Goal: Complete application form

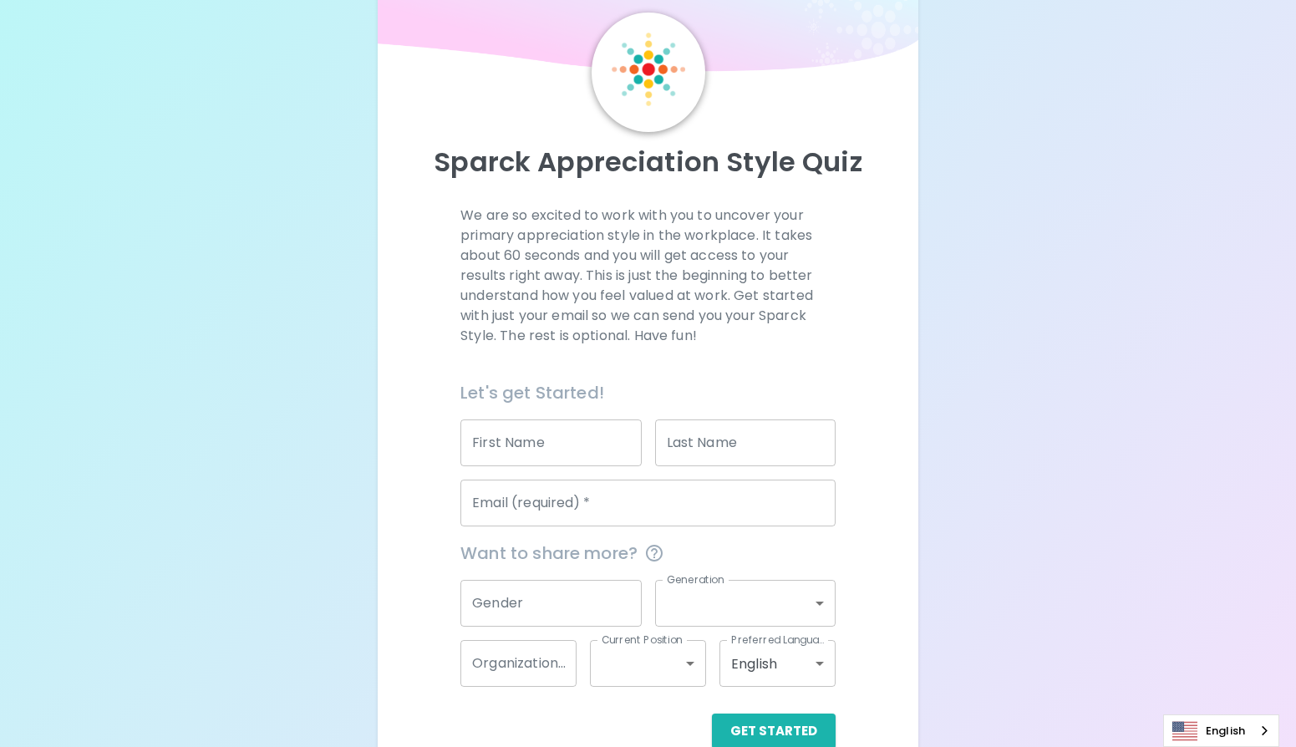
scroll to position [89, 0]
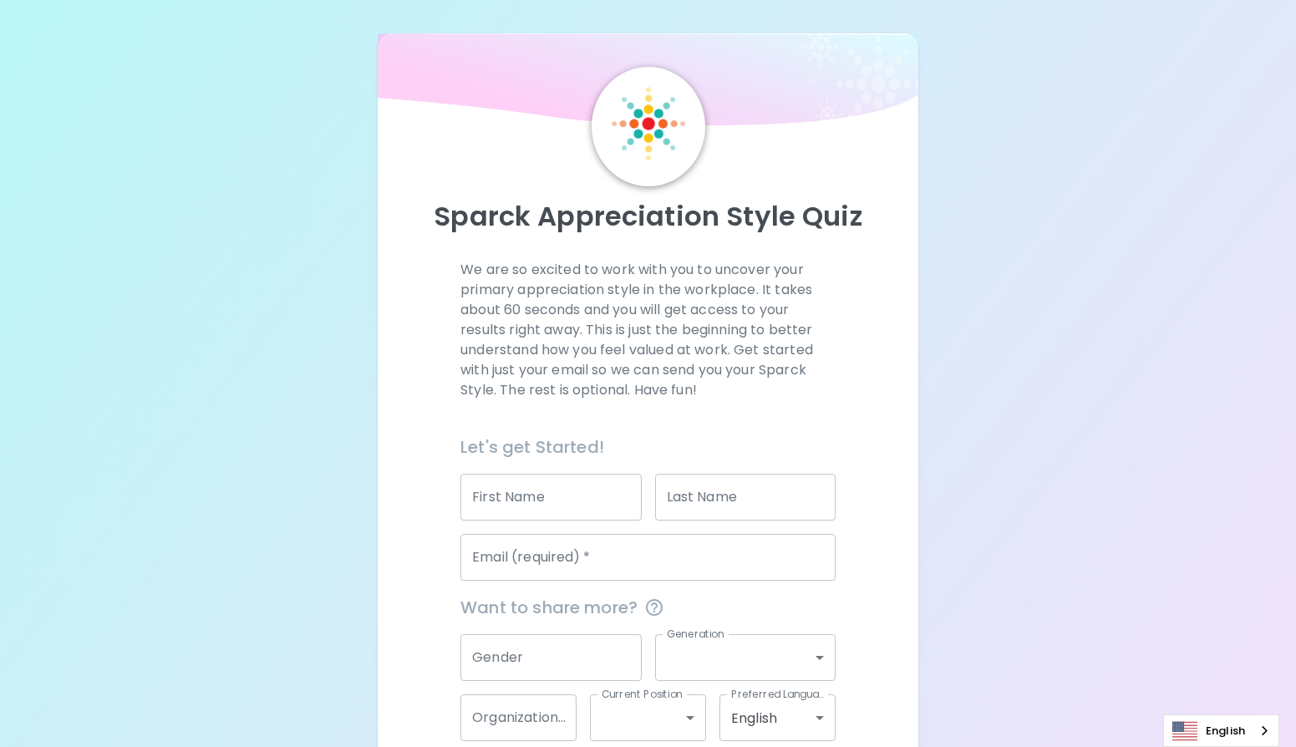
scroll to position [89, 0]
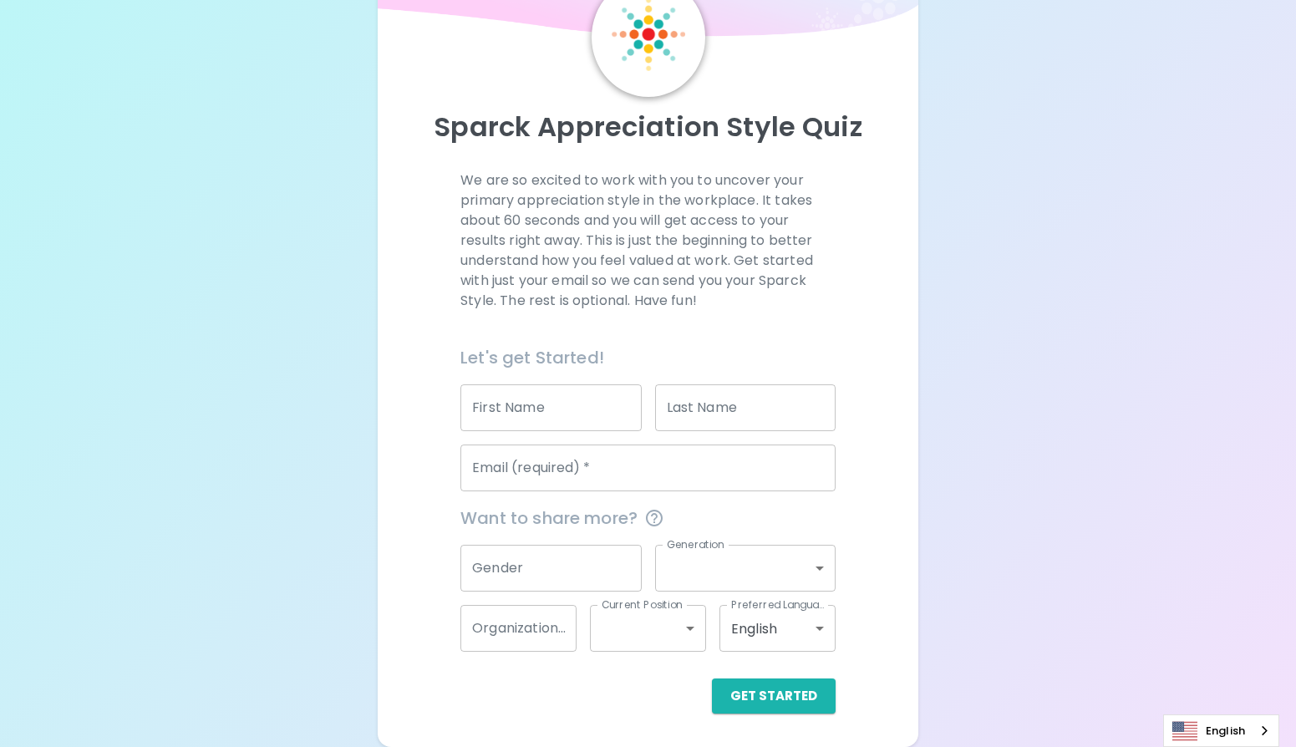
click at [532, 414] on input "First Name" at bounding box center [550, 407] width 180 height 47
type input "[PERSON_NAME]"
type input "Welsh"
type input "[DOMAIN_NAME][EMAIL_ADDRESS][DOMAIN_NAME]"
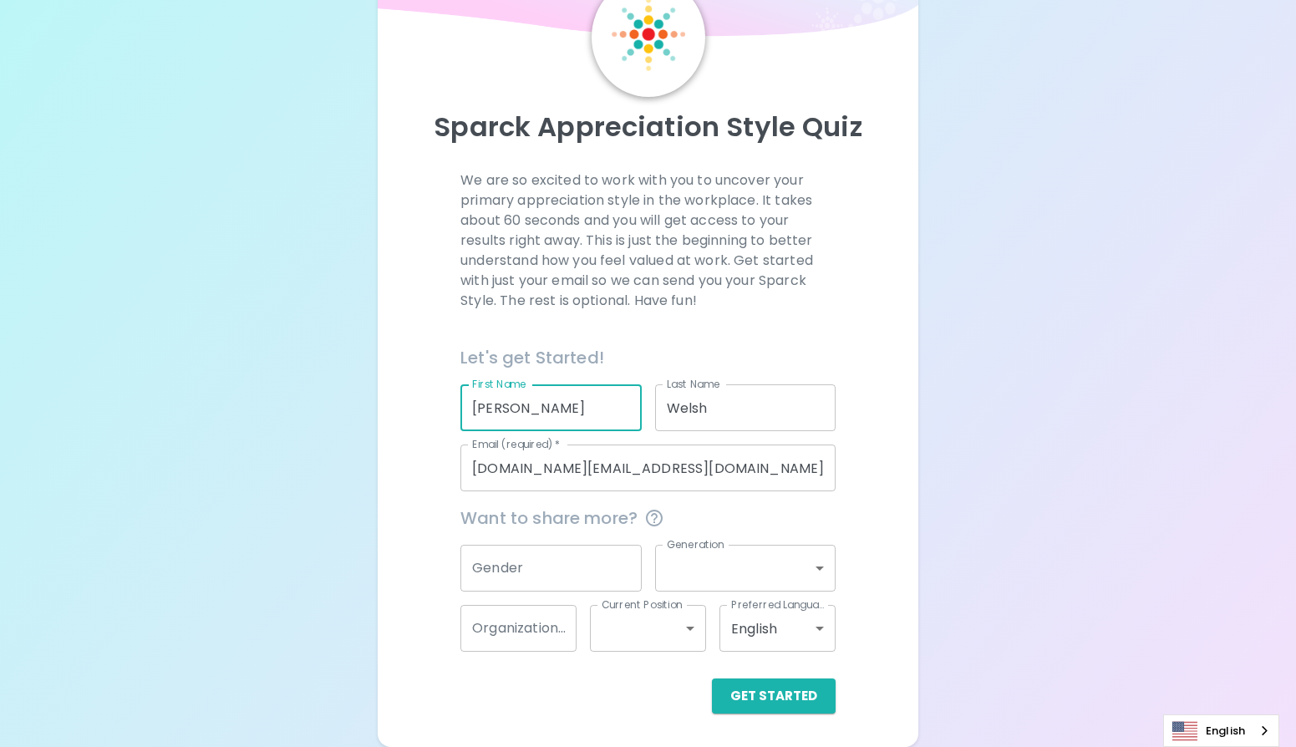
click at [585, 571] on input "Gender" at bounding box center [550, 568] width 180 height 47
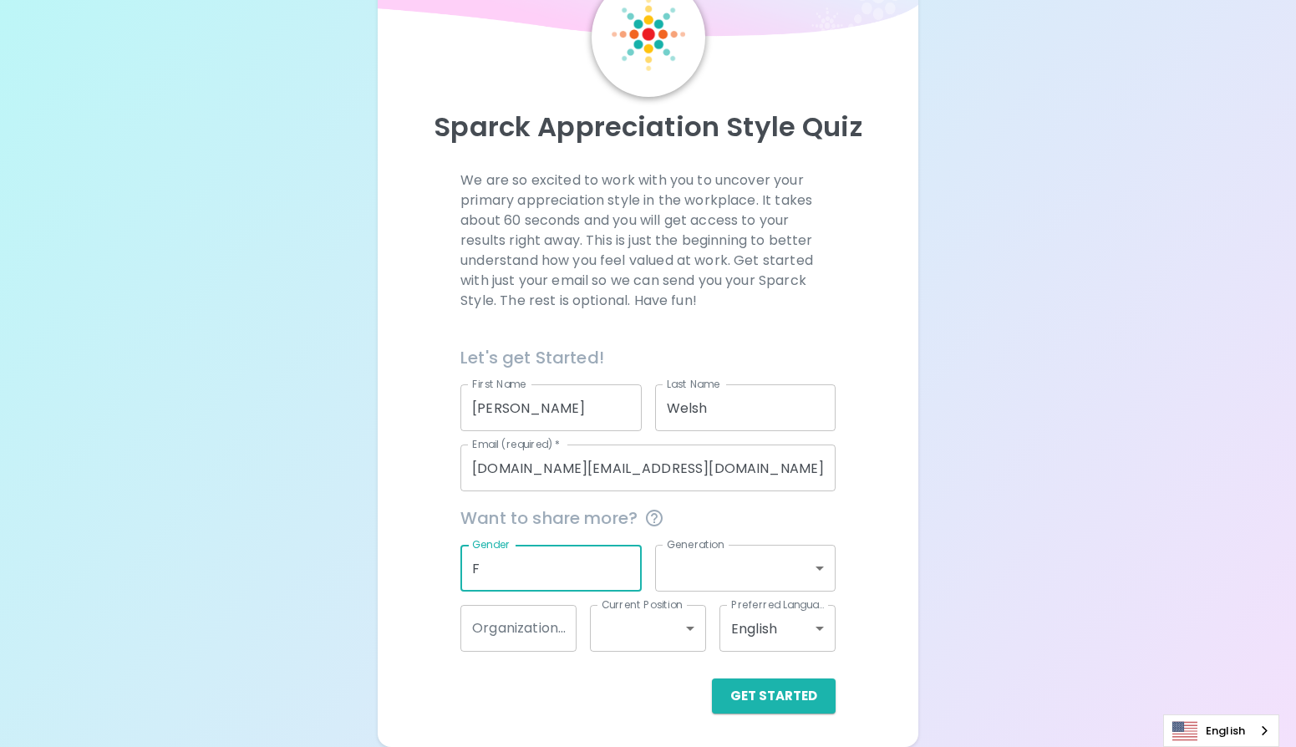
type input "F"
click at [744, 573] on body "Sparck Appreciation Style Quiz We are so excited to work with you to uncover yo…" at bounding box center [648, 329] width 1296 height 836
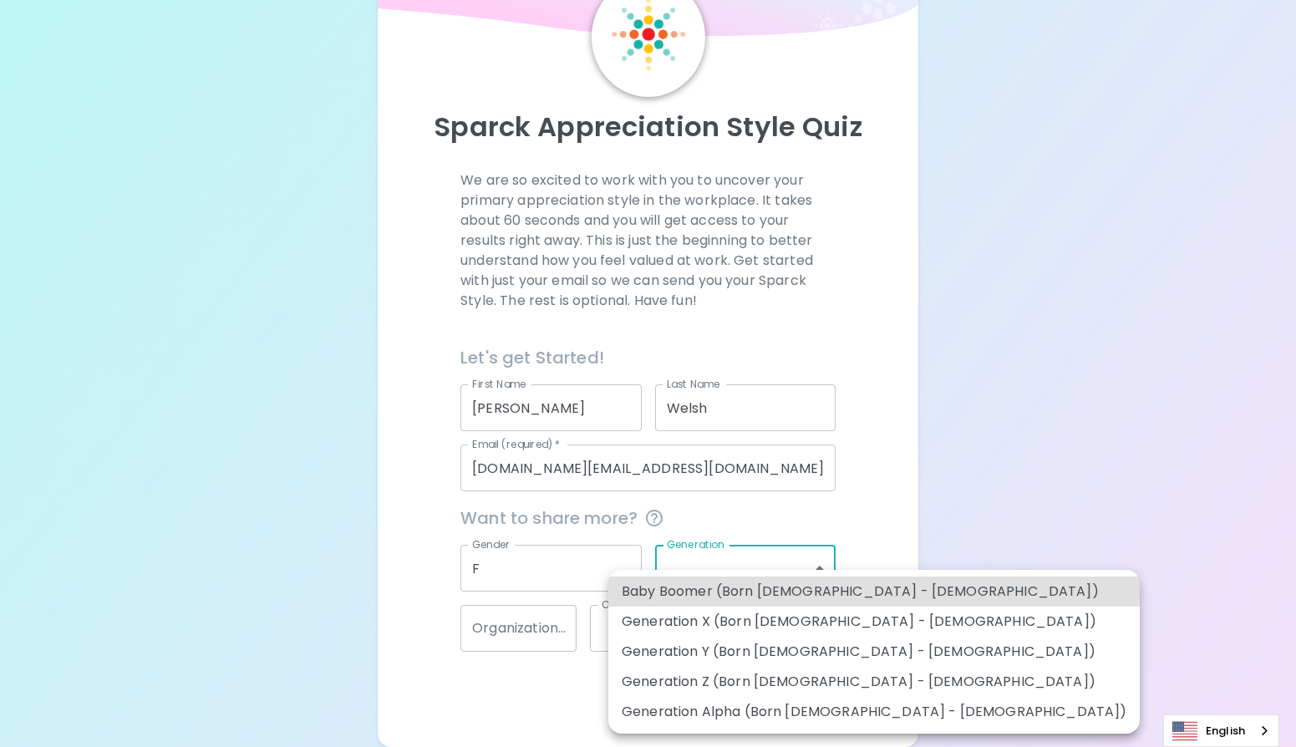
click at [746, 682] on li "Generation Z (Born [DEMOGRAPHIC_DATA] - [DEMOGRAPHIC_DATA])" at bounding box center [873, 682] width 531 height 30
type input "generation_z"
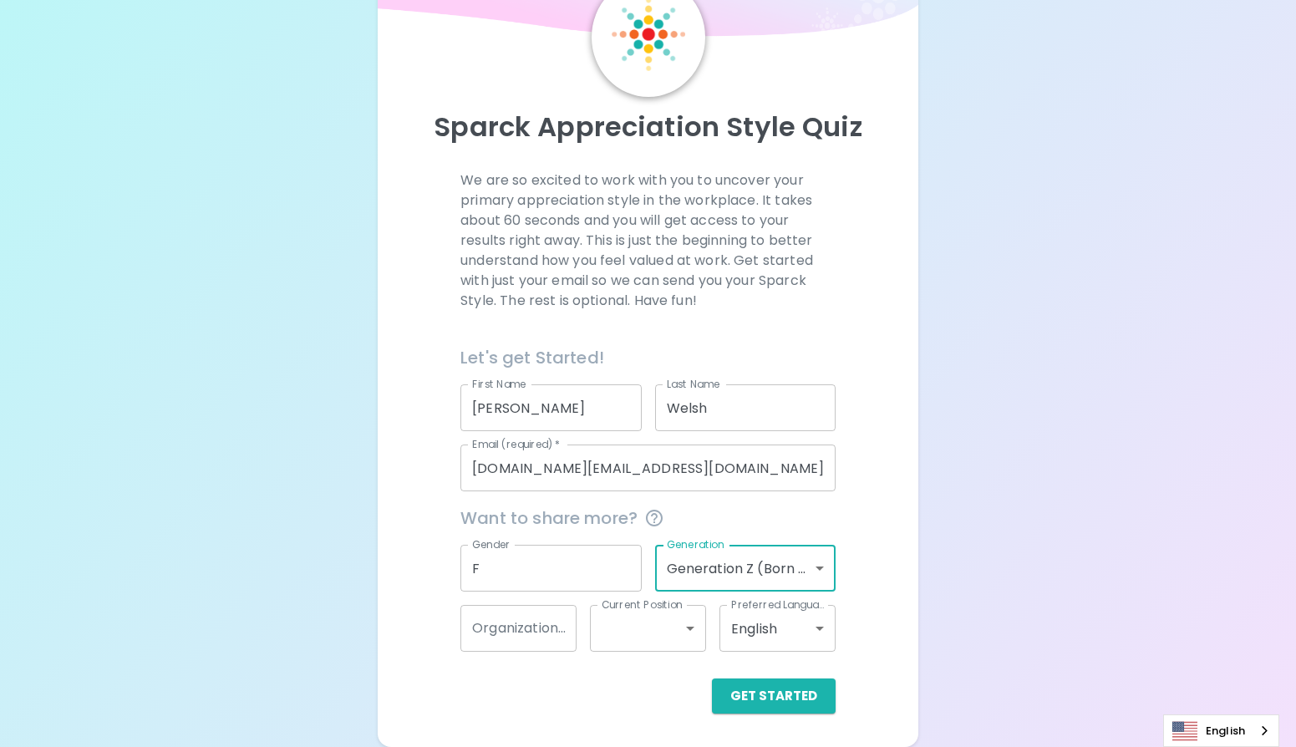
click at [532, 622] on input "Organization Name" at bounding box center [518, 628] width 116 height 47
click at [672, 632] on body "Sparck Appreciation Style Quiz We are so excited to work with you to uncover yo…" at bounding box center [648, 329] width 1296 height 836
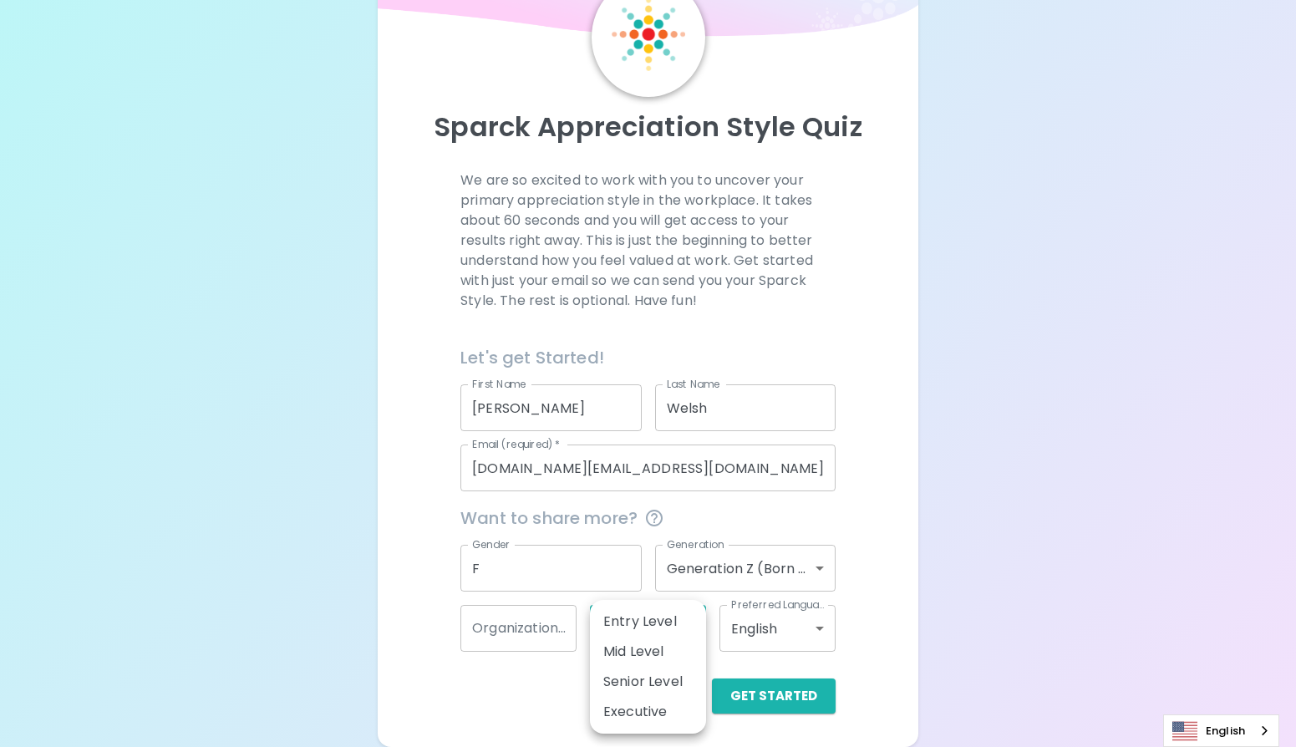
click at [784, 699] on div at bounding box center [648, 373] width 1296 height 747
click at [779, 698] on button "Get Started" at bounding box center [774, 695] width 124 height 35
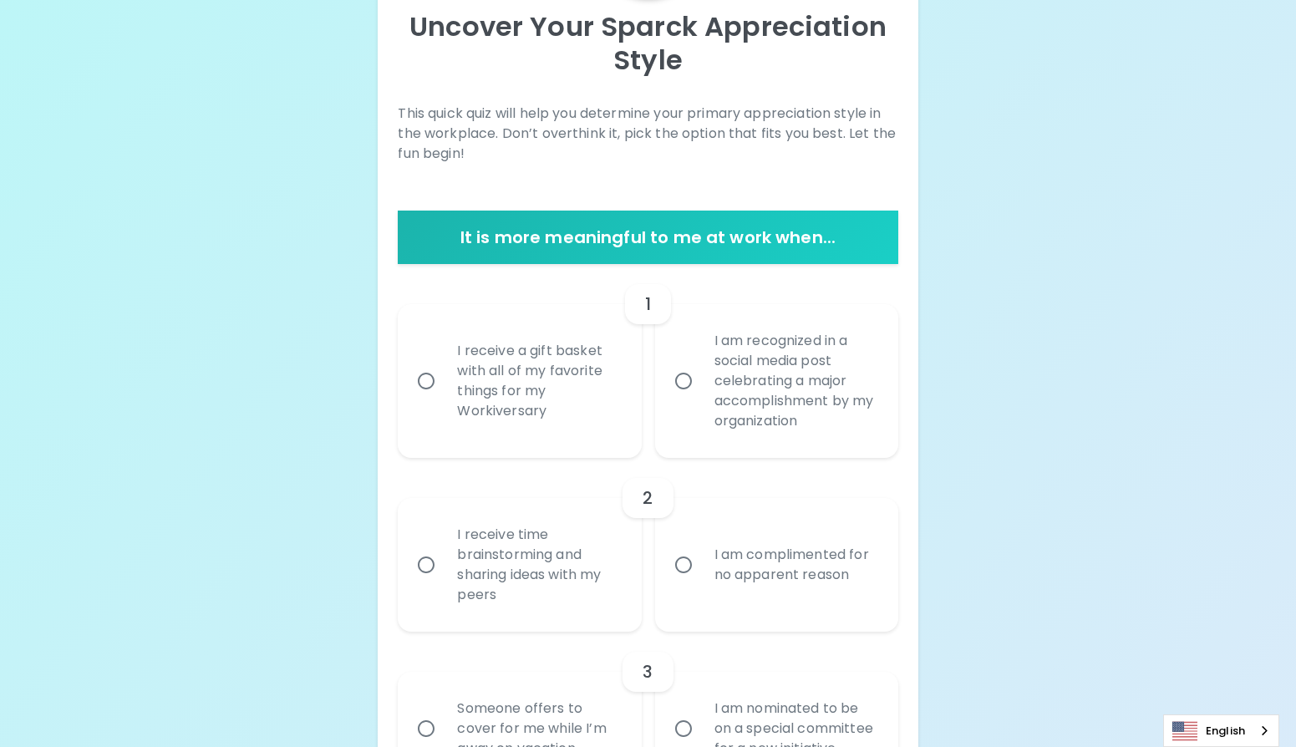
scroll to position [191, 0]
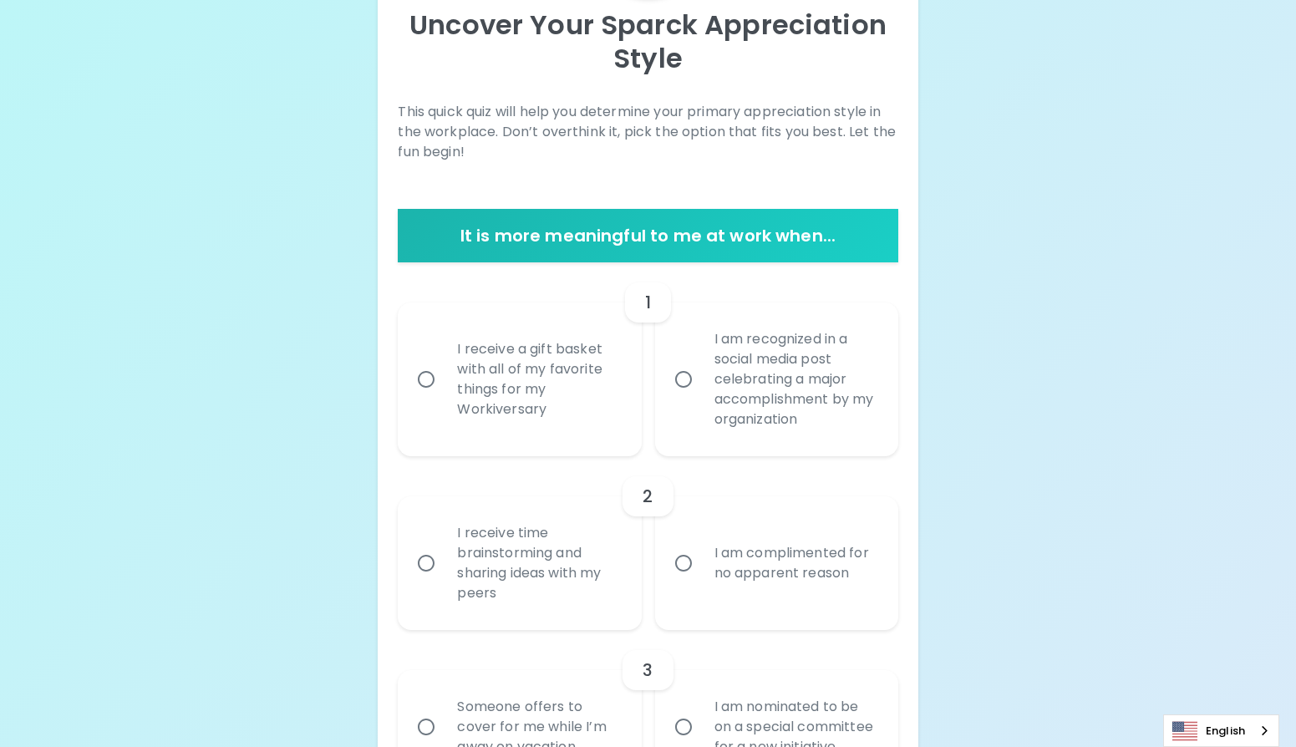
click at [426, 378] on input "I receive a gift basket with all of my favorite things for my Workiversary" at bounding box center [425, 379] width 35 height 35
radio input "true"
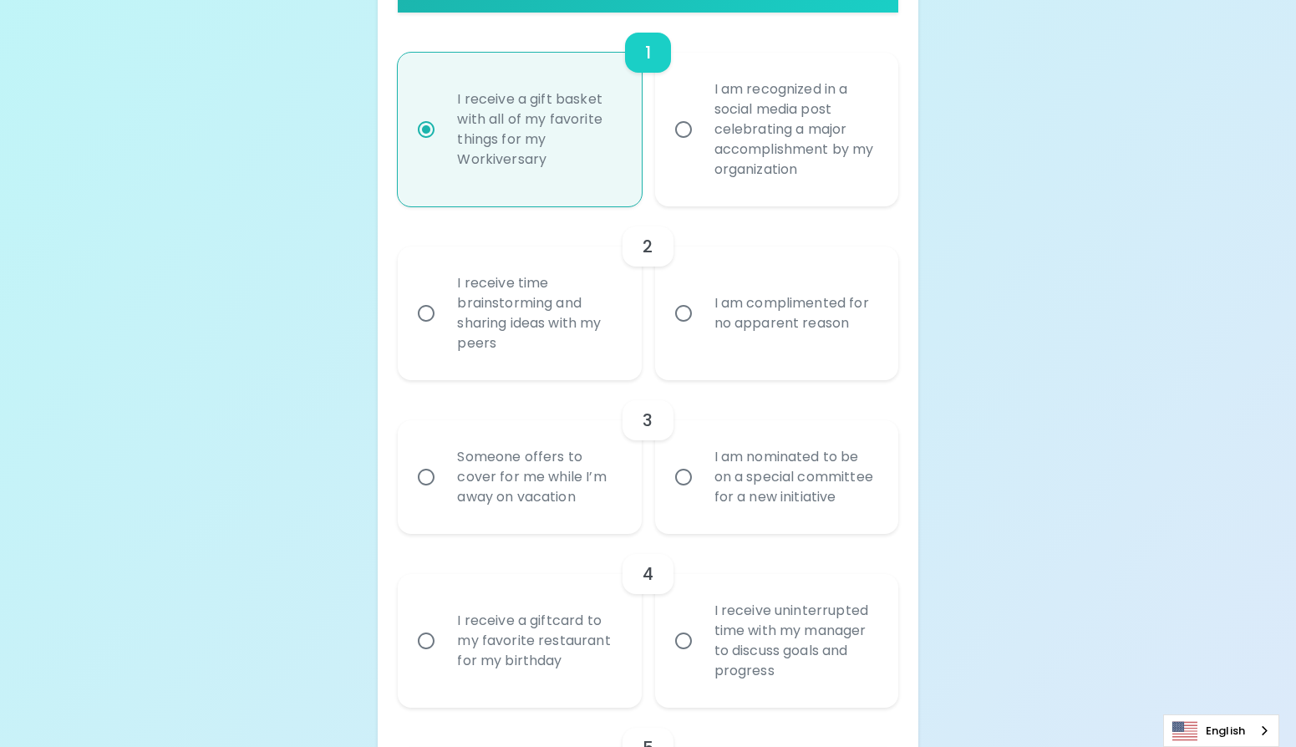
scroll to position [449, 0]
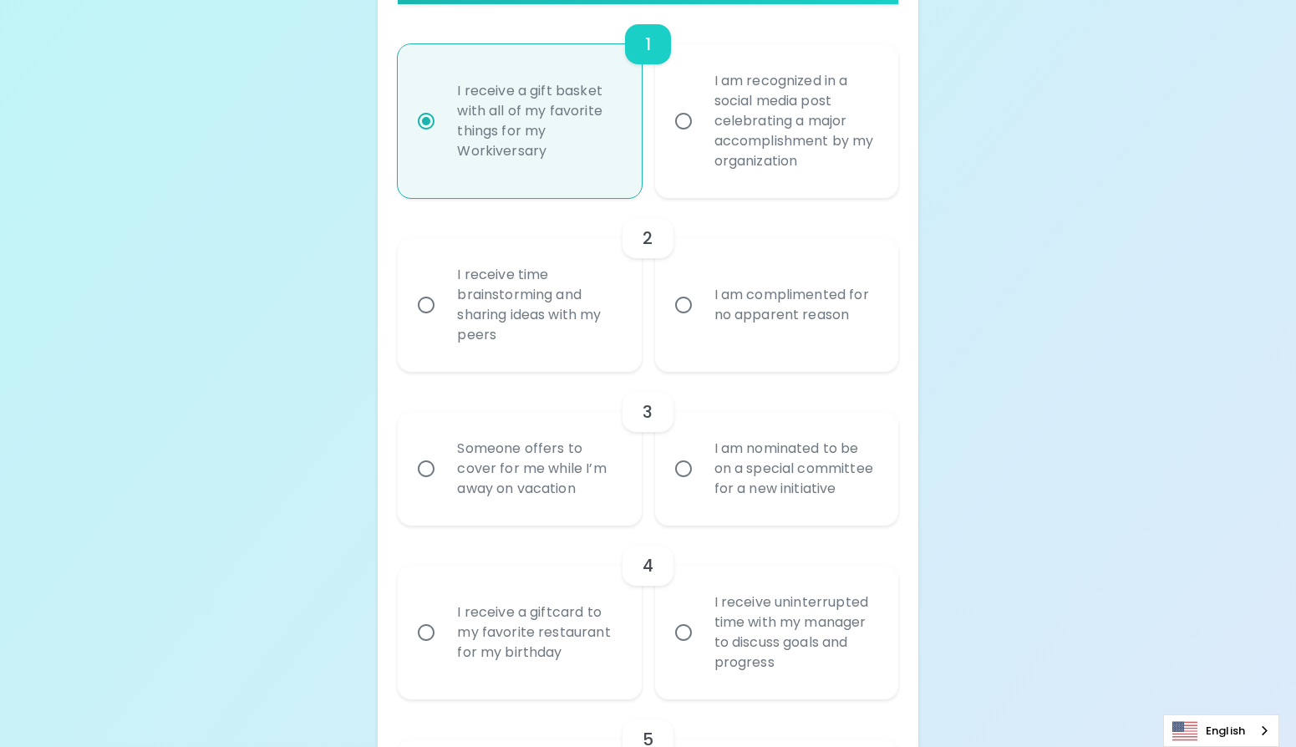
click at [679, 299] on input "I am complimented for no apparent reason" at bounding box center [683, 304] width 35 height 35
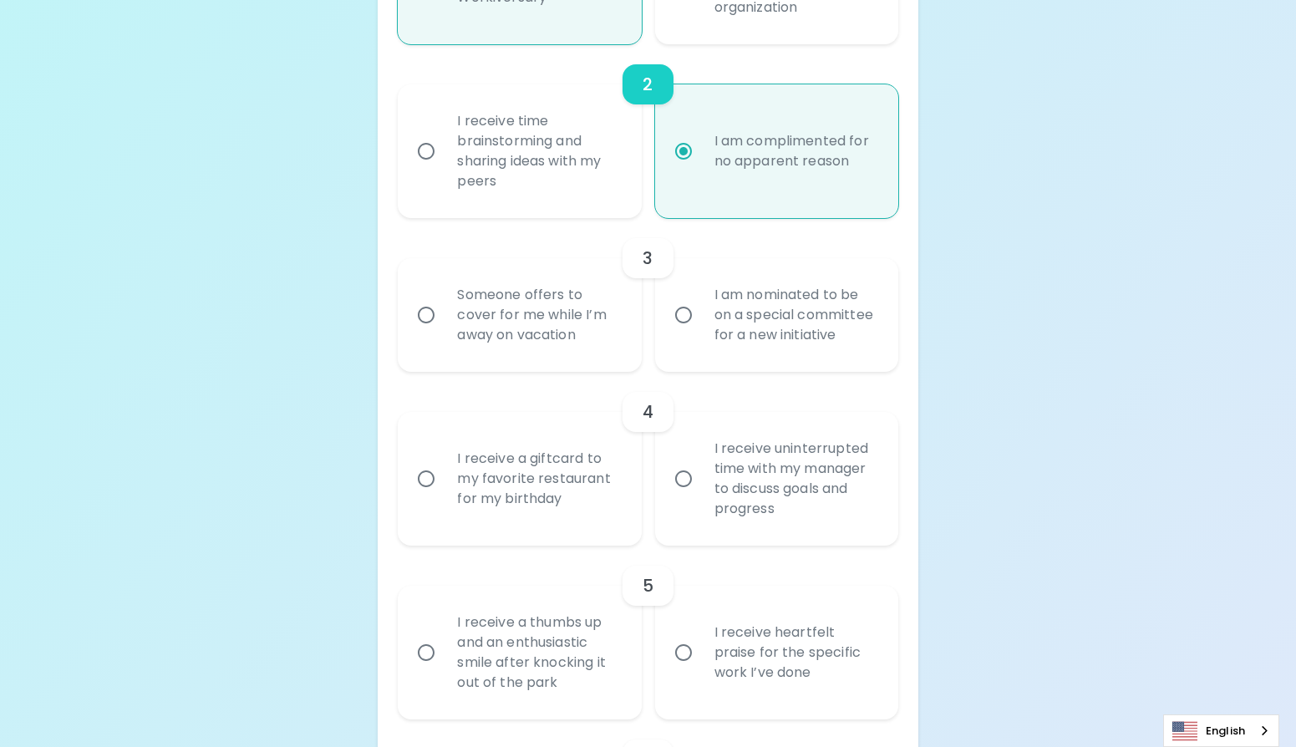
scroll to position [605, 0]
radio input "true"
click at [681, 321] on input "I am nominated to be on a special committee for a new initiative" at bounding box center [683, 313] width 35 height 35
radio input "false"
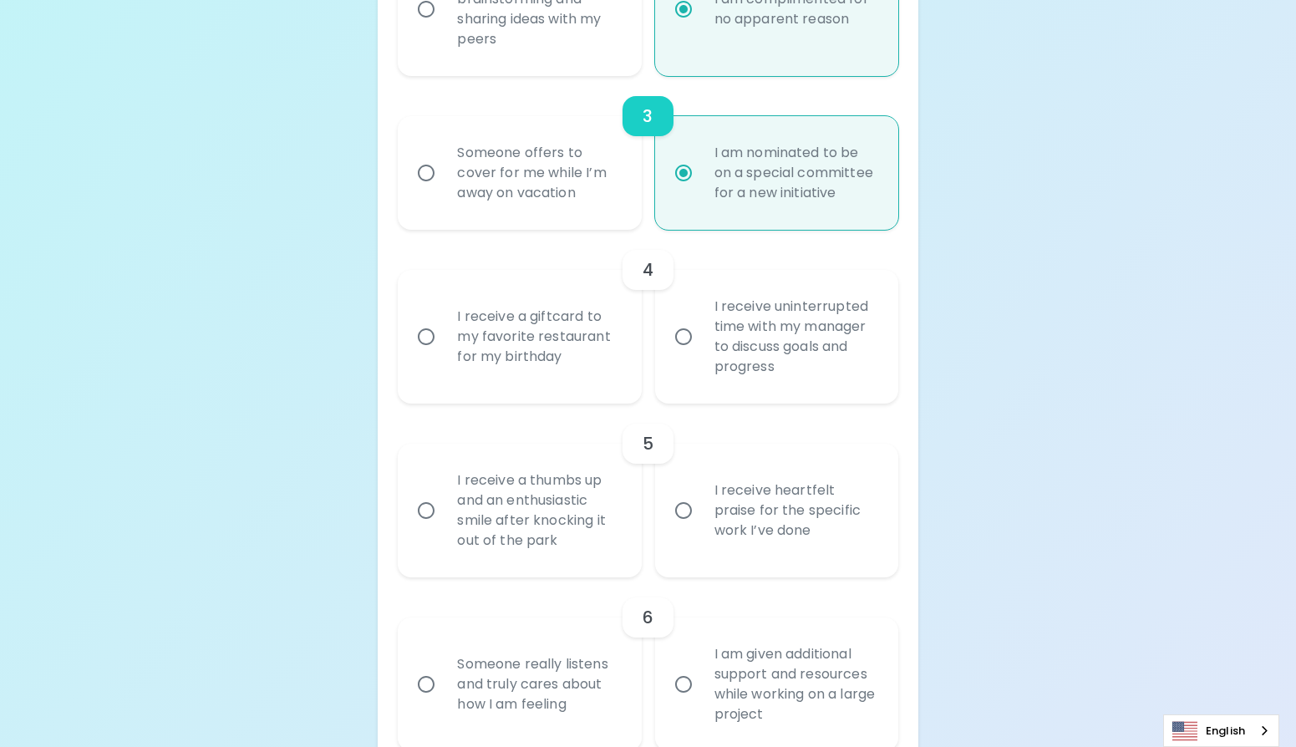
scroll to position [781, 0]
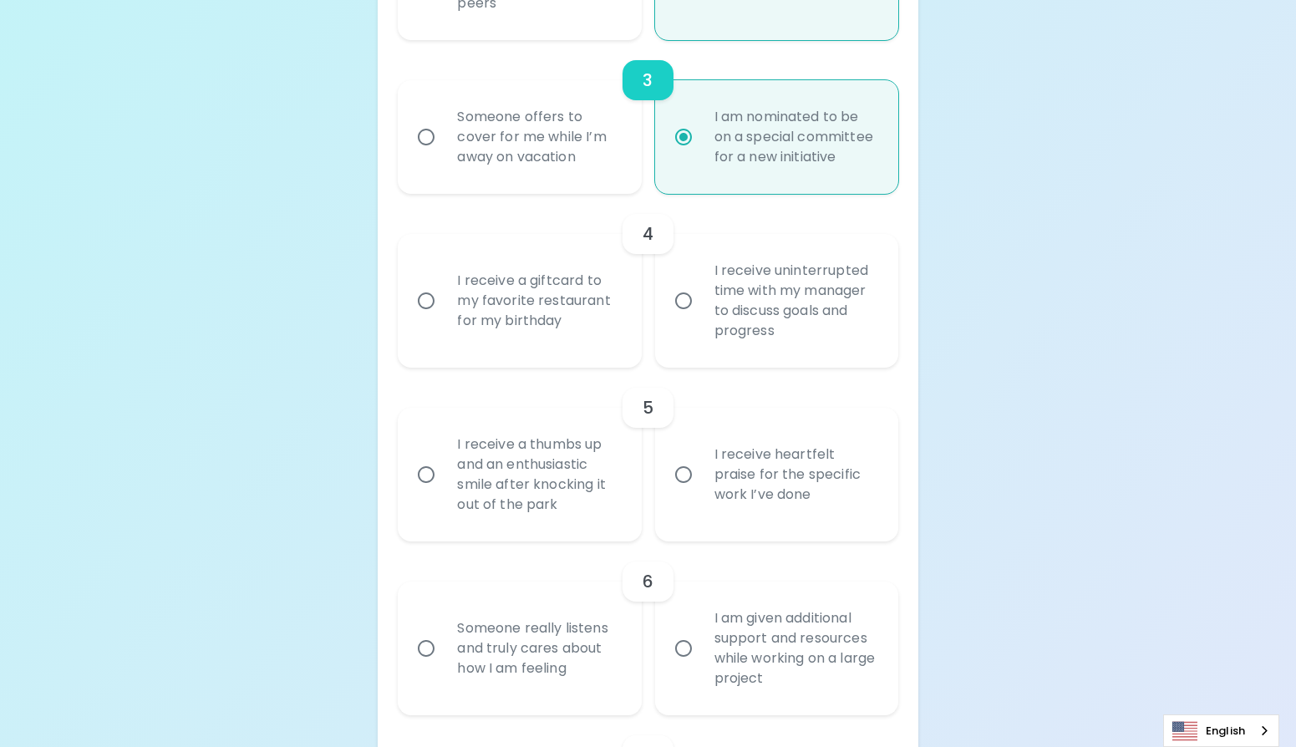
radio input "true"
click at [684, 318] on input "I receive uninterrupted time with my manager to discuss goals and progress" at bounding box center [683, 300] width 35 height 35
radio input "false"
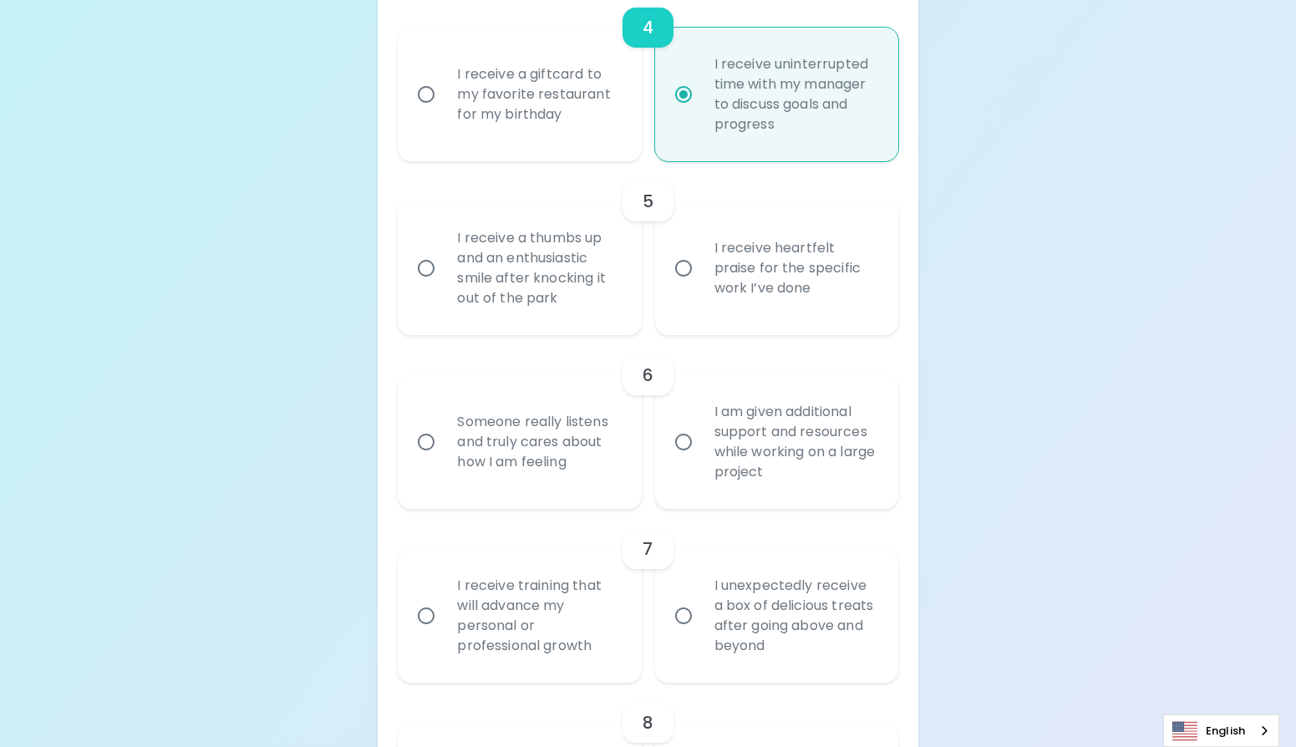
scroll to position [988, 0]
radio input "true"
click at [597, 285] on div "I receive a thumbs up and an enthusiastic smile after knocking it out of the pa…" at bounding box center [538, 267] width 188 height 120
click at [444, 285] on input "I receive a thumbs up and an enthusiastic smile after knocking it out of the pa…" at bounding box center [425, 267] width 35 height 35
radio input "false"
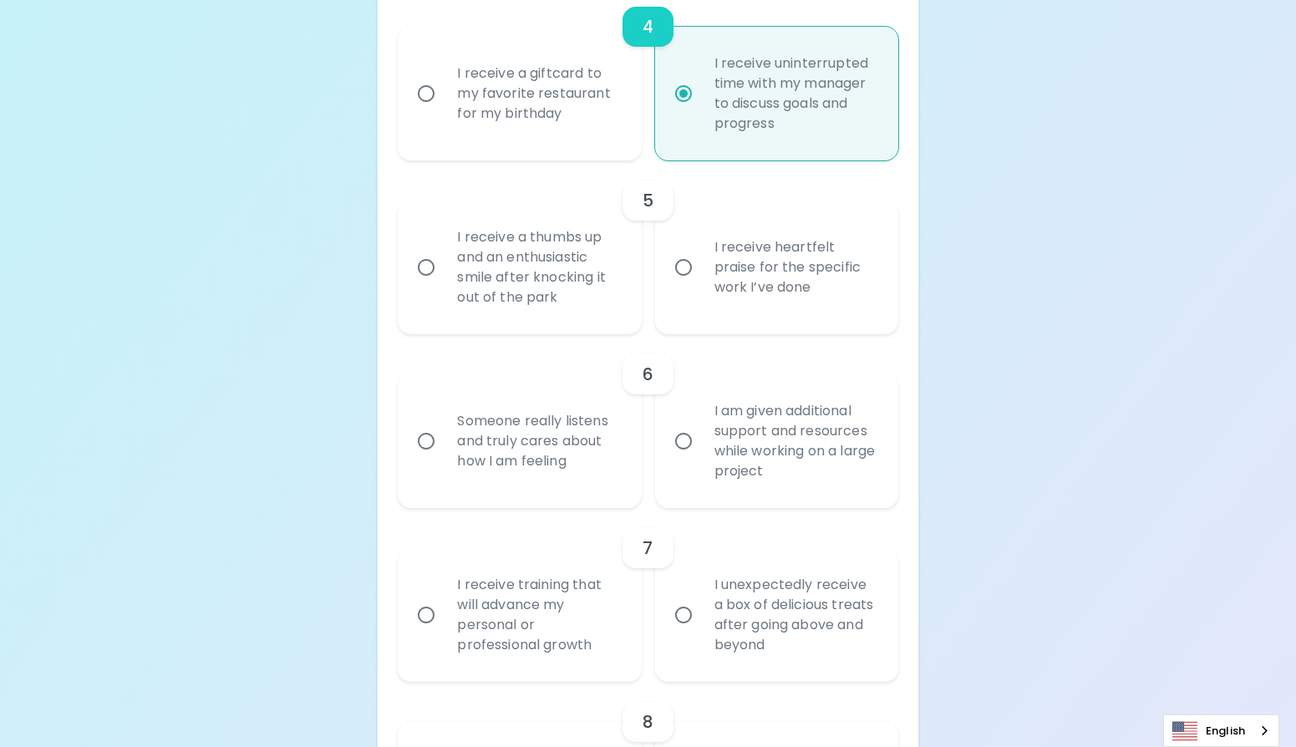
radio input "false"
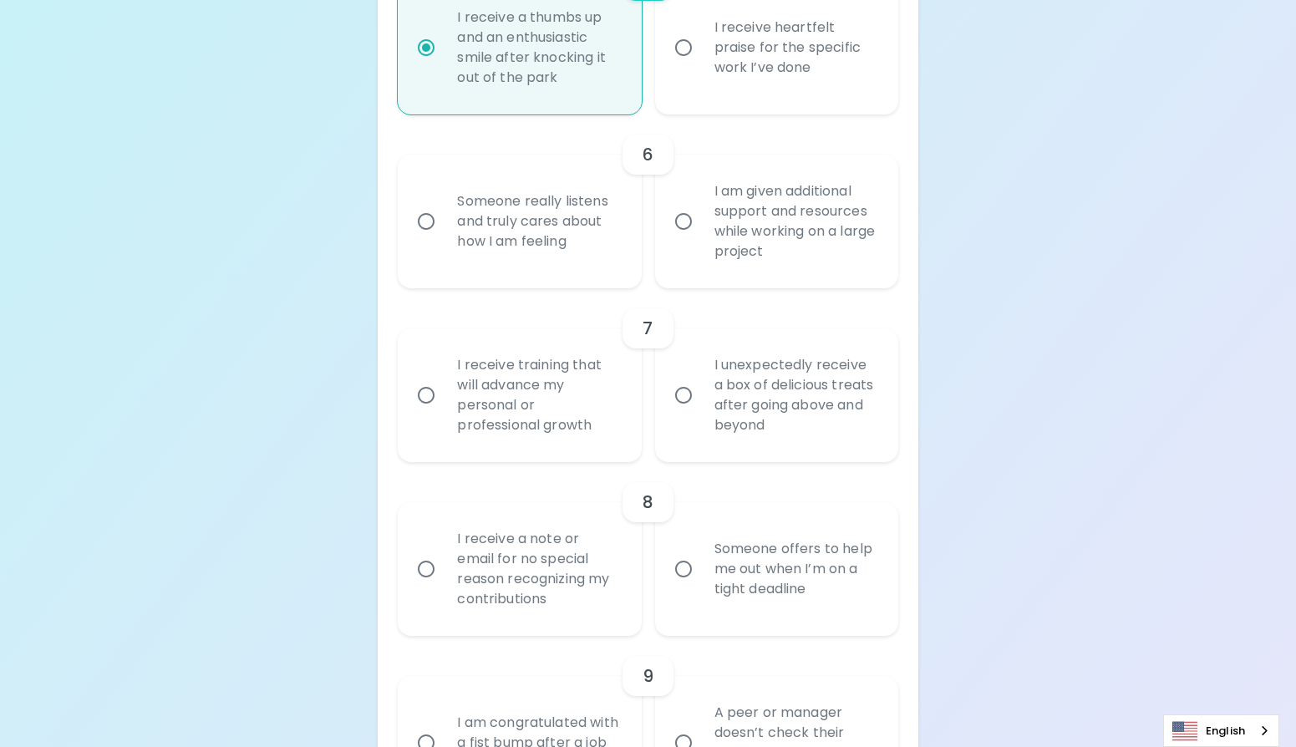
scroll to position [1211, 0]
radio input "true"
click at [599, 268] on div "Someone really listens and truly cares about how I am feeling" at bounding box center [538, 218] width 188 height 100
click at [444, 236] on input "Someone really listens and truly cares about how I am feeling" at bounding box center [425, 217] width 35 height 35
radio input "false"
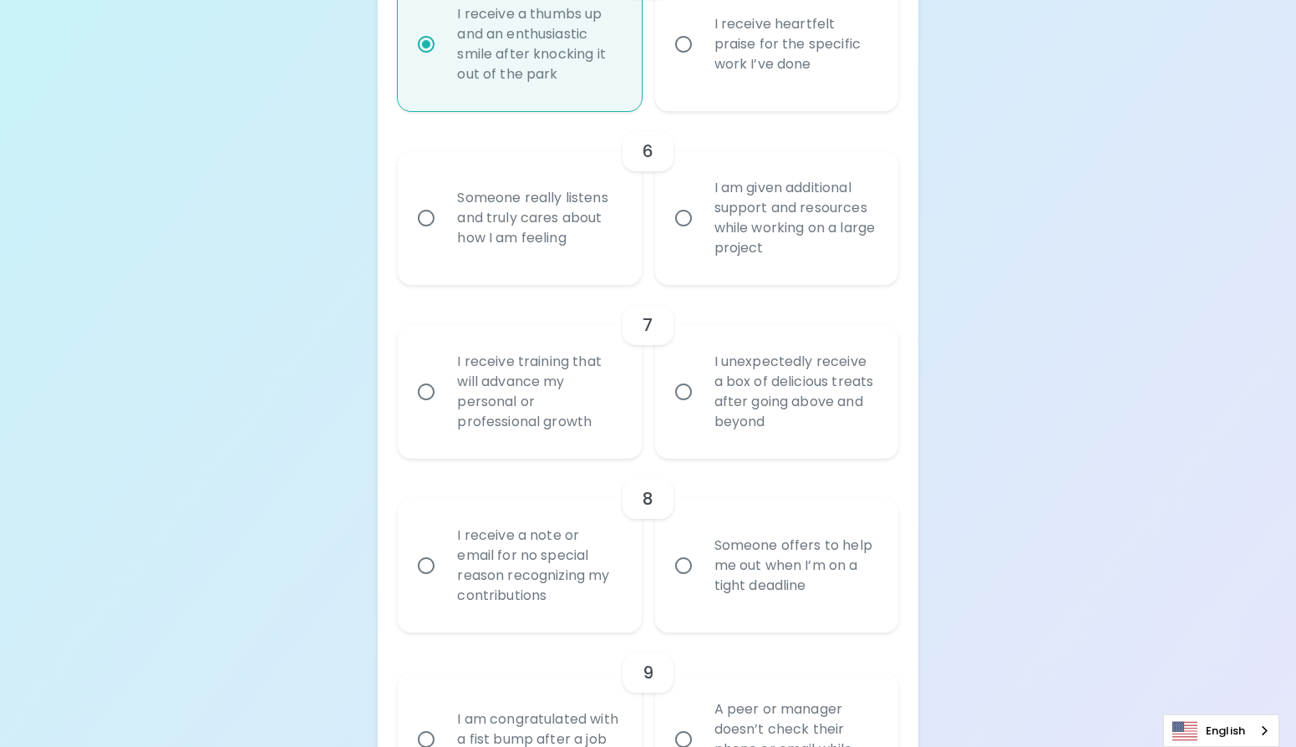
radio input "false"
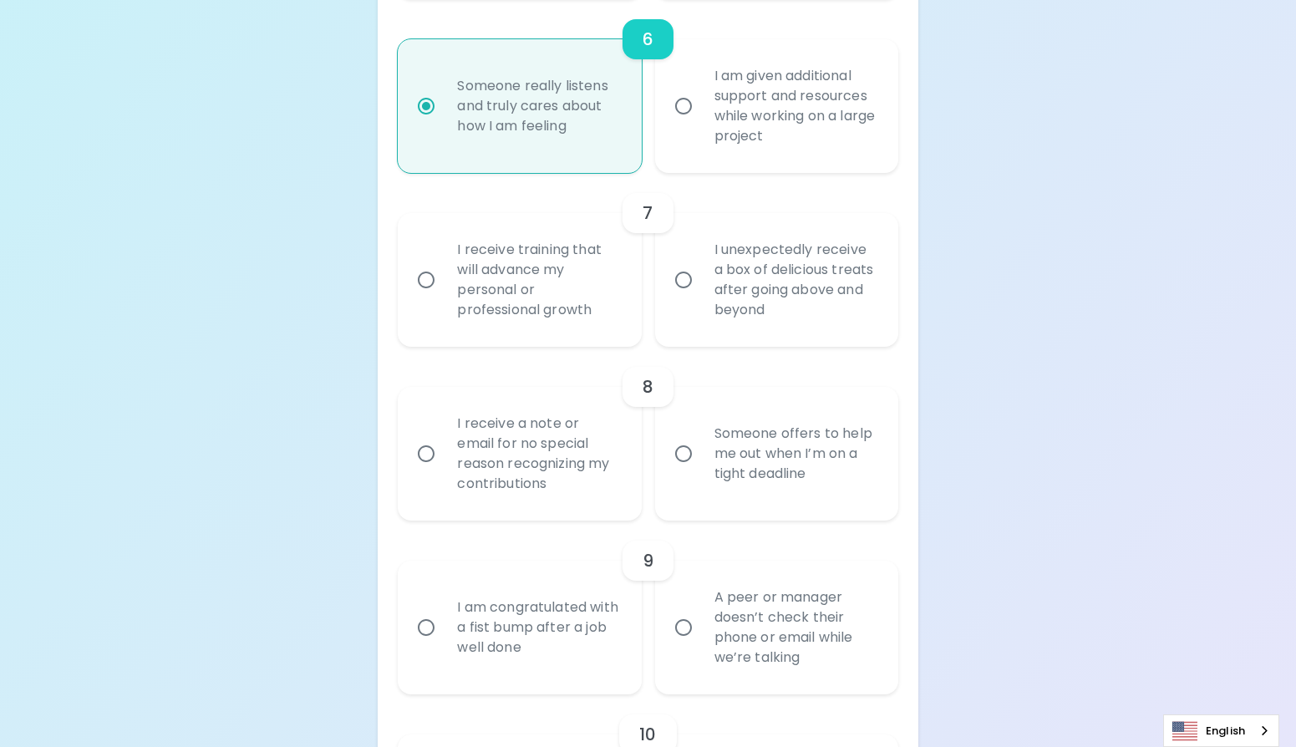
scroll to position [1345, 0]
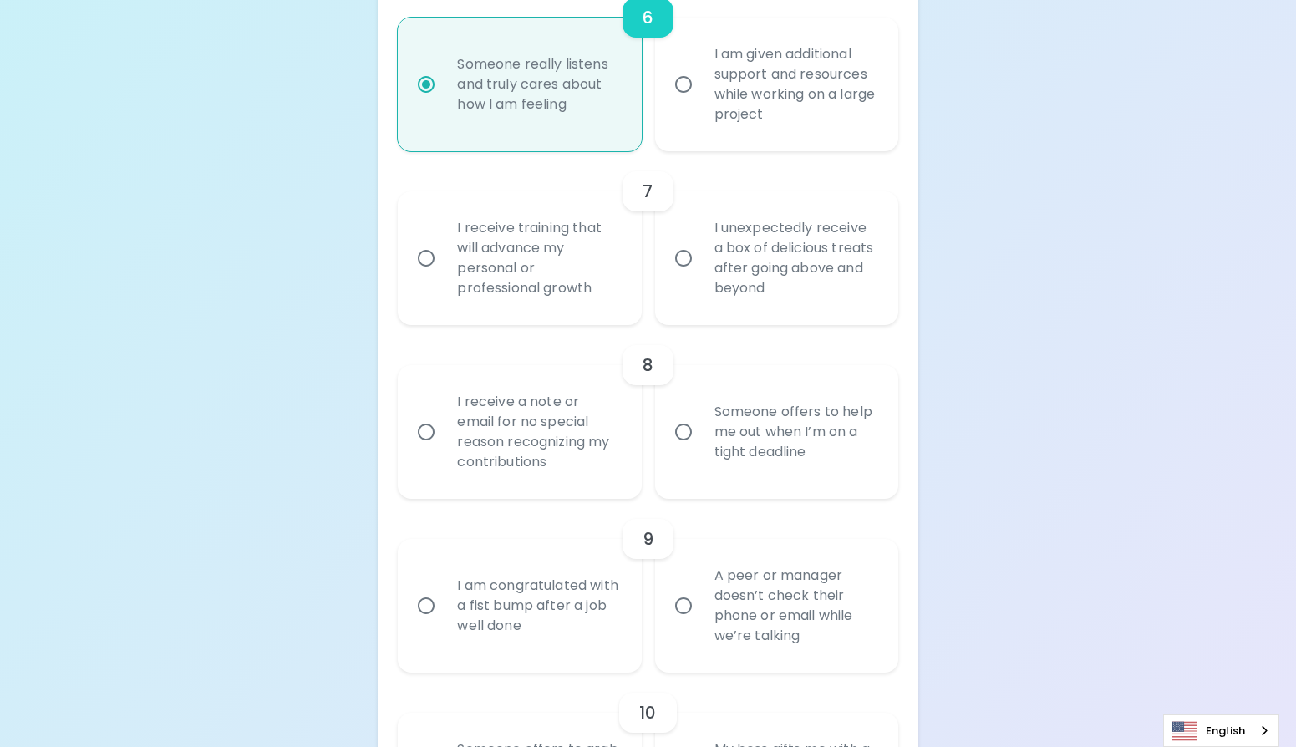
radio input "true"
click at [599, 279] on div "I receive training that will advance my personal or professional growth" at bounding box center [538, 258] width 188 height 120
click at [444, 276] on input "I receive training that will advance my personal or professional growth" at bounding box center [425, 258] width 35 height 35
radio input "false"
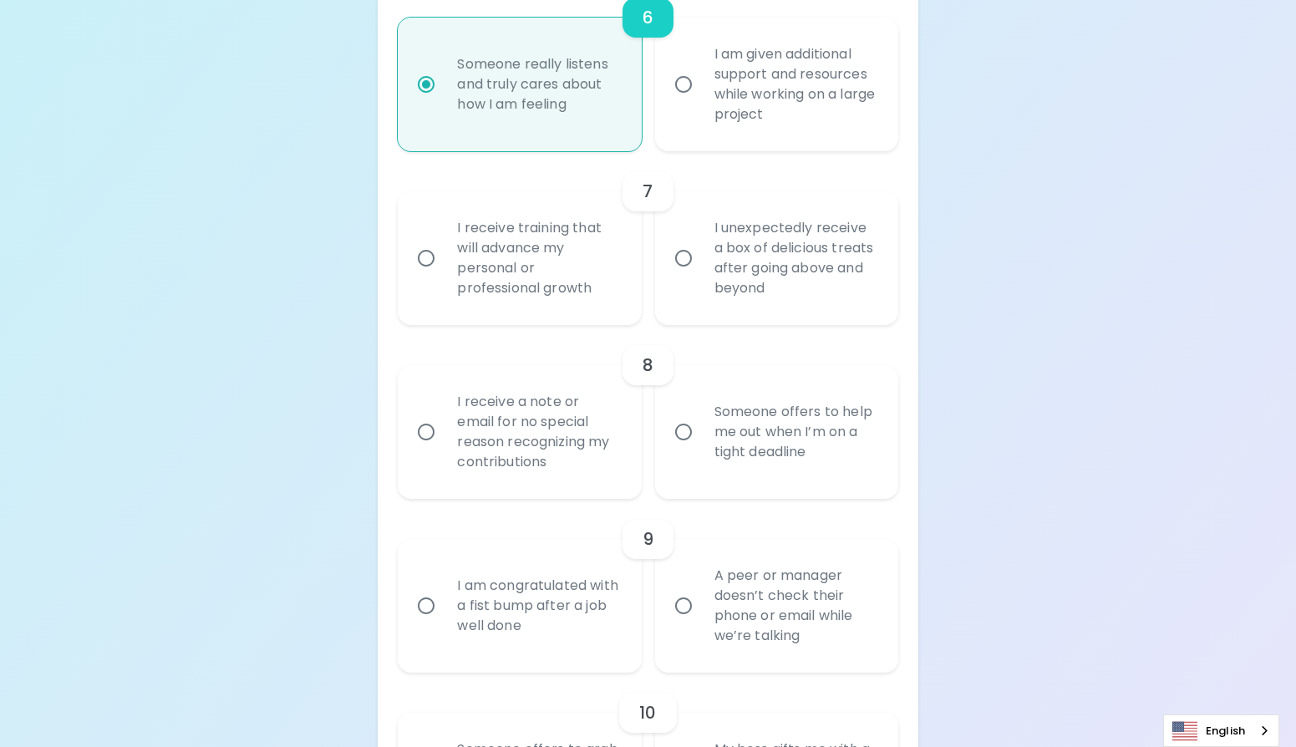
radio input "false"
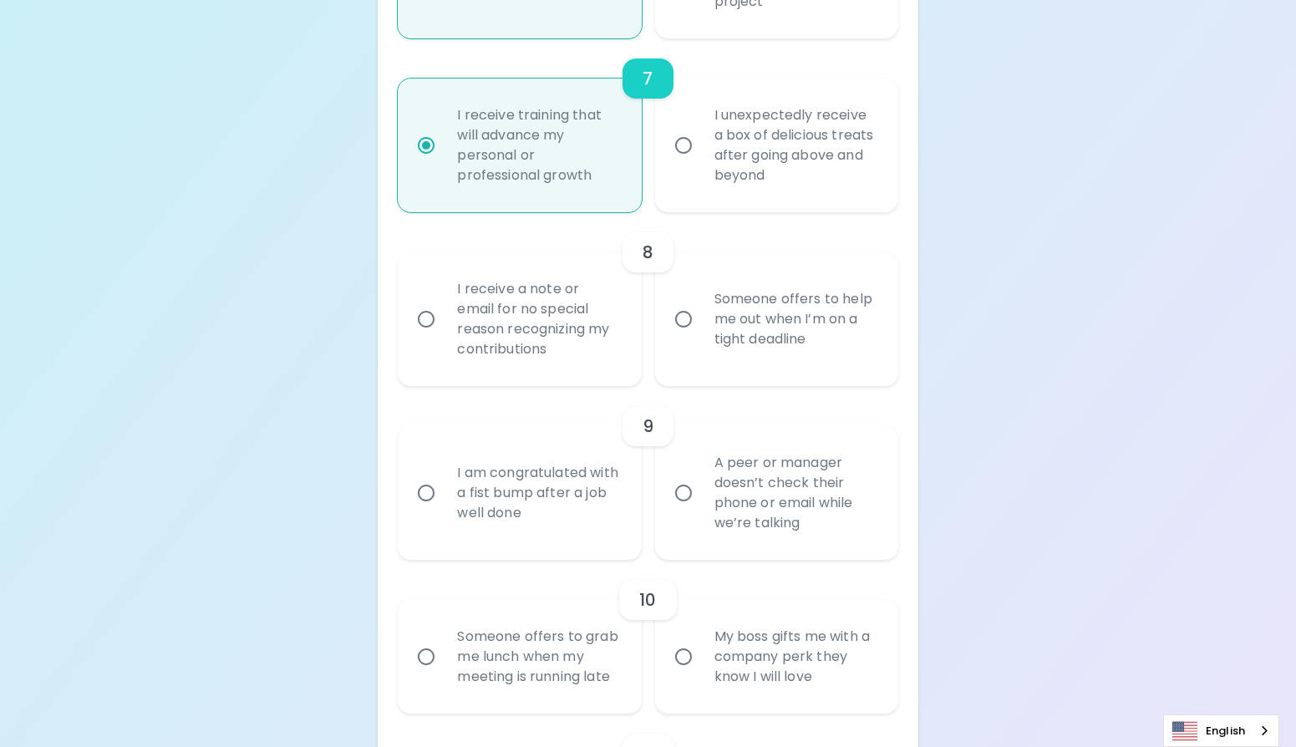
scroll to position [1479, 0]
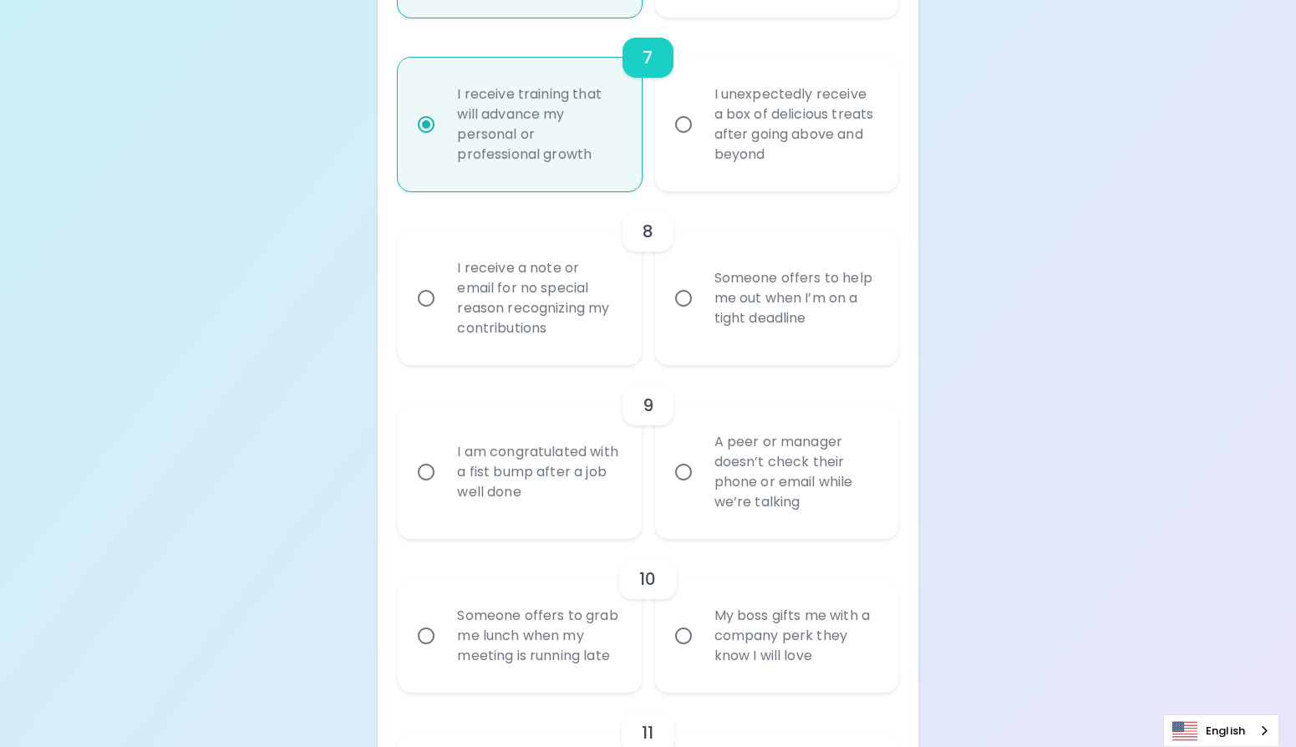
radio input "true"
click at [616, 300] on div "I receive a note or email for no special reason recognizing my contributions" at bounding box center [538, 298] width 188 height 120
click at [444, 300] on input "I receive a note or email for no special reason recognizing my contributions" at bounding box center [425, 298] width 35 height 35
radio input "false"
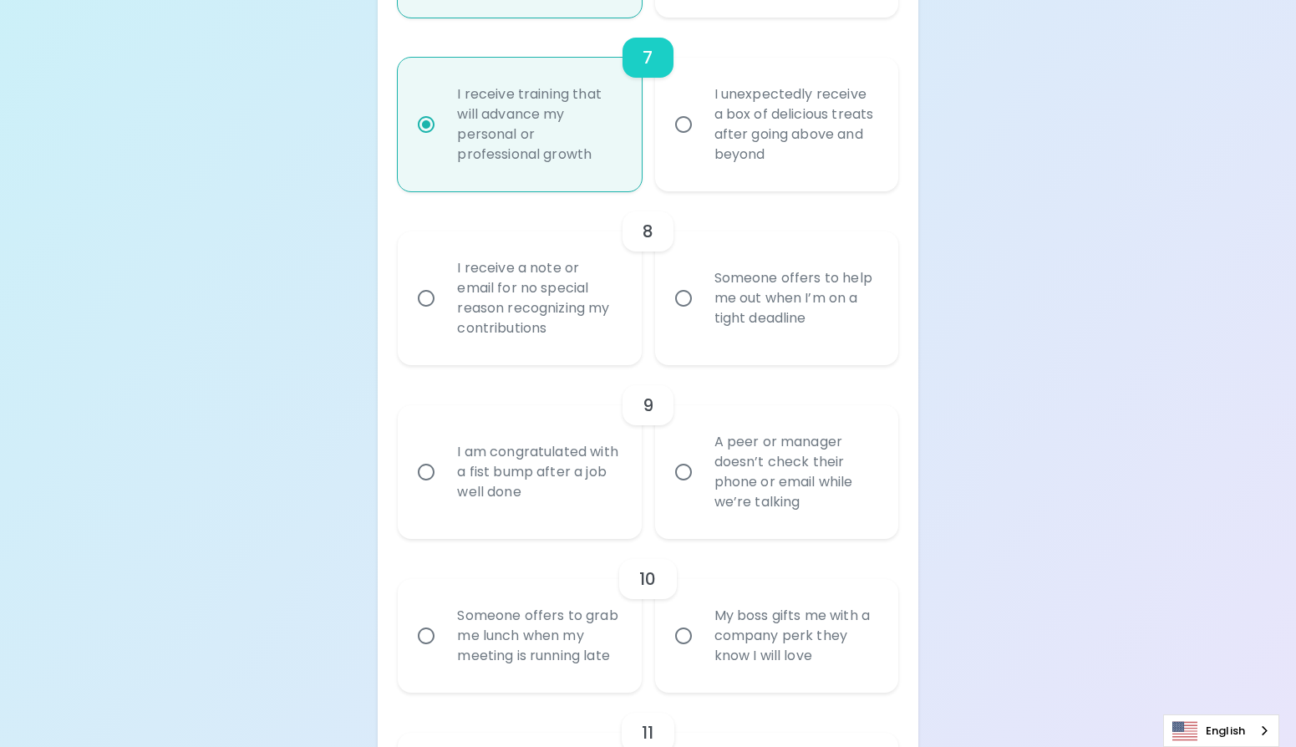
radio input "false"
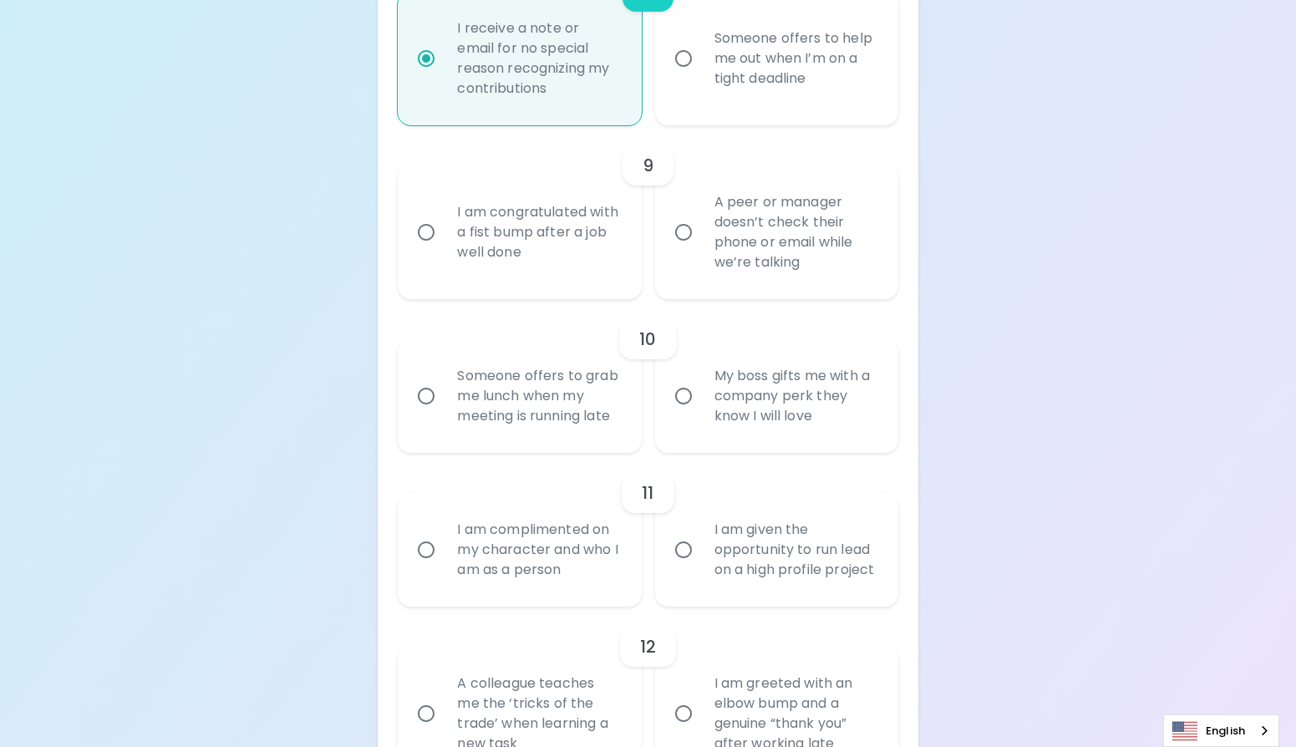
radio input "true"
click at [586, 268] on div "I am congratulated with a fist bump after a job well done" at bounding box center [538, 232] width 188 height 100
click at [444, 250] on input "I am congratulated with a fist bump after a job well done" at bounding box center [425, 232] width 35 height 35
radio input "false"
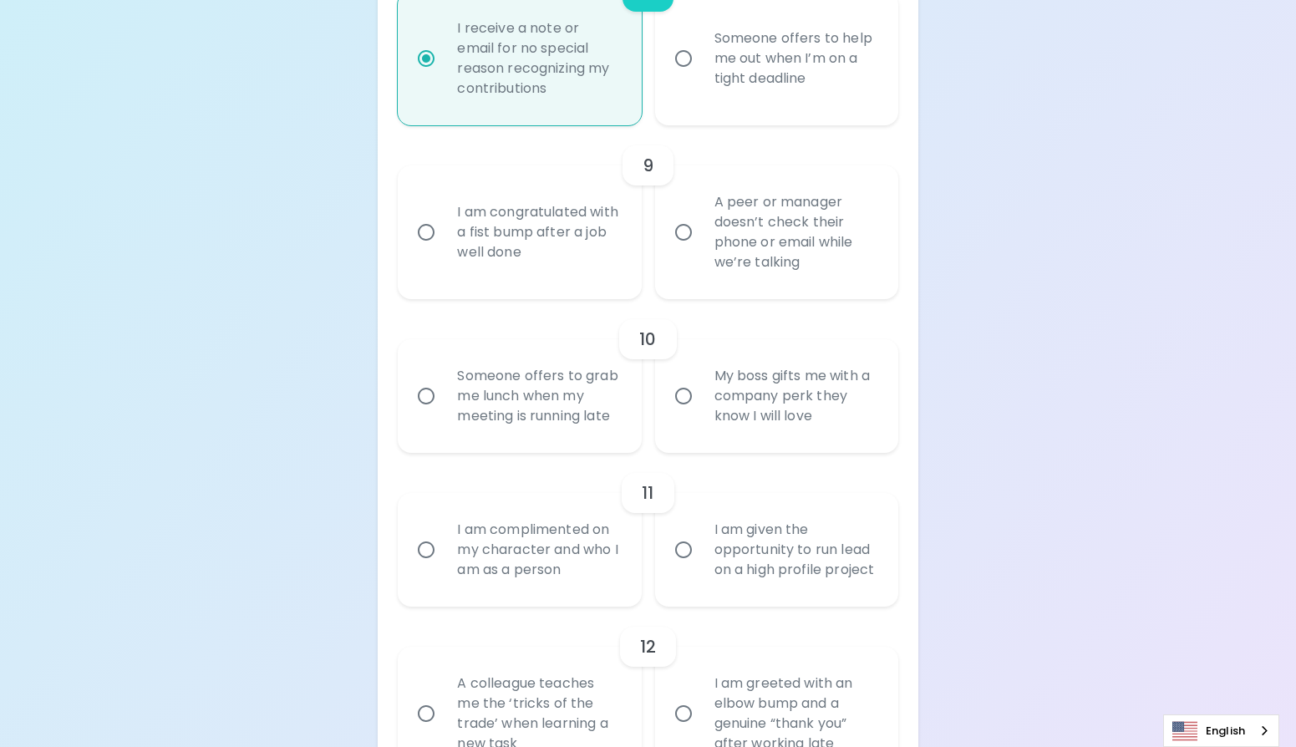
radio input "false"
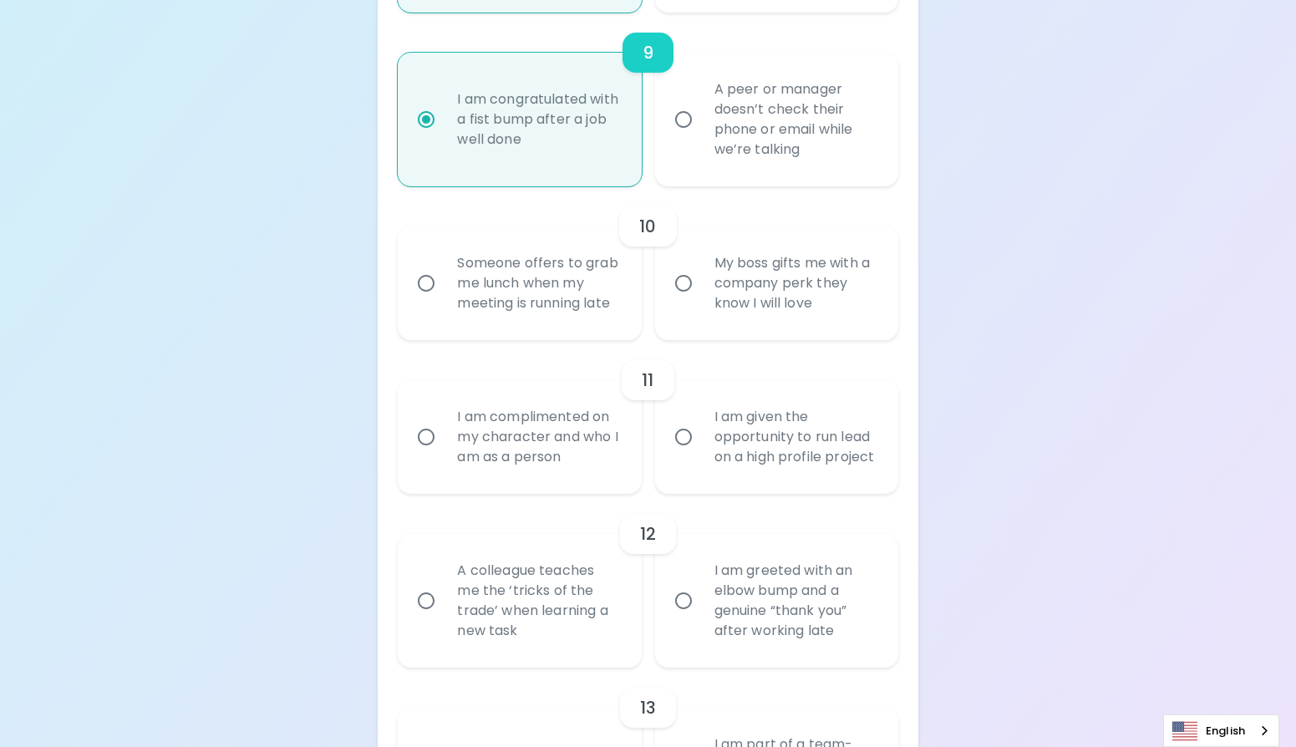
scroll to position [1852, 0]
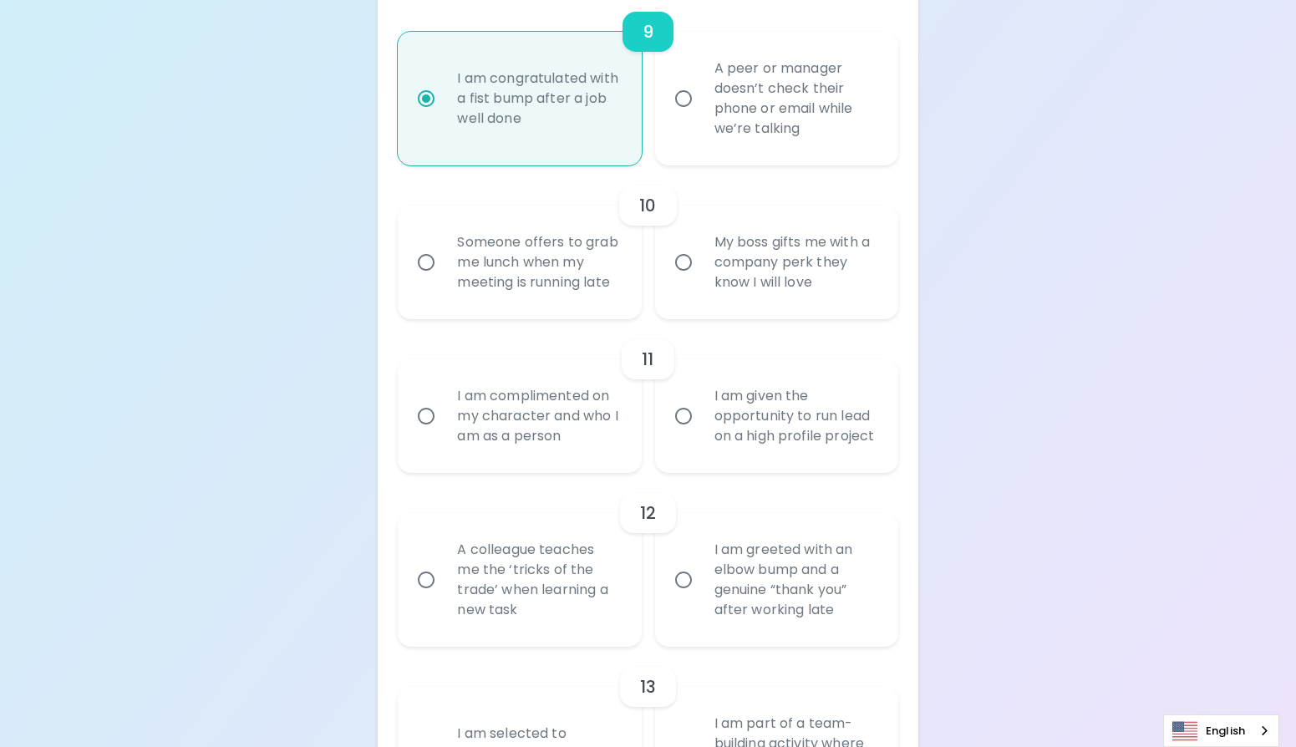
radio input "true"
click at [606, 286] on div "Someone offers to grab me lunch when my meeting is running late" at bounding box center [538, 262] width 188 height 100
click at [444, 280] on input "Someone offers to grab me lunch when my meeting is running late" at bounding box center [425, 262] width 35 height 35
radio input "false"
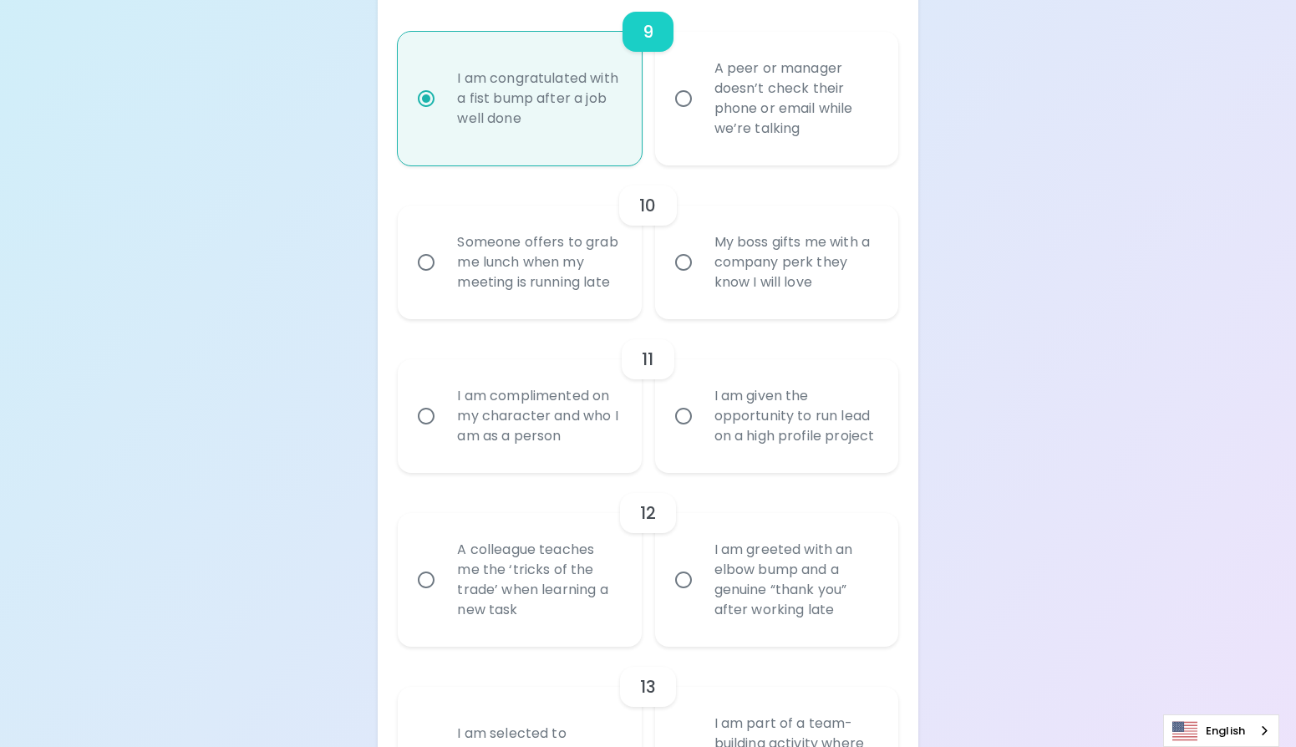
radio input "false"
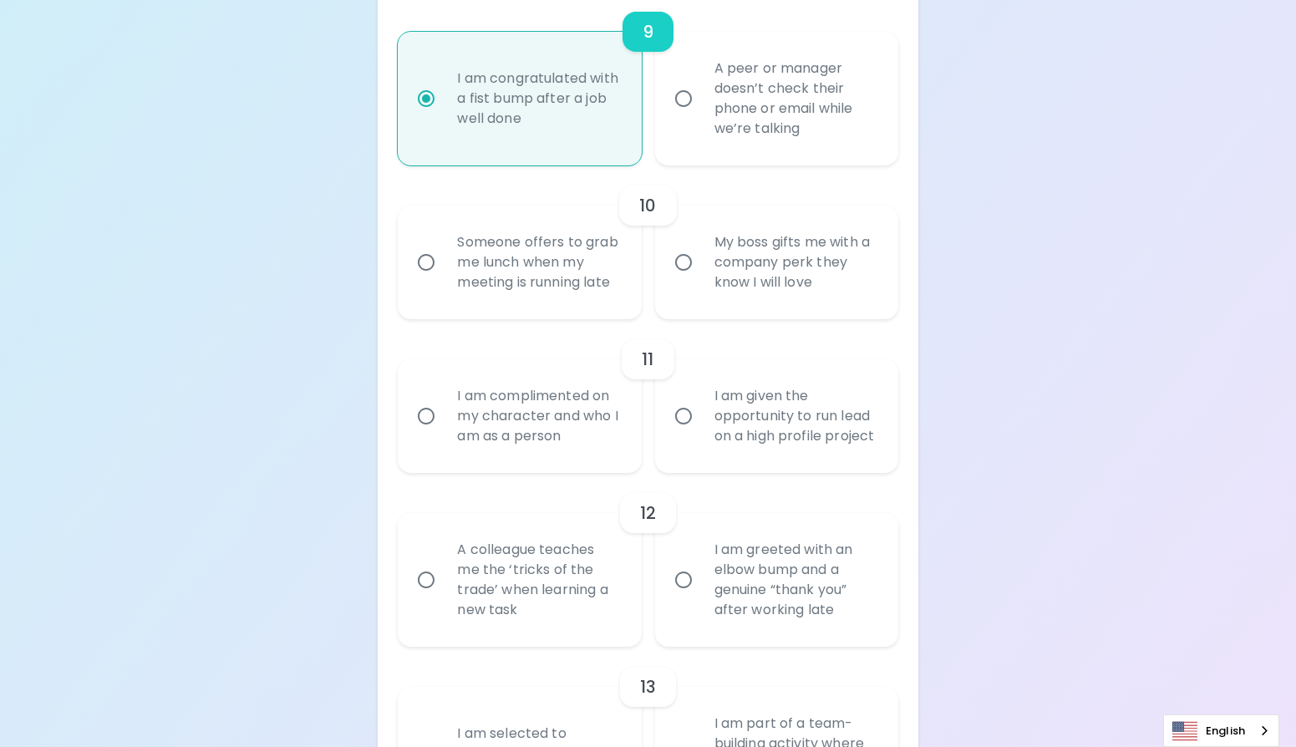
radio input "false"
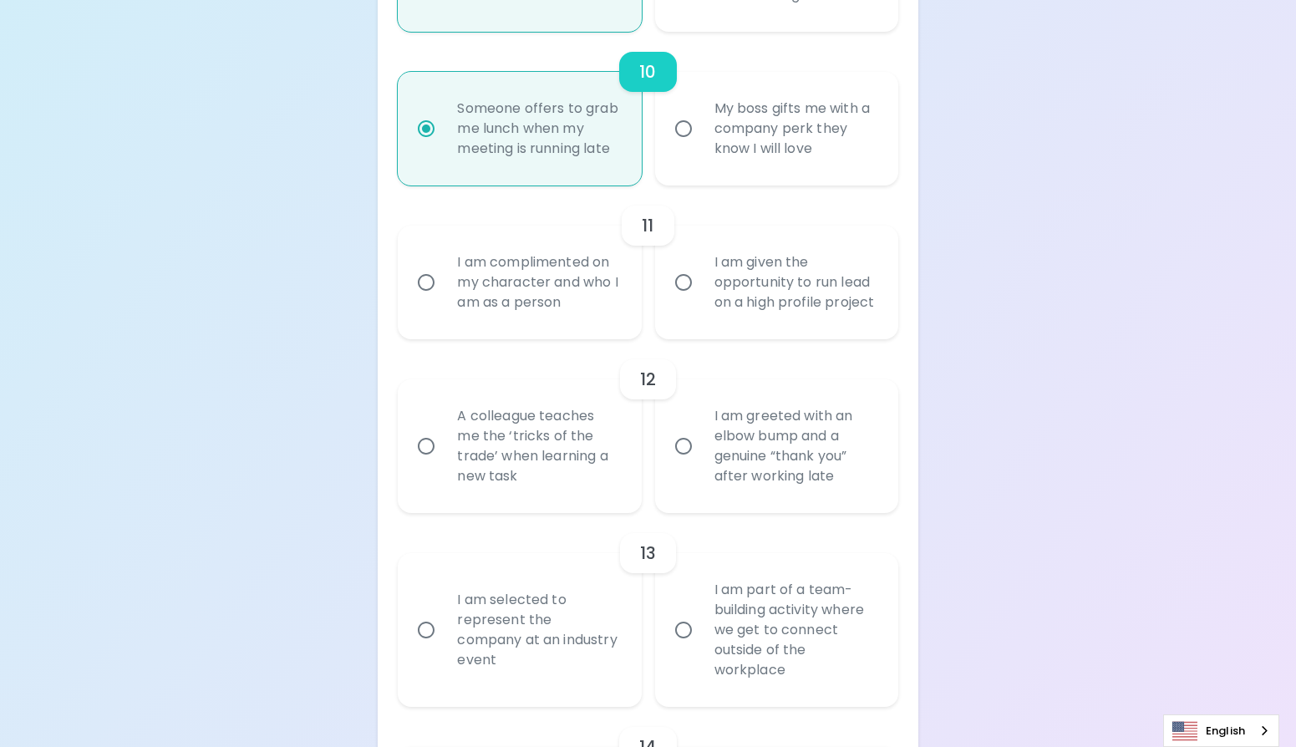
radio input "true"
click at [596, 309] on div "I am complimented on my character and who I am as a person" at bounding box center [538, 282] width 188 height 100
click at [444, 300] on input "I am complimented on my character and who I am as a person" at bounding box center [425, 282] width 35 height 35
radio input "false"
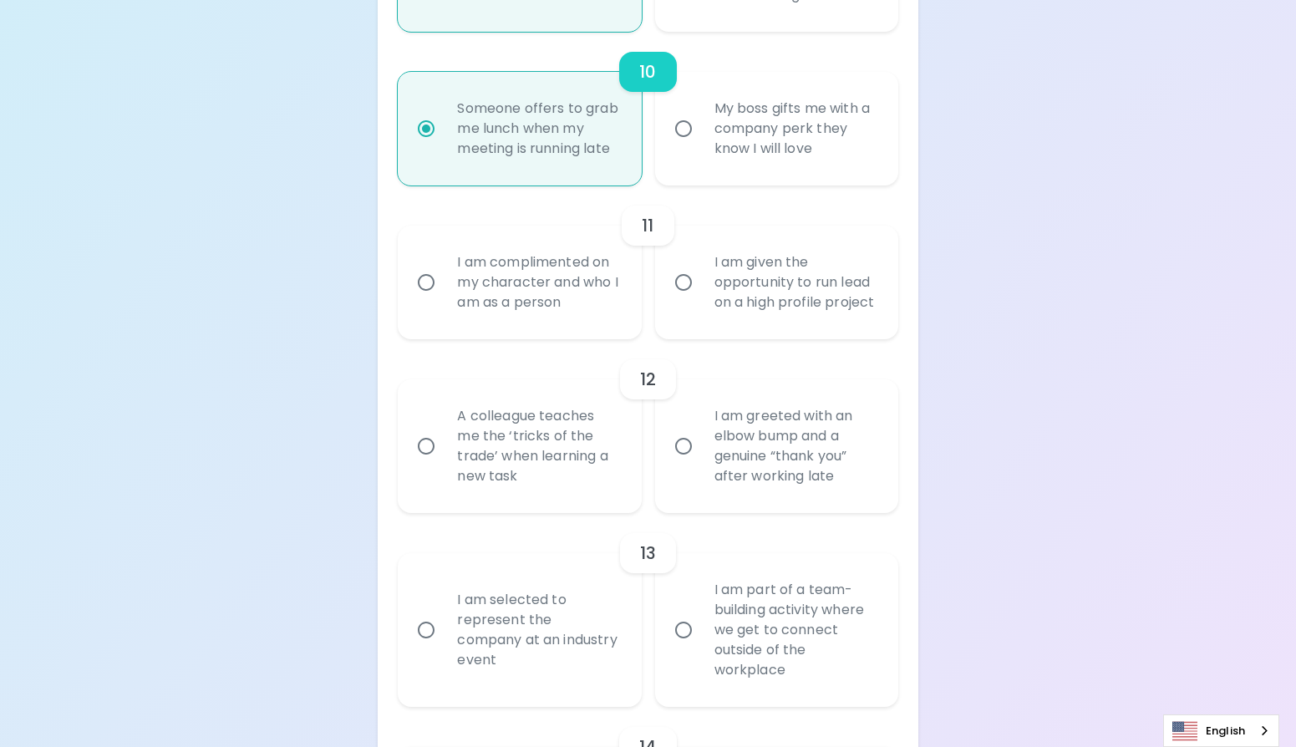
radio input "false"
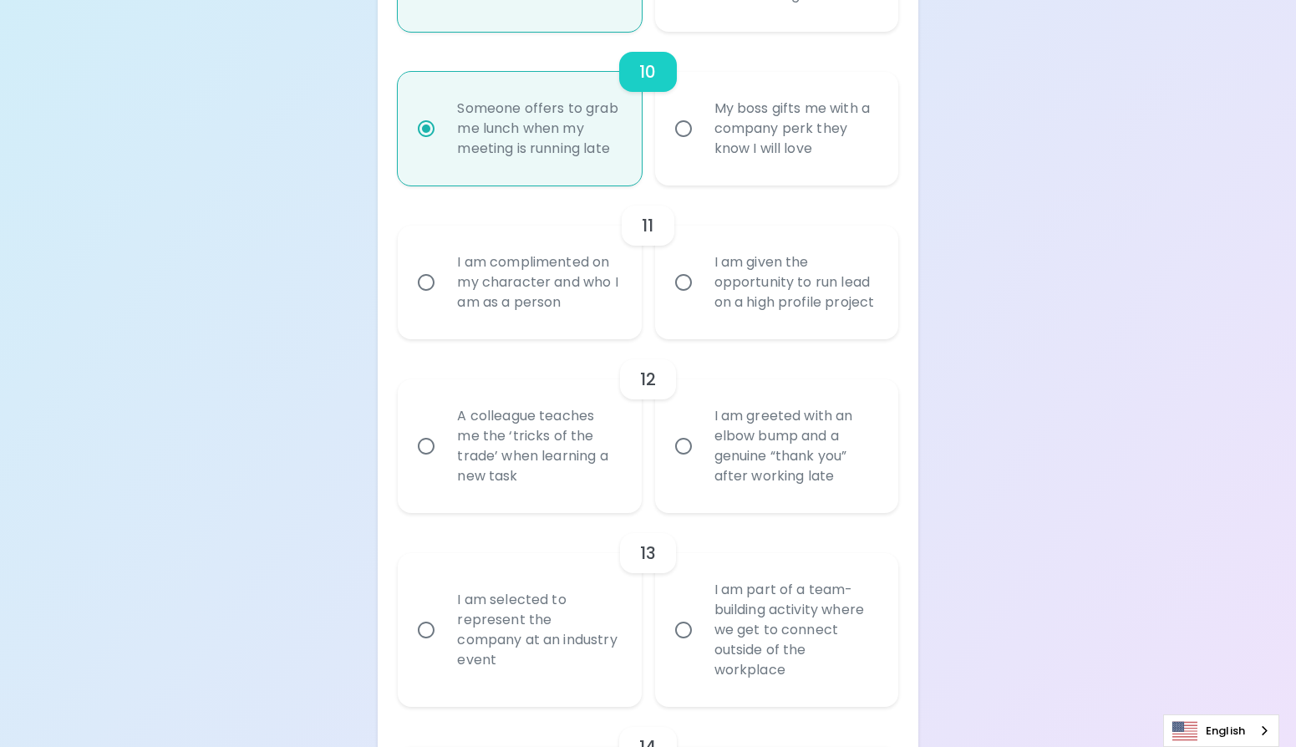
radio input "false"
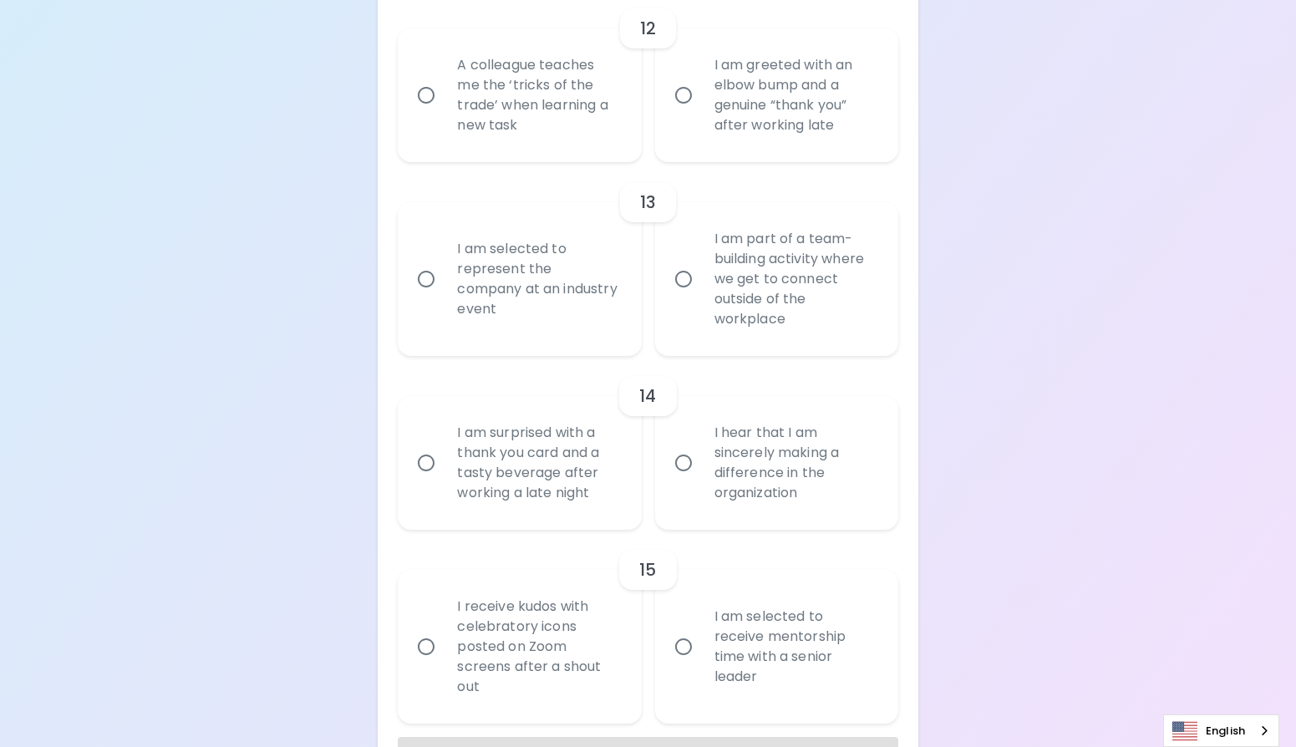
scroll to position [2134, 0]
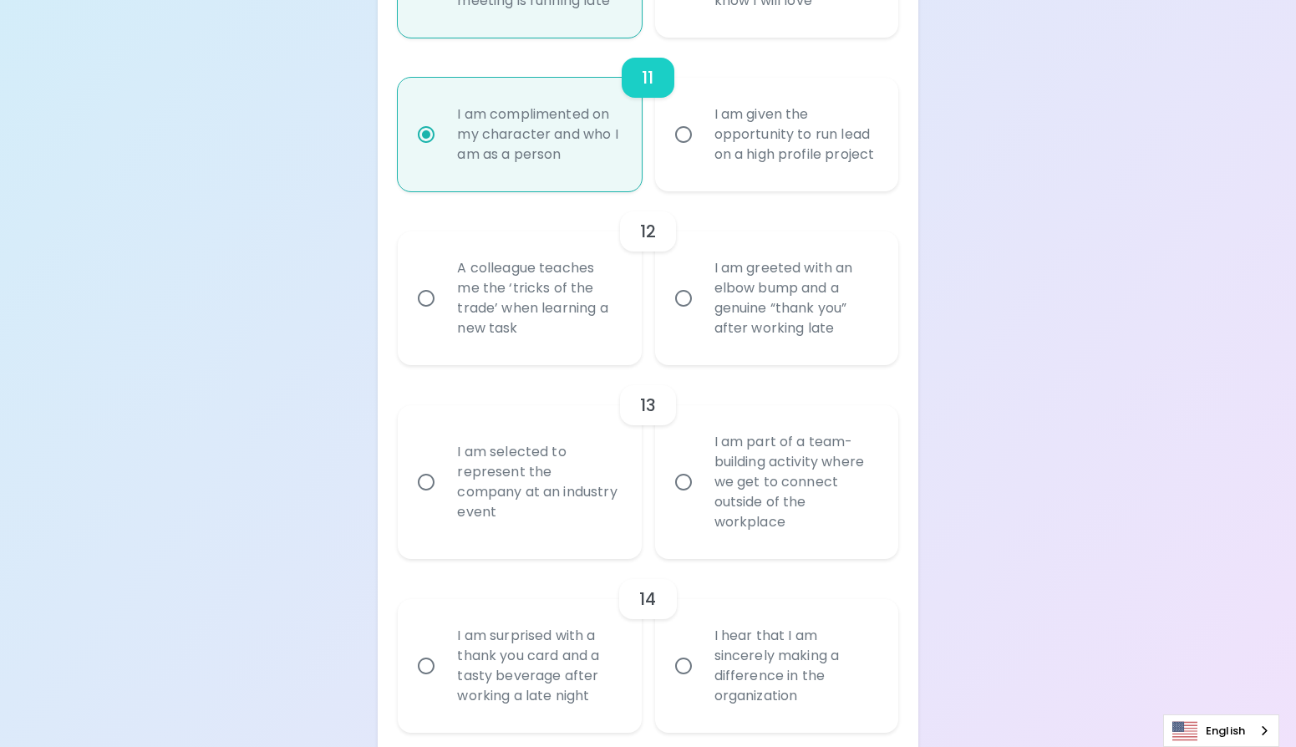
radio input "true"
click at [683, 360] on label "I am greeted with an elbow bump and a genuine “thank you” after working late" at bounding box center [767, 298] width 243 height 134
click at [683, 316] on input "I am greeted with an elbow bump and a genuine “thank you” after working late" at bounding box center [683, 298] width 35 height 35
radio input "false"
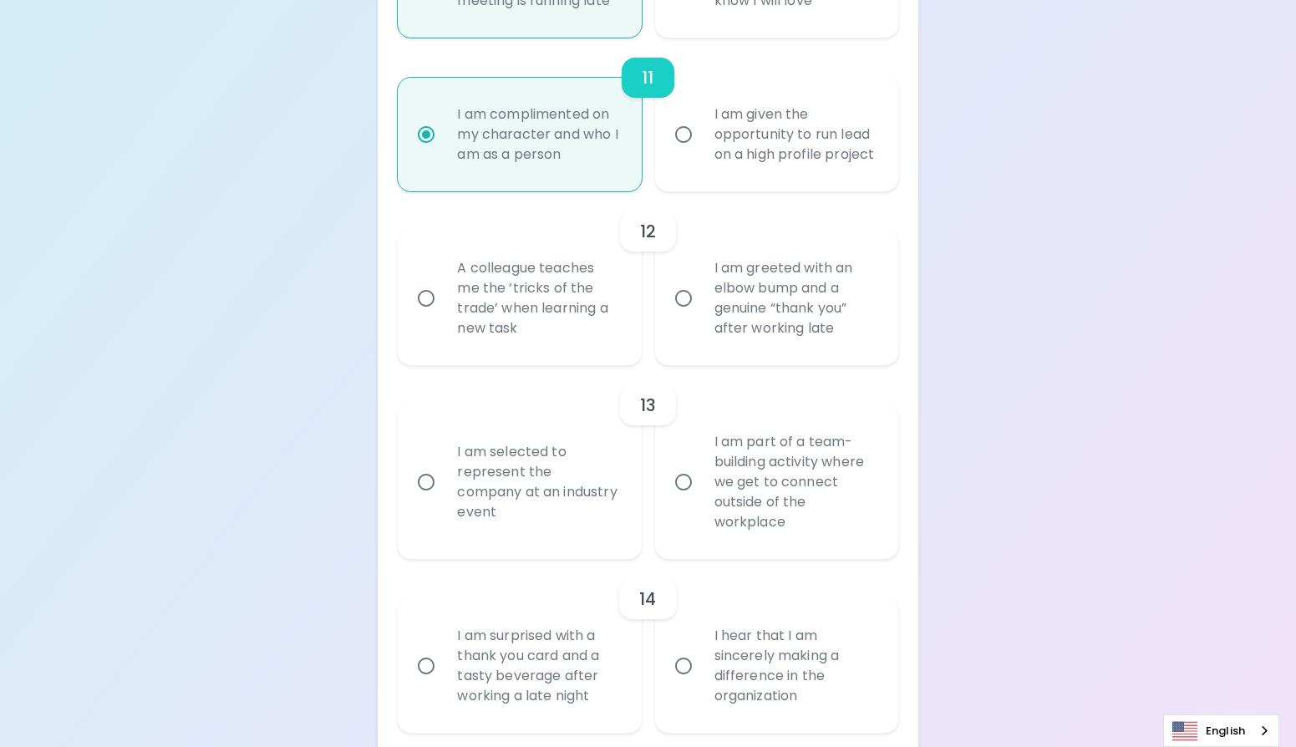
radio input "false"
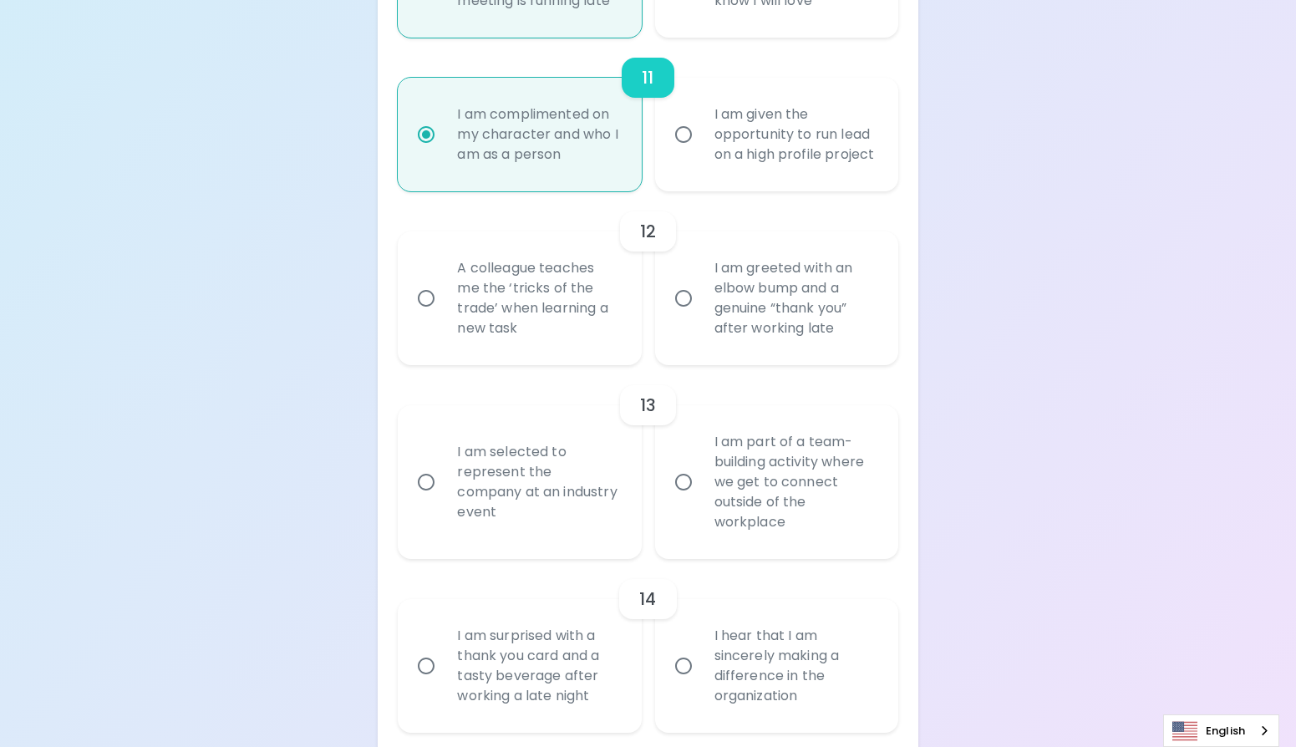
radio input "false"
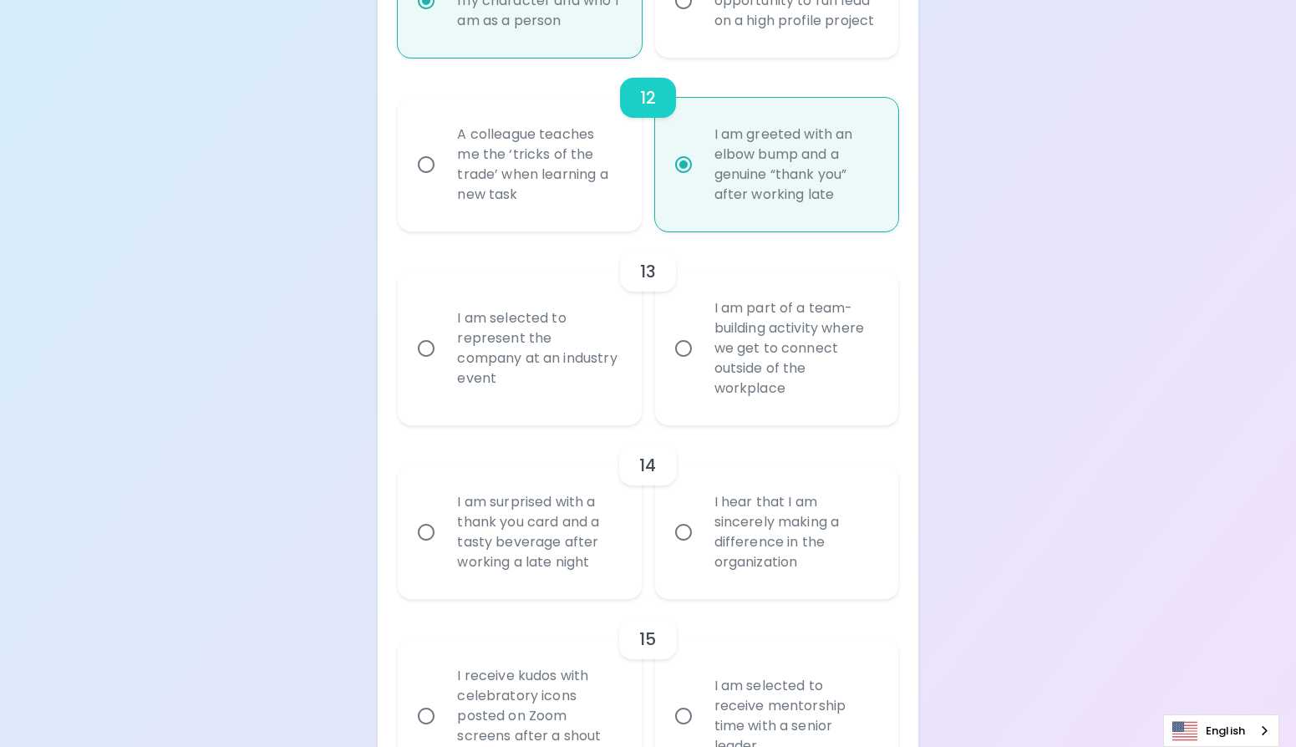
radio input "true"
click at [583, 396] on div "I am selected to represent the company at an industry event" at bounding box center [538, 348] width 188 height 120
click at [444, 366] on input "I am selected to represent the company at an industry event" at bounding box center [425, 348] width 35 height 35
radio input "false"
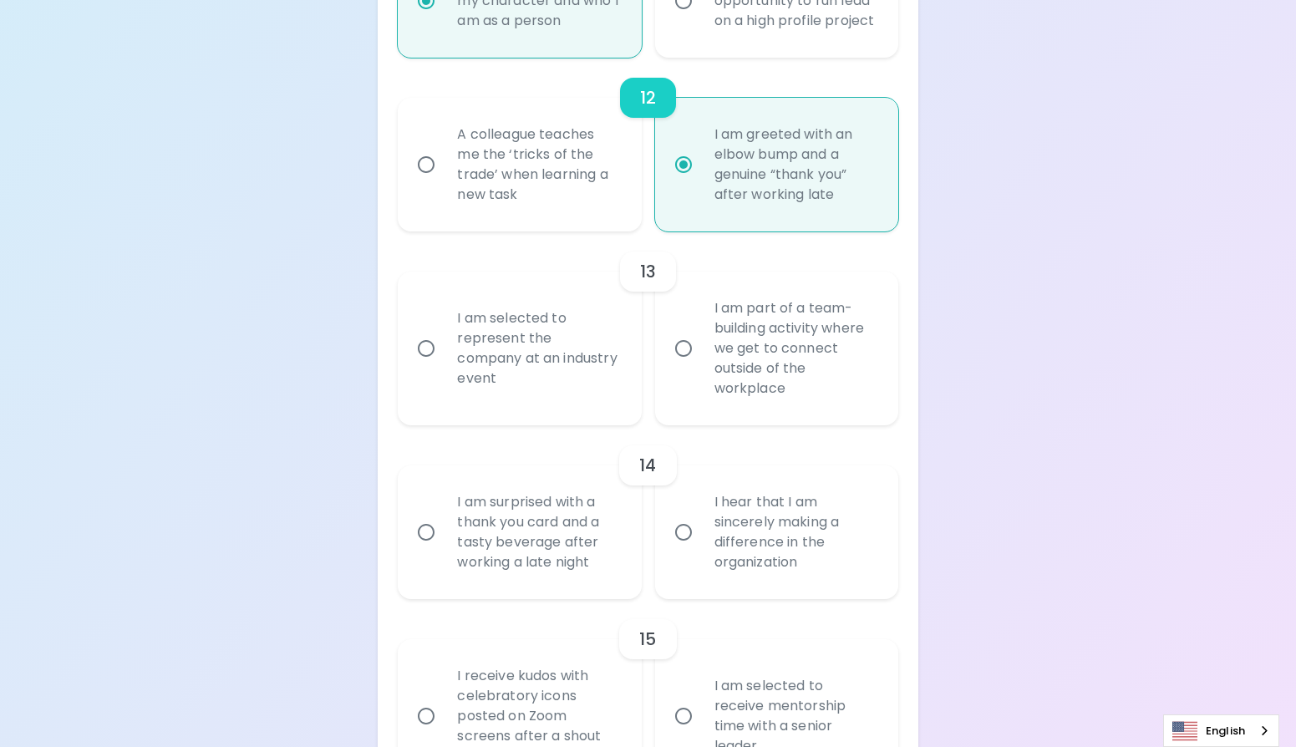
radio input "false"
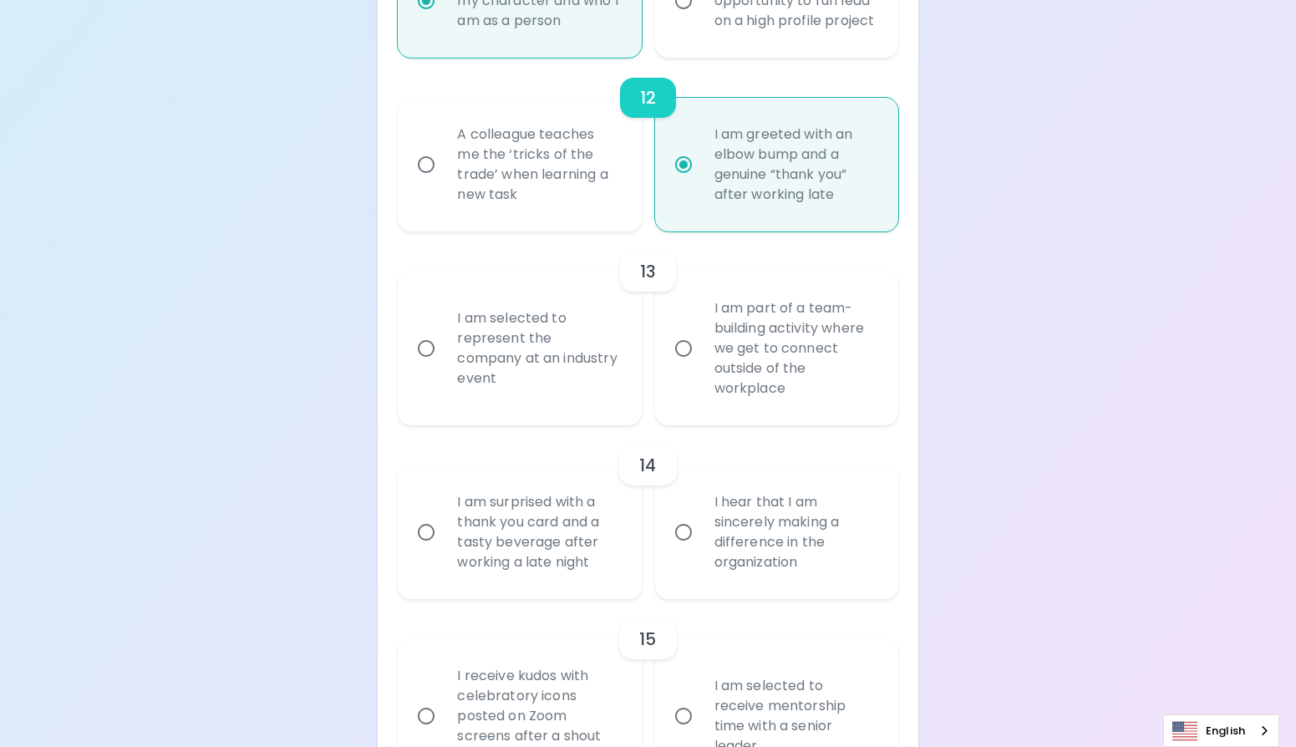
radio input "false"
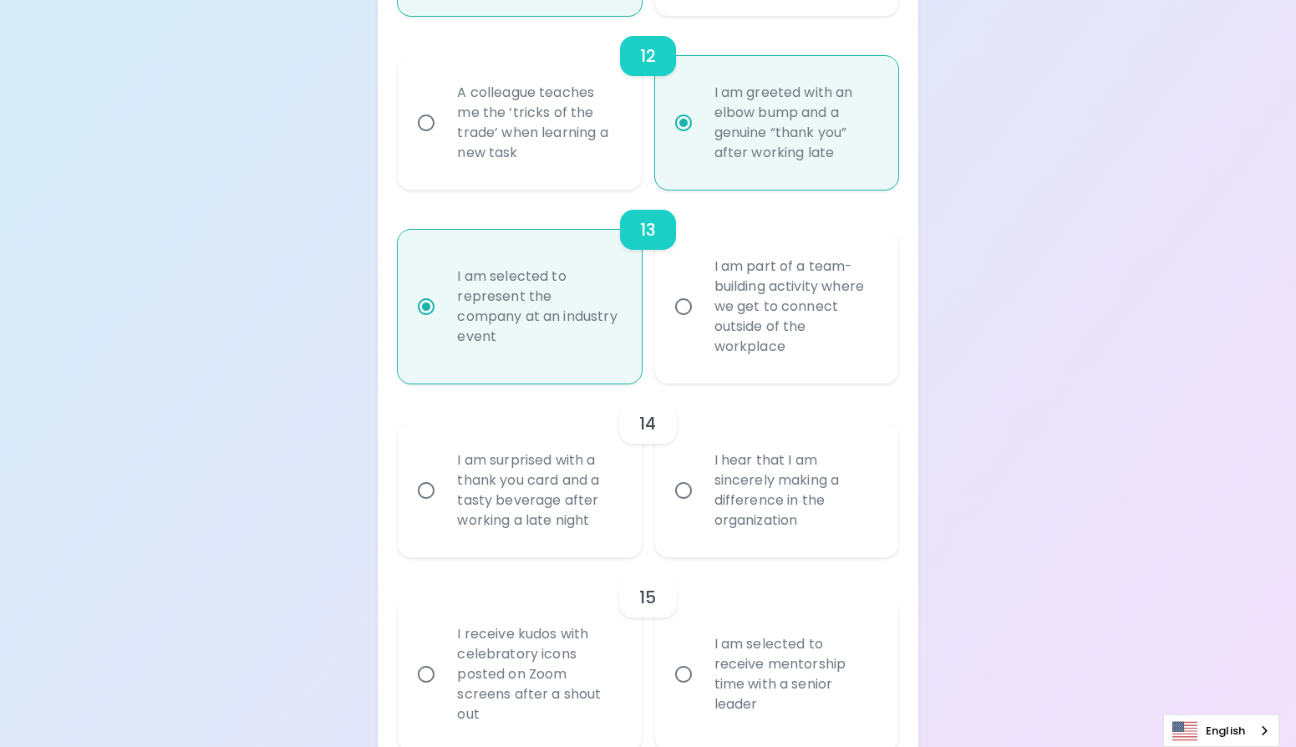
scroll to position [2401, 0]
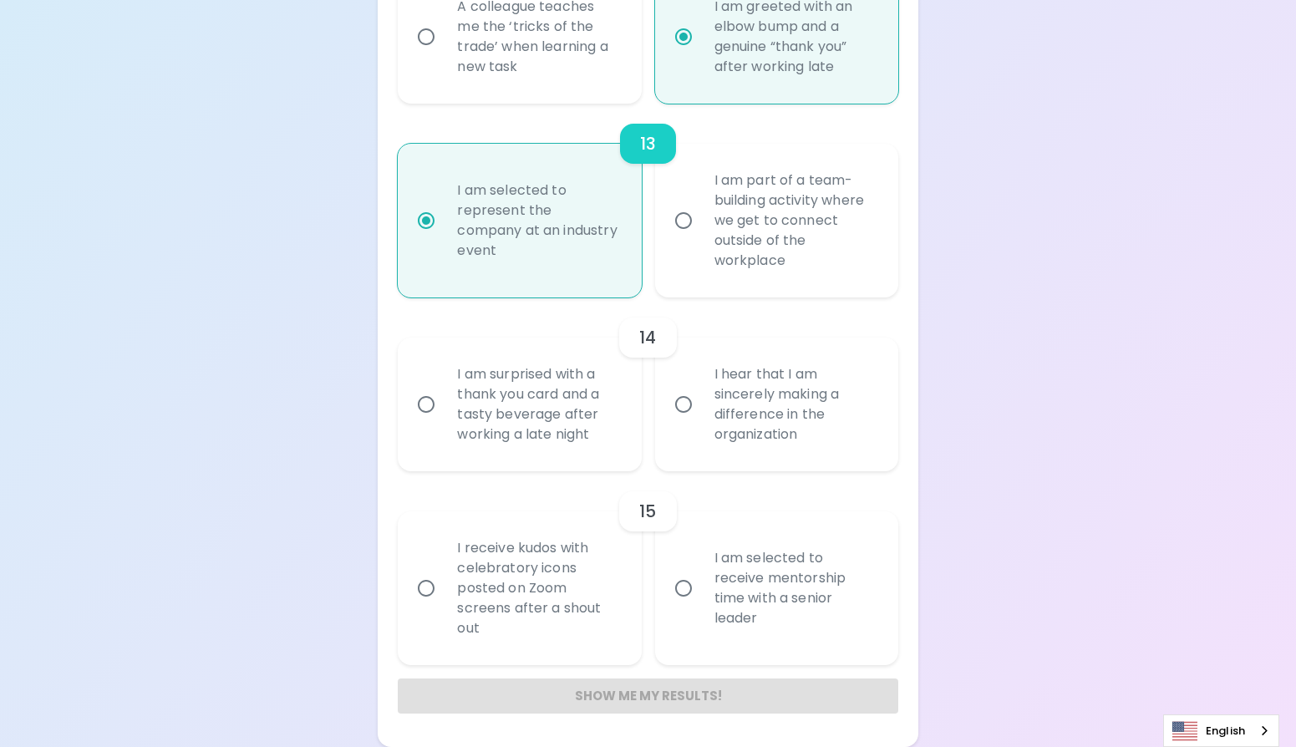
radio input "true"
click at [589, 448] on div "I am surprised with a thank you card and a tasty beverage after working a late …" at bounding box center [538, 404] width 188 height 120
click at [444, 422] on input "I am surprised with a thank you card and a tasty beverage after working a late …" at bounding box center [425, 404] width 35 height 35
radio input "false"
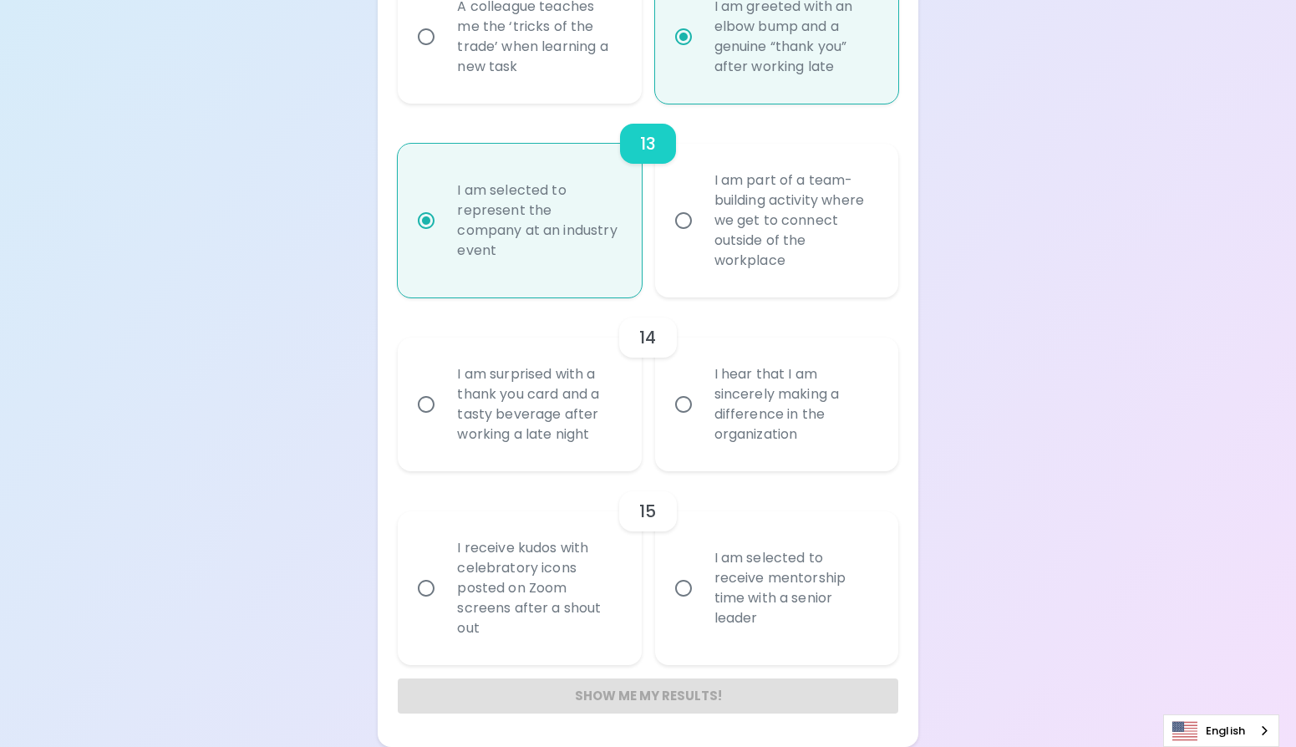
radio input "false"
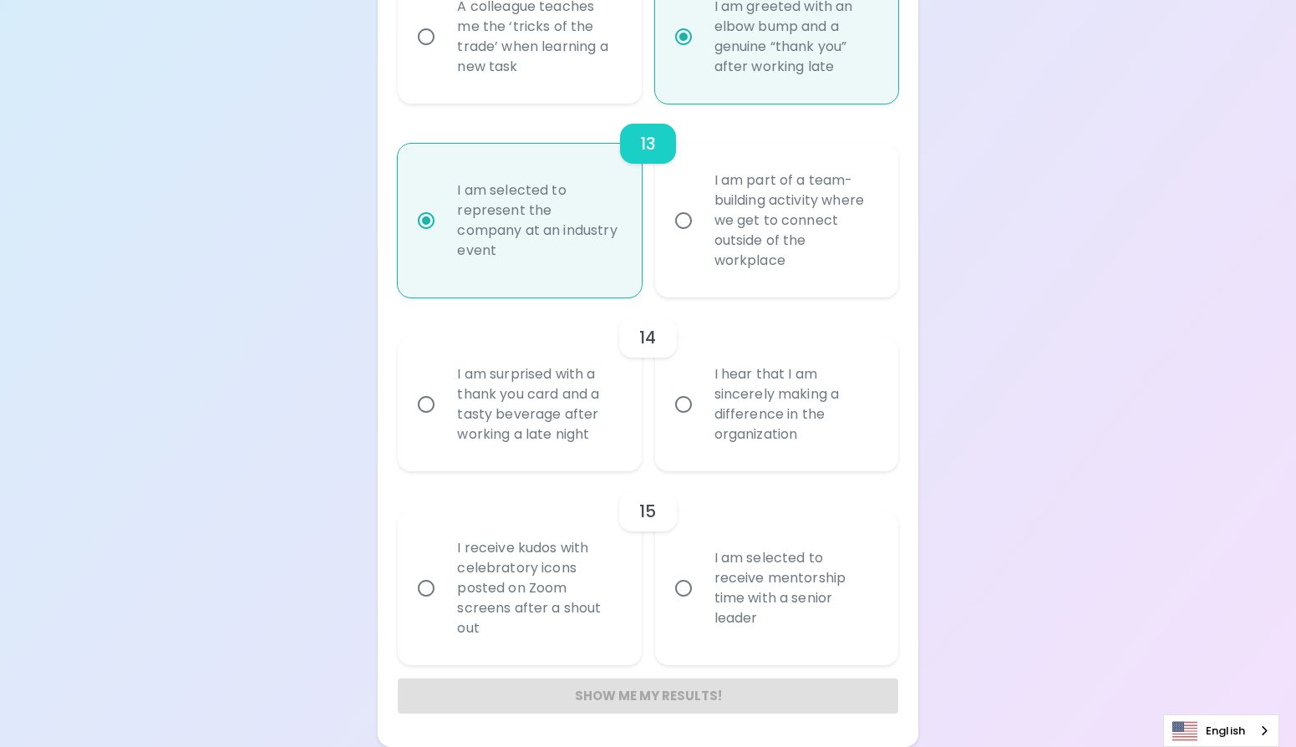
radio input "false"
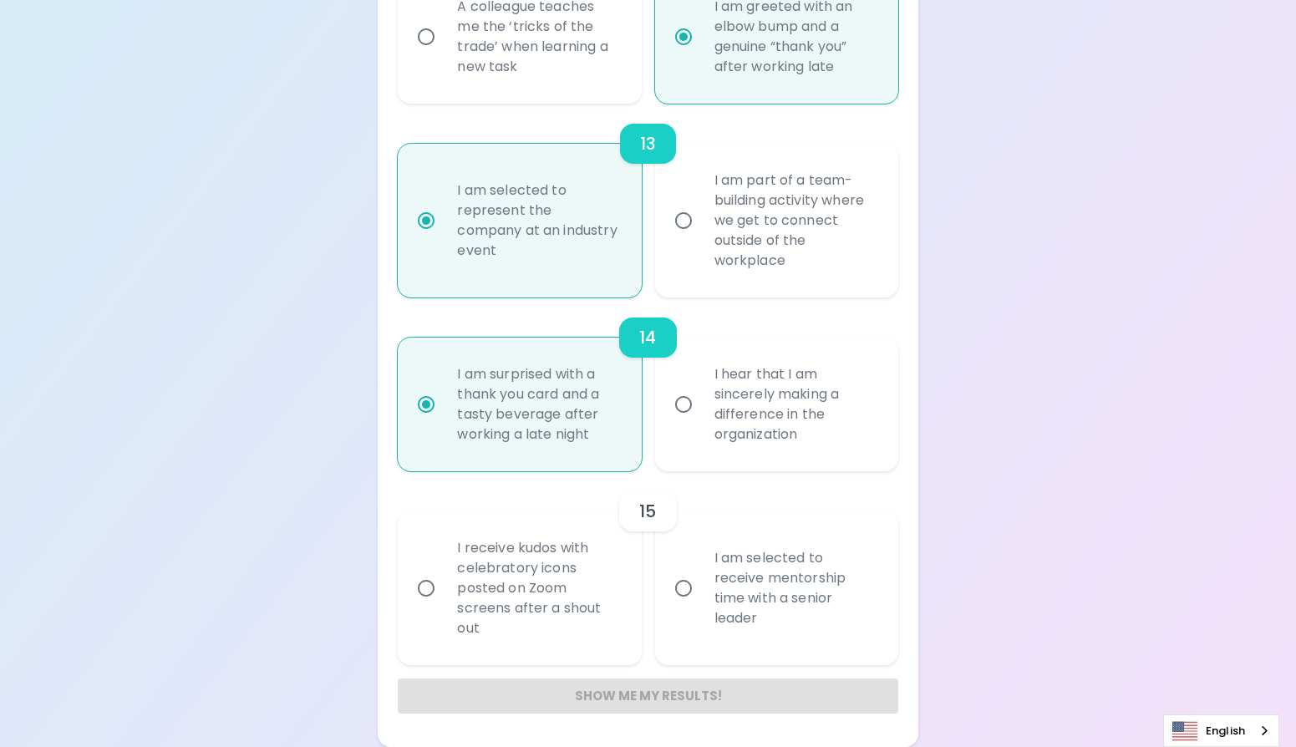
scroll to position [2435, 0]
radio input "true"
click at [586, 551] on div "I receive kudos with celebratory icons posted on Zoom screens after a shout out" at bounding box center [538, 588] width 188 height 140
click at [444, 571] on input "I receive kudos with celebratory icons posted on Zoom screens after a shout out" at bounding box center [425, 588] width 35 height 35
radio input "false"
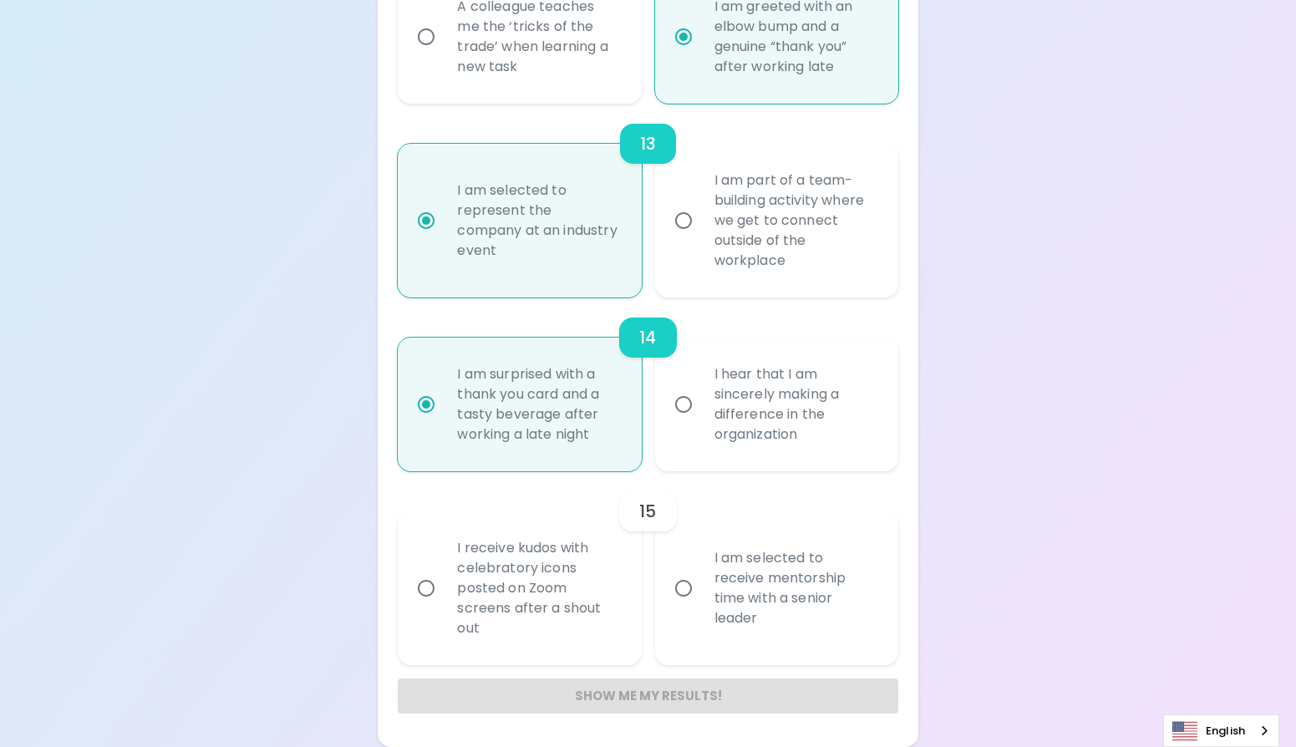
radio input "false"
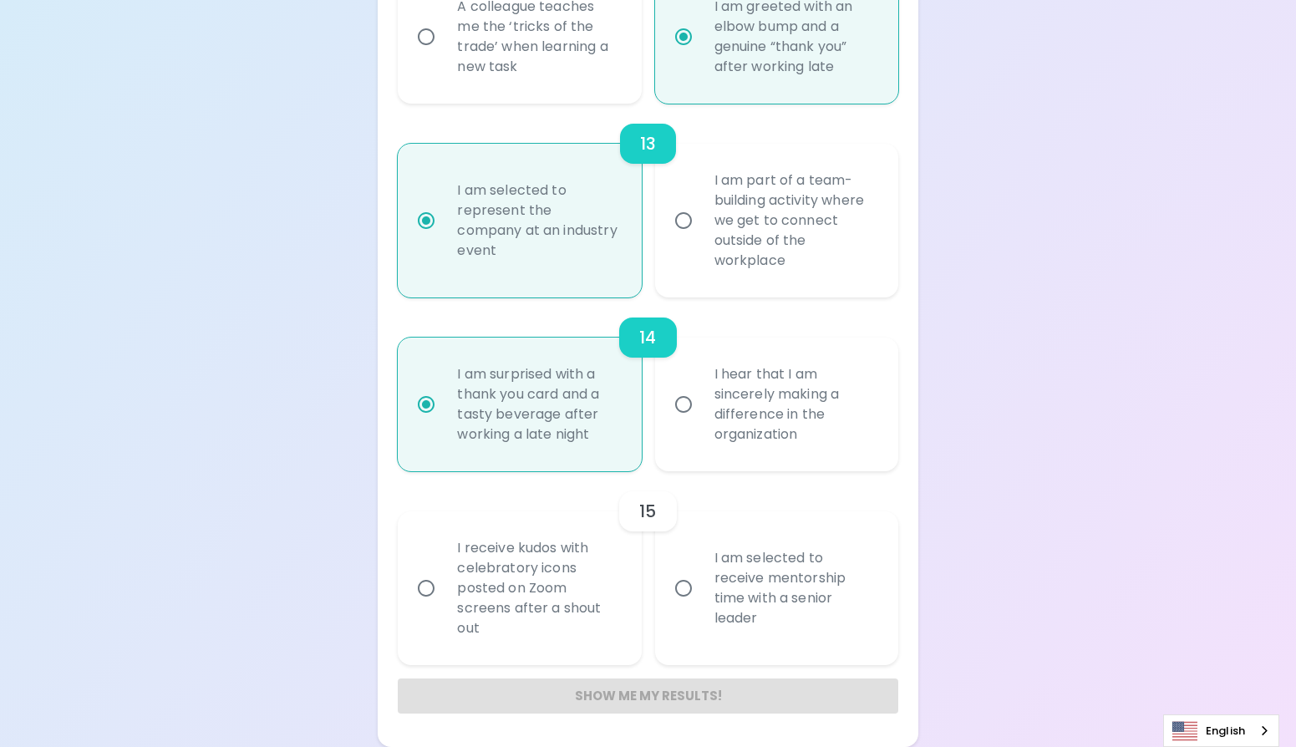
radio input "false"
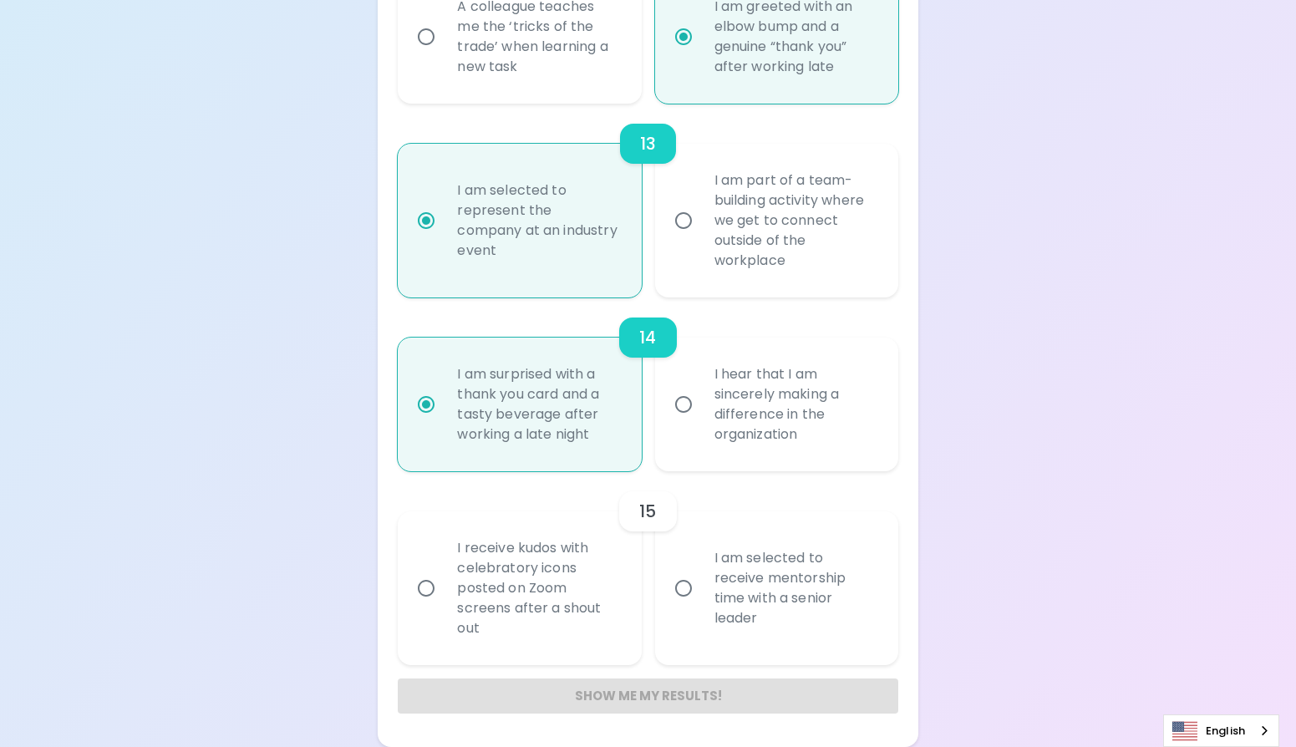
radio input "false"
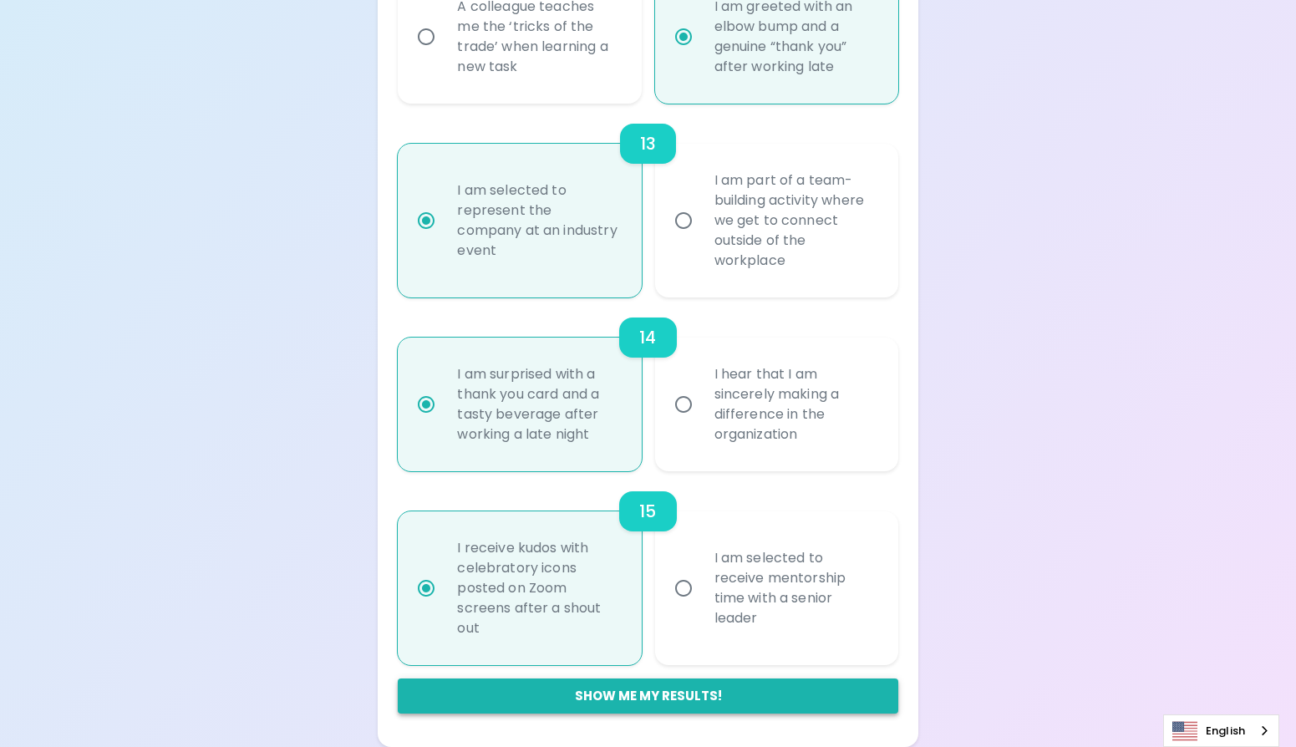
radio input "true"
click at [661, 697] on button "Show me my results!" at bounding box center [648, 695] width 500 height 35
radio input "false"
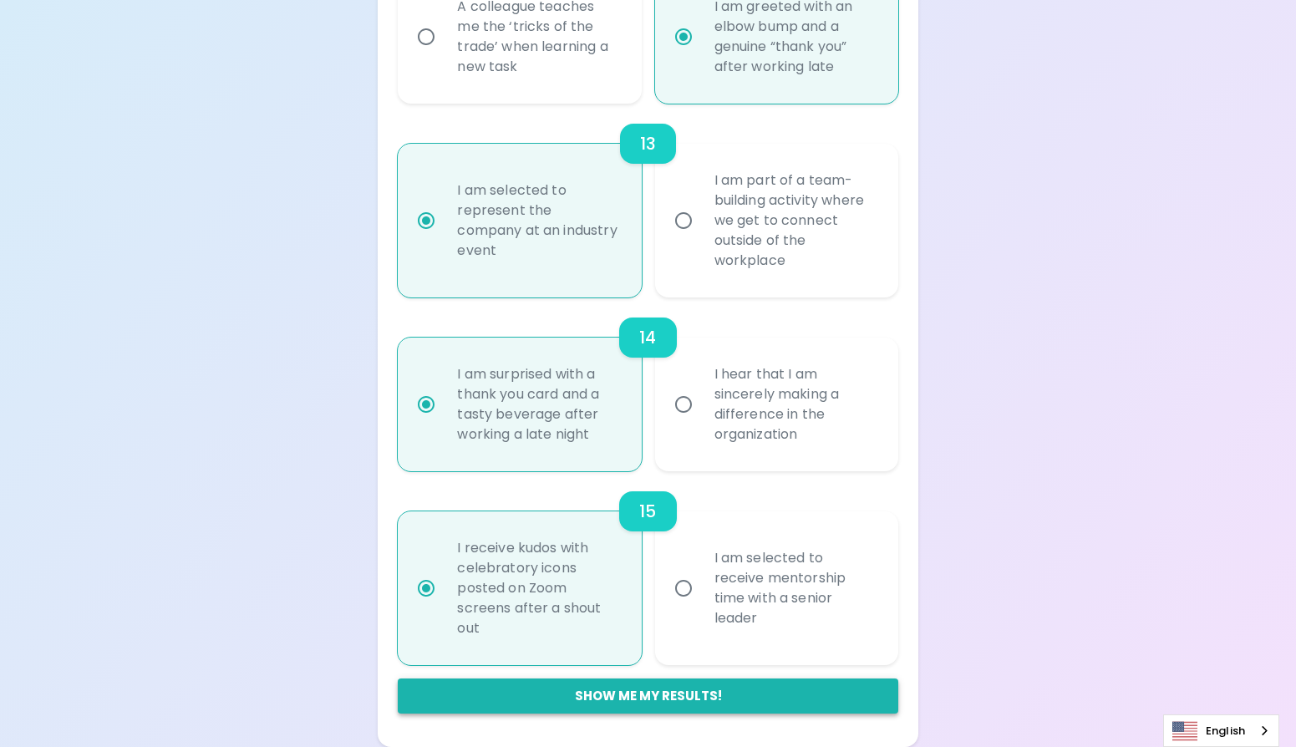
radio input "false"
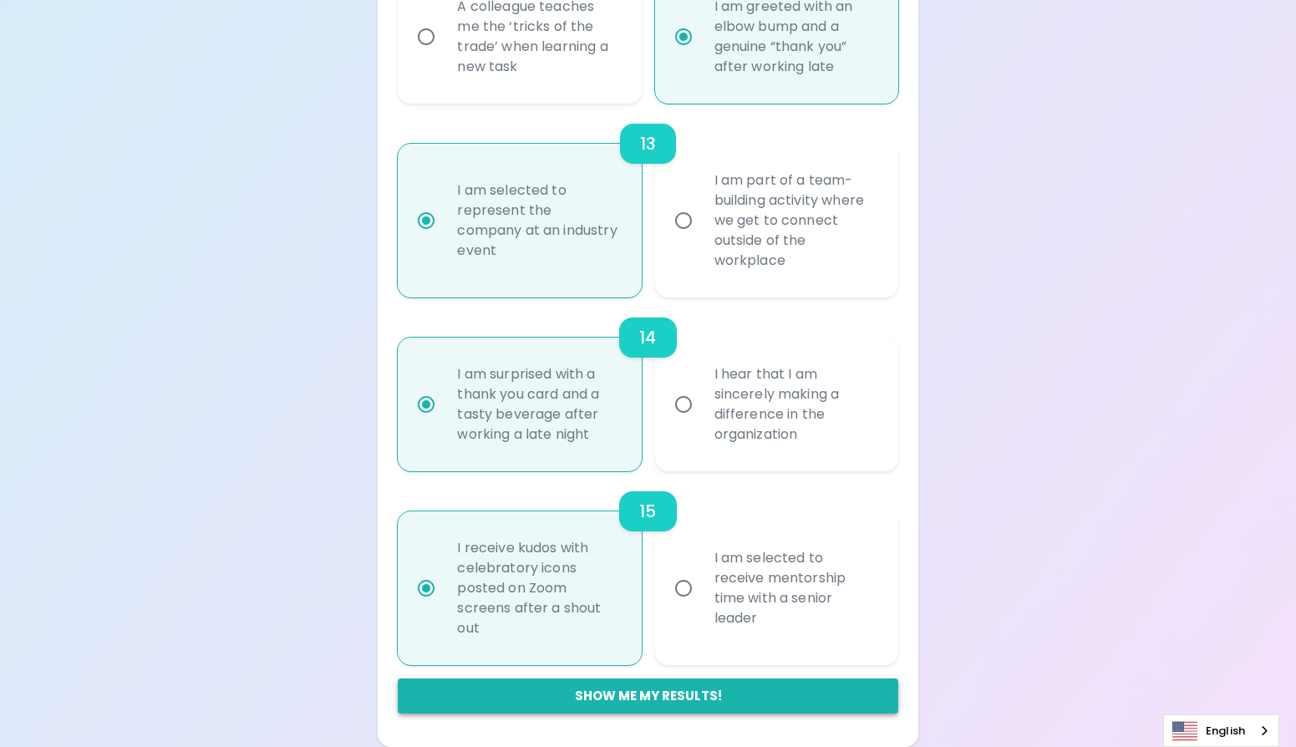
radio input "false"
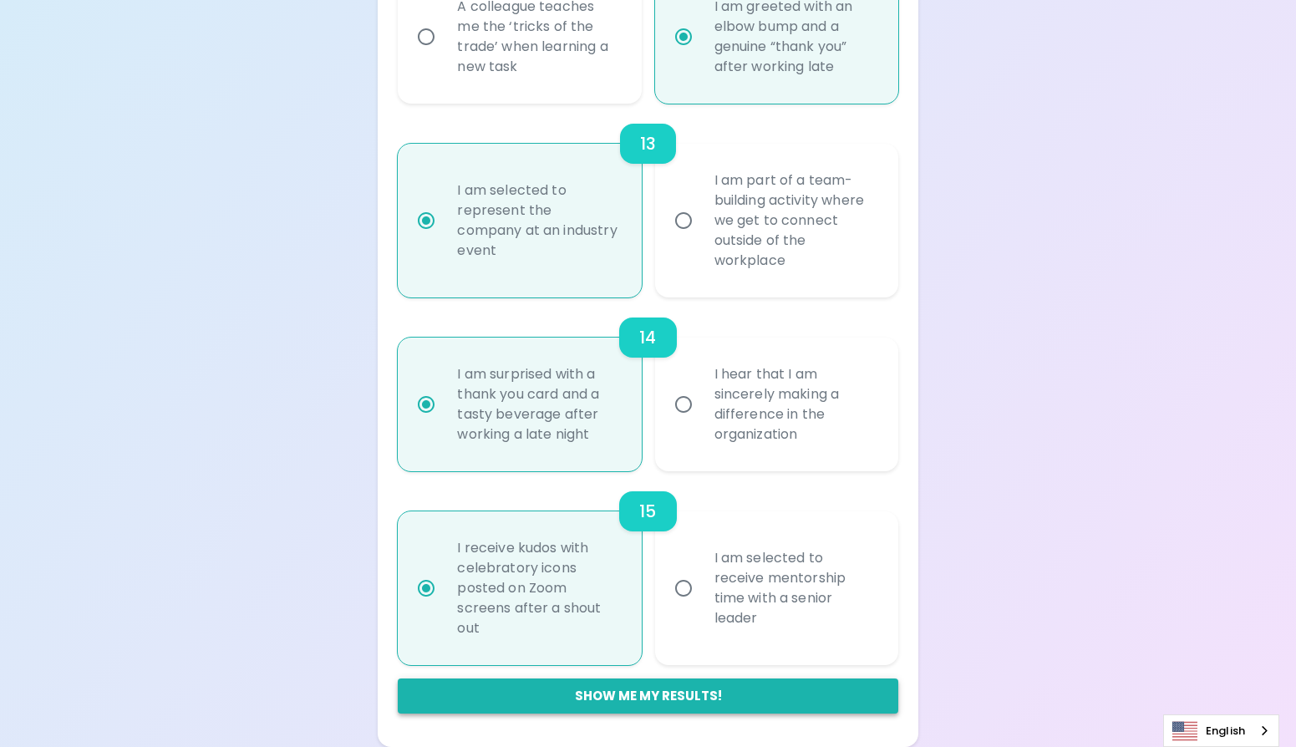
radio input "false"
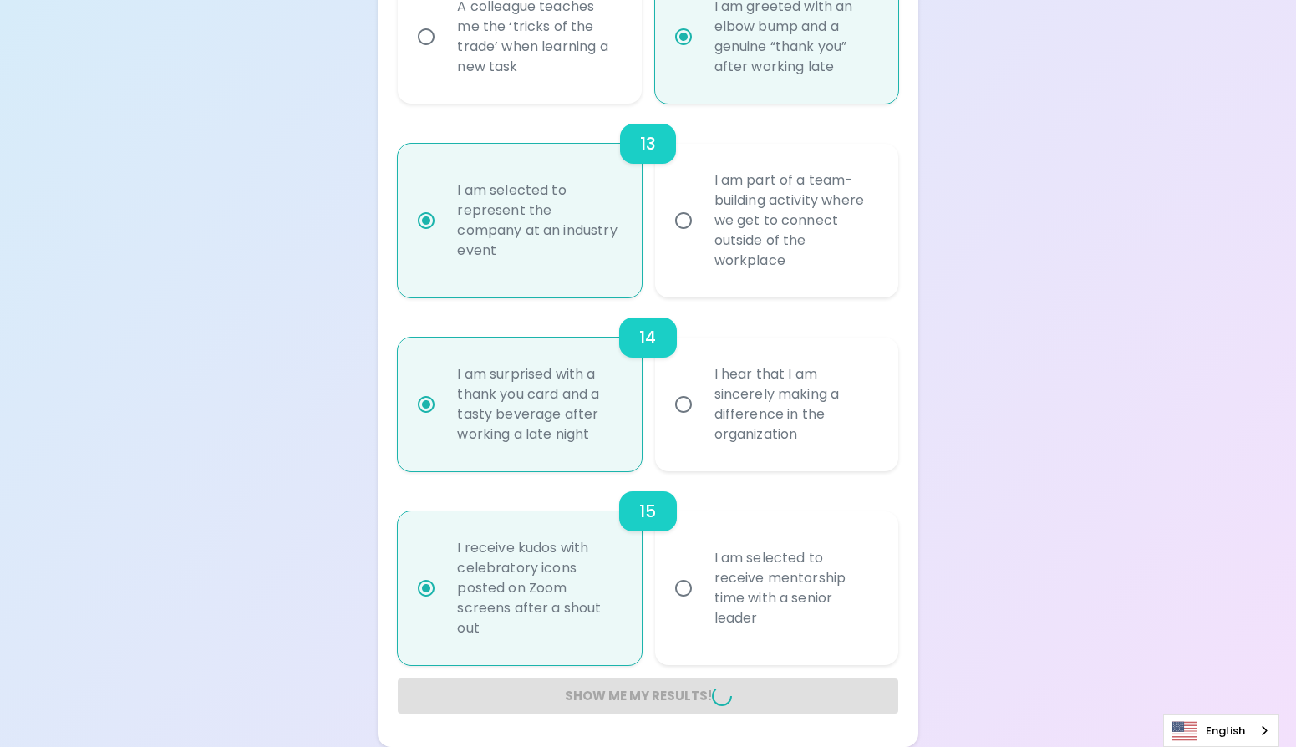
radio input "false"
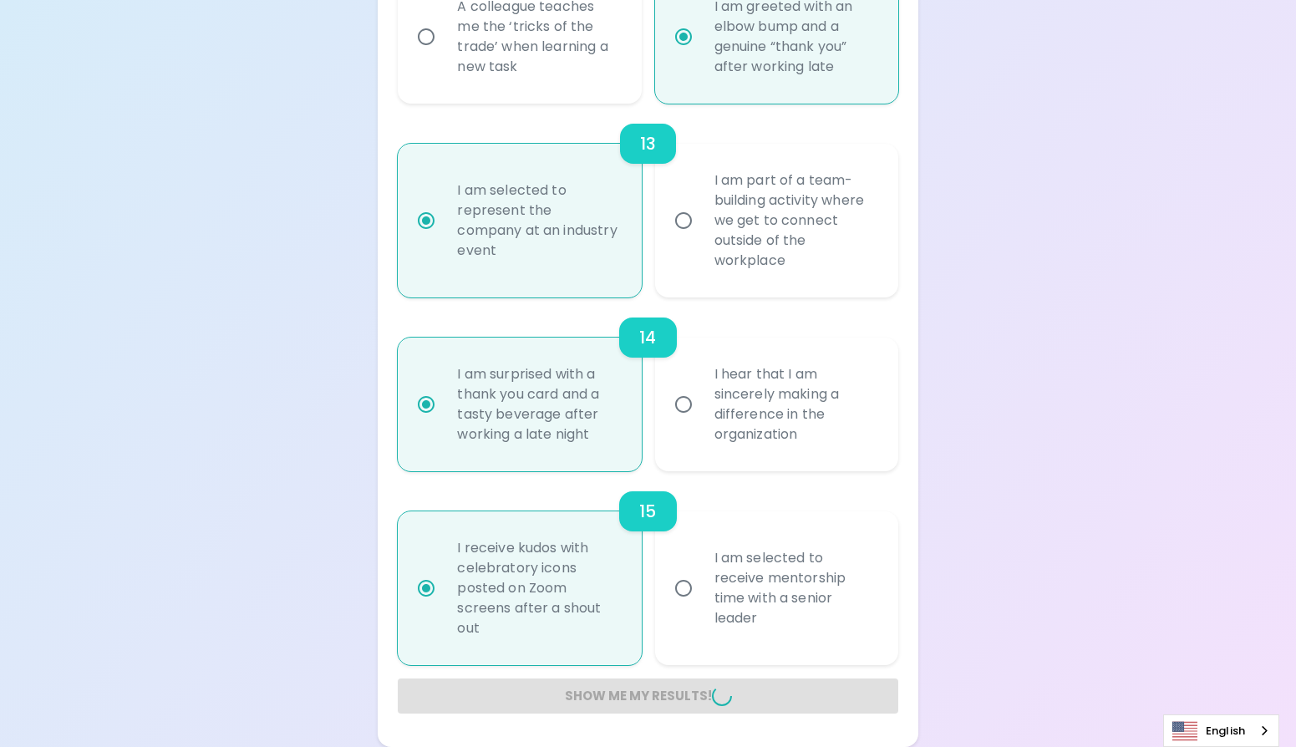
radio input "false"
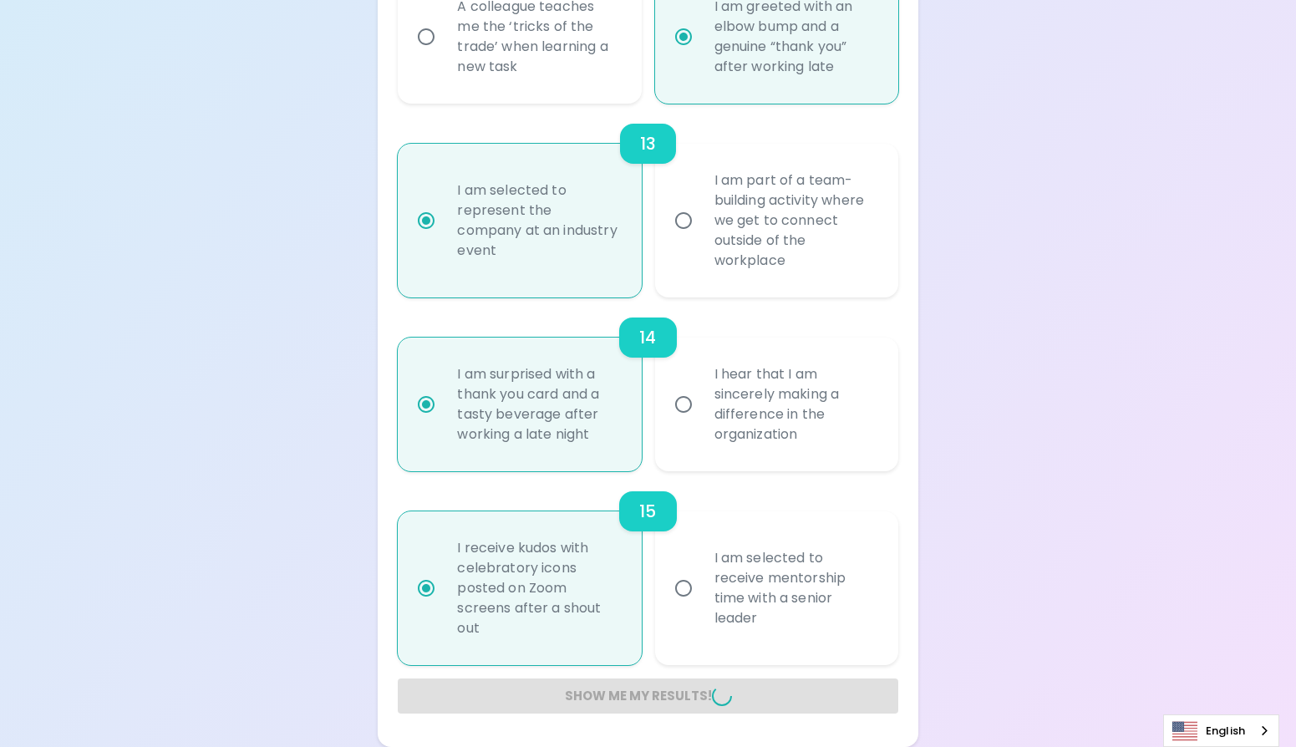
radio input "false"
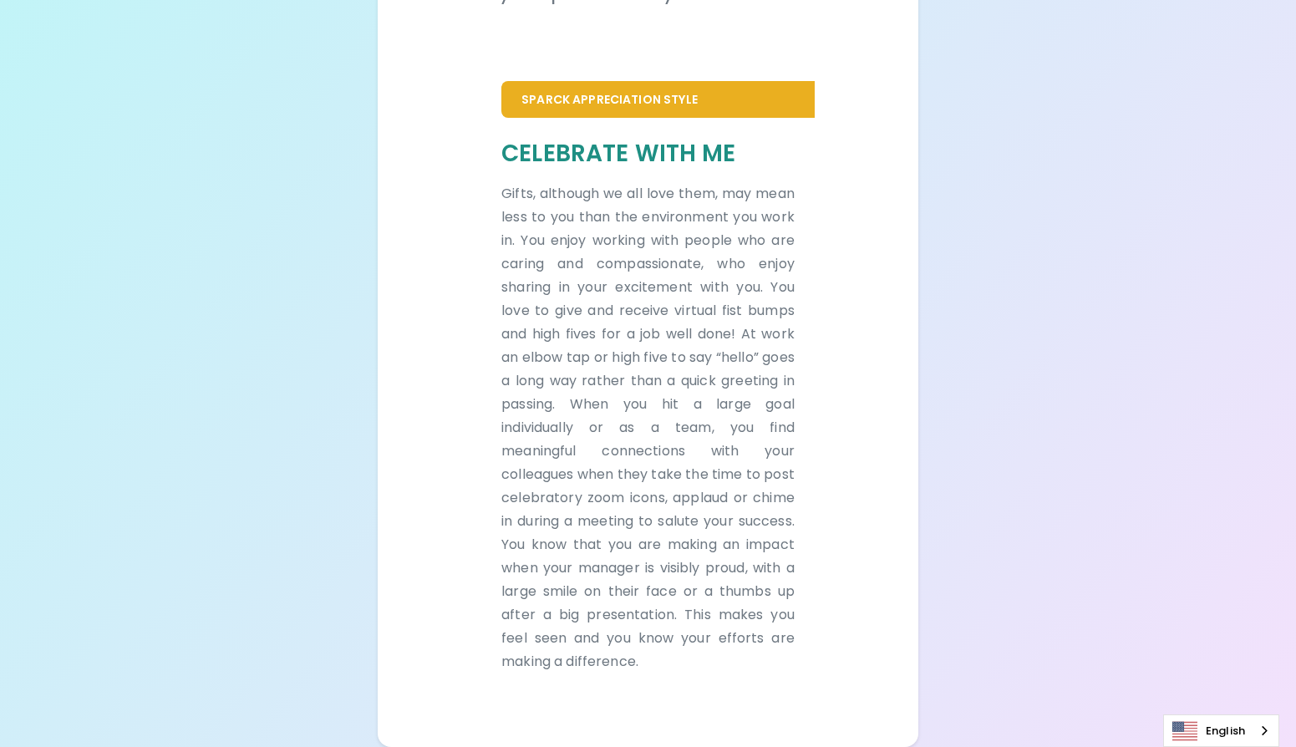
scroll to position [0, 0]
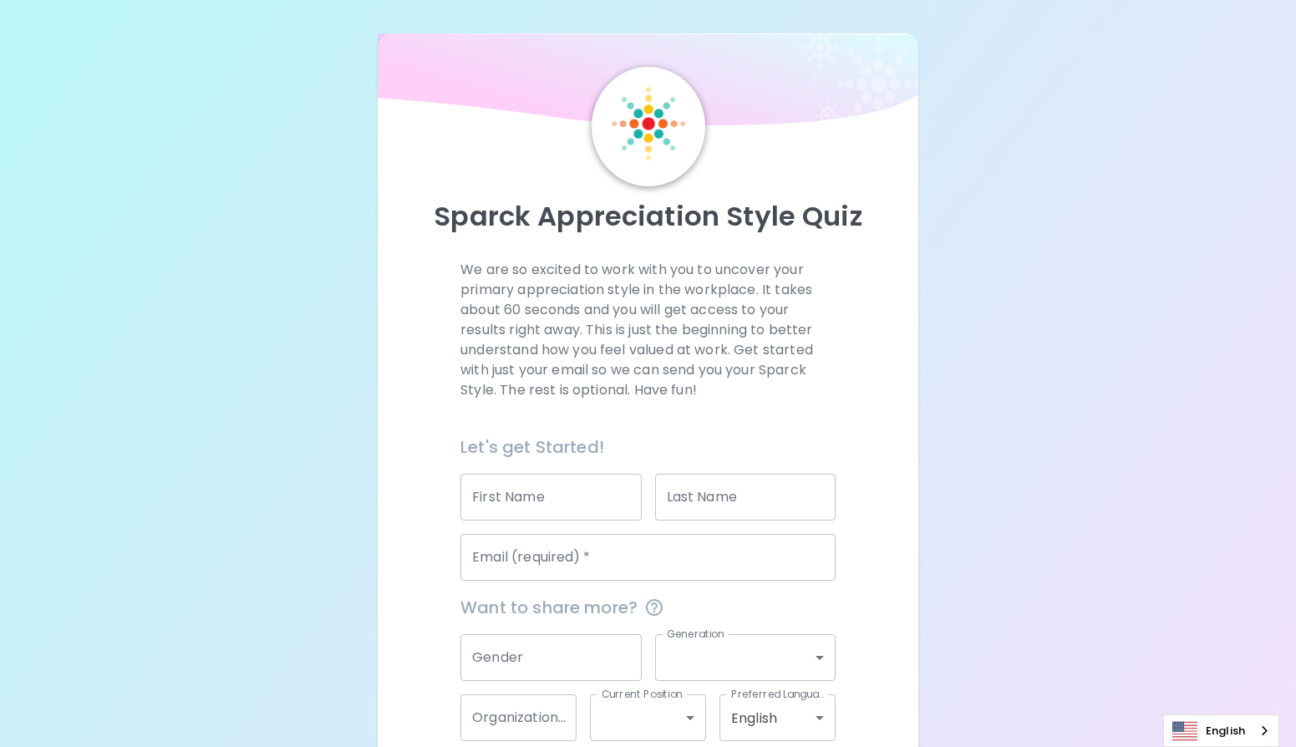
scroll to position [89, 0]
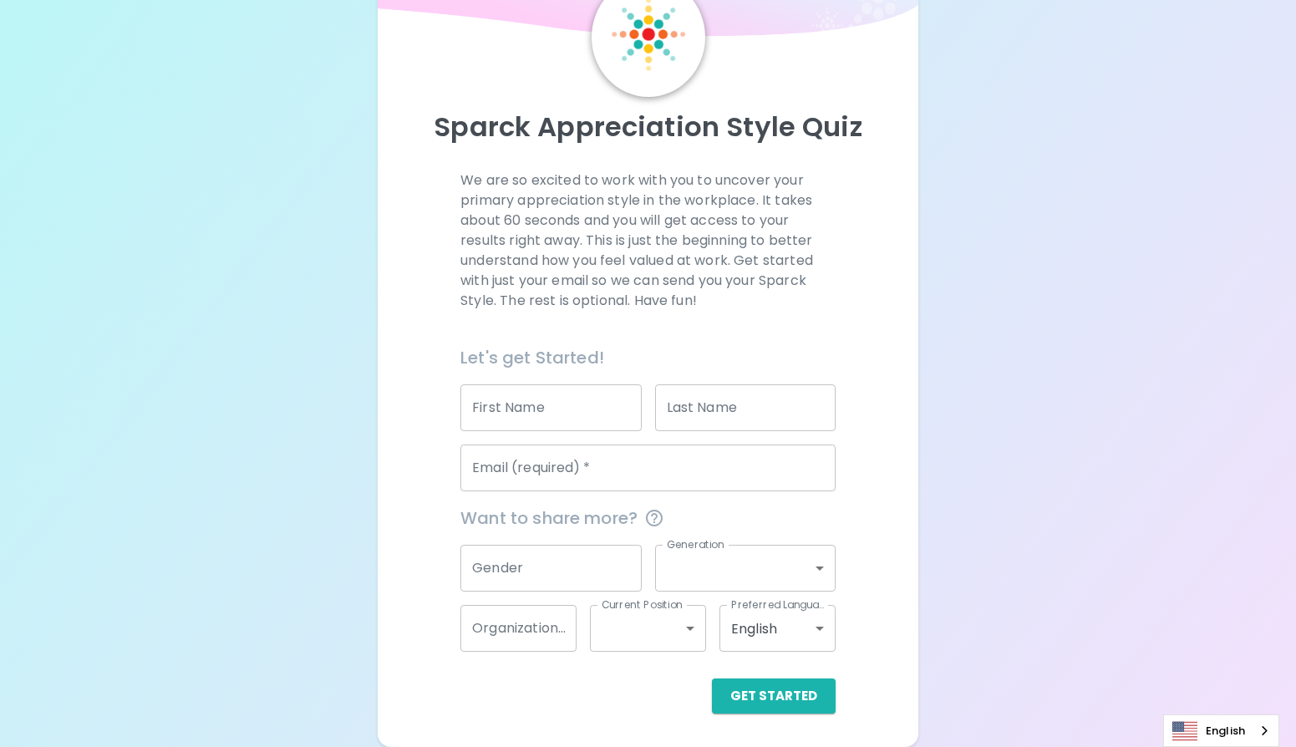
click at [533, 412] on input "First Name" at bounding box center [550, 407] width 180 height 47
type input "[PERSON_NAME]"
type input "Welsh"
type input "[DOMAIN_NAME][EMAIL_ADDRESS][DOMAIN_NAME]"
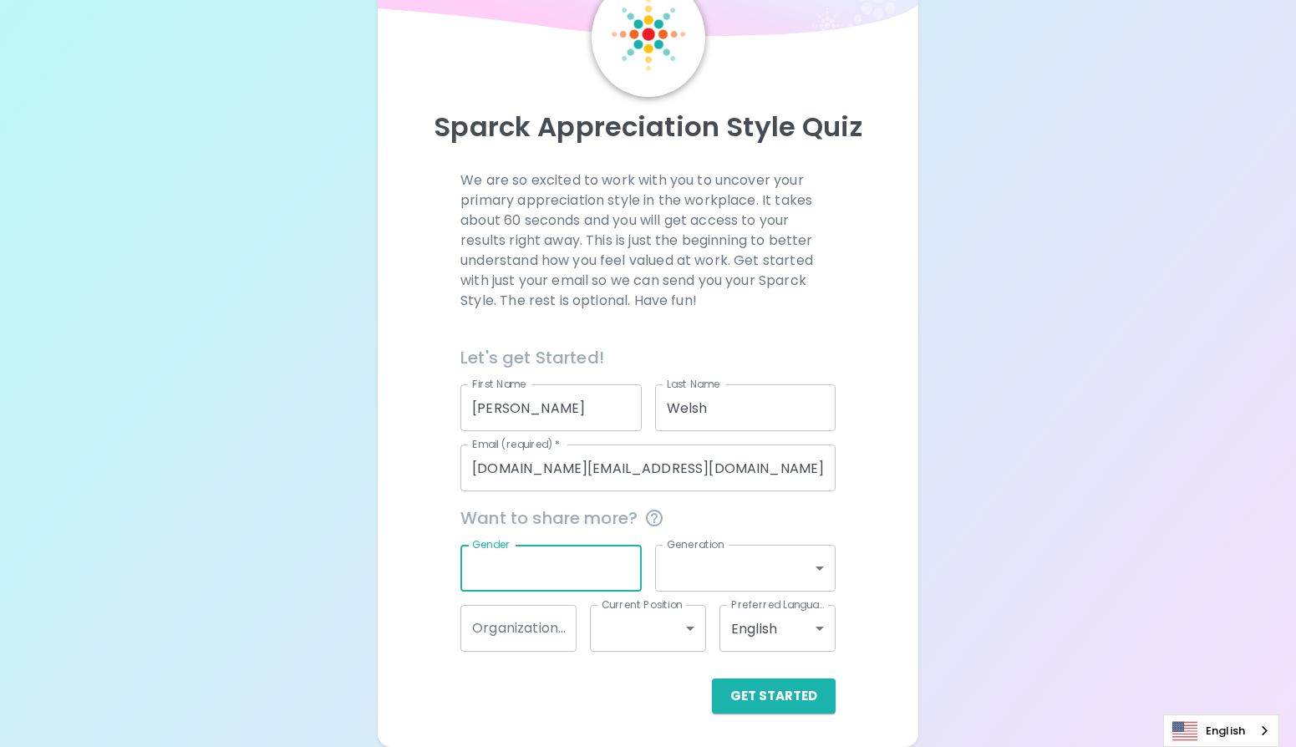
click at [561, 556] on input "Gender" at bounding box center [550, 568] width 180 height 47
type input "F"
click at [711, 573] on body "Sparck Appreciation Style Quiz We are so excited to work with you to uncover yo…" at bounding box center [648, 329] width 1296 height 836
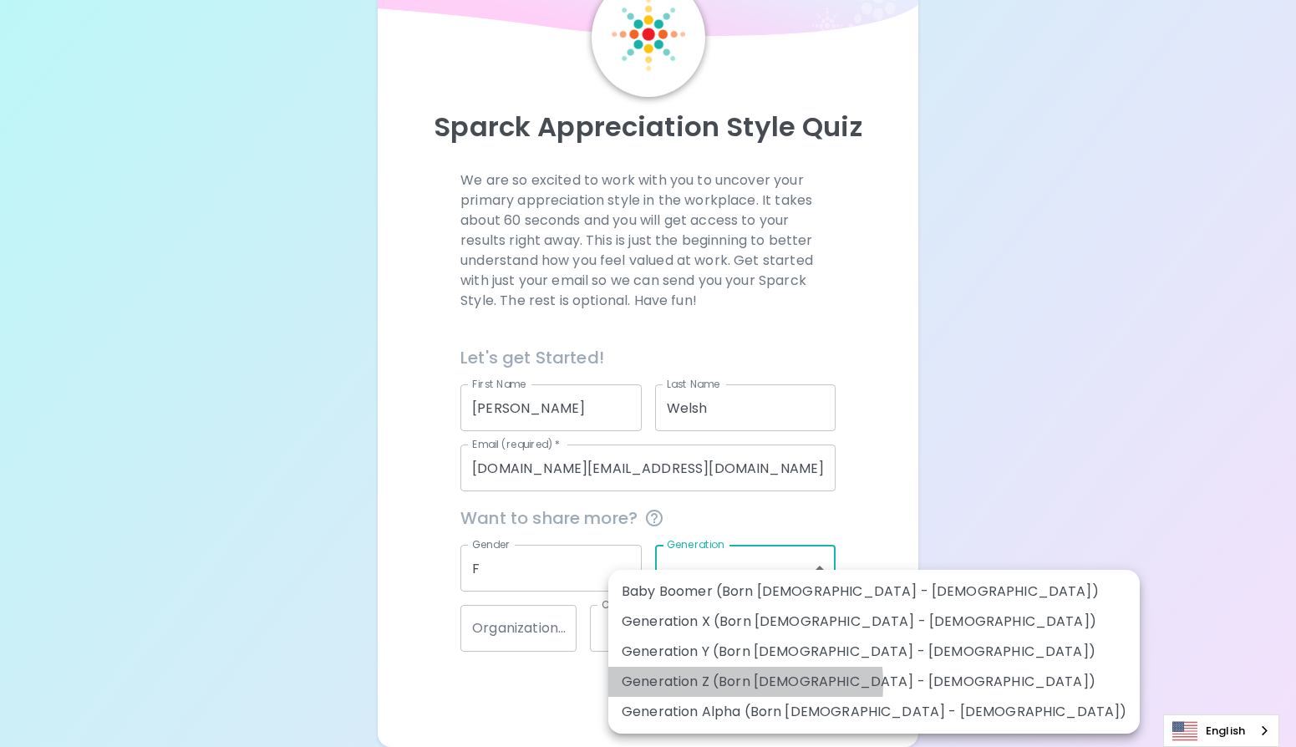
click at [711, 683] on li "Generation Z (Born [DEMOGRAPHIC_DATA] - [DEMOGRAPHIC_DATA])" at bounding box center [873, 682] width 531 height 30
type input "generation_z"
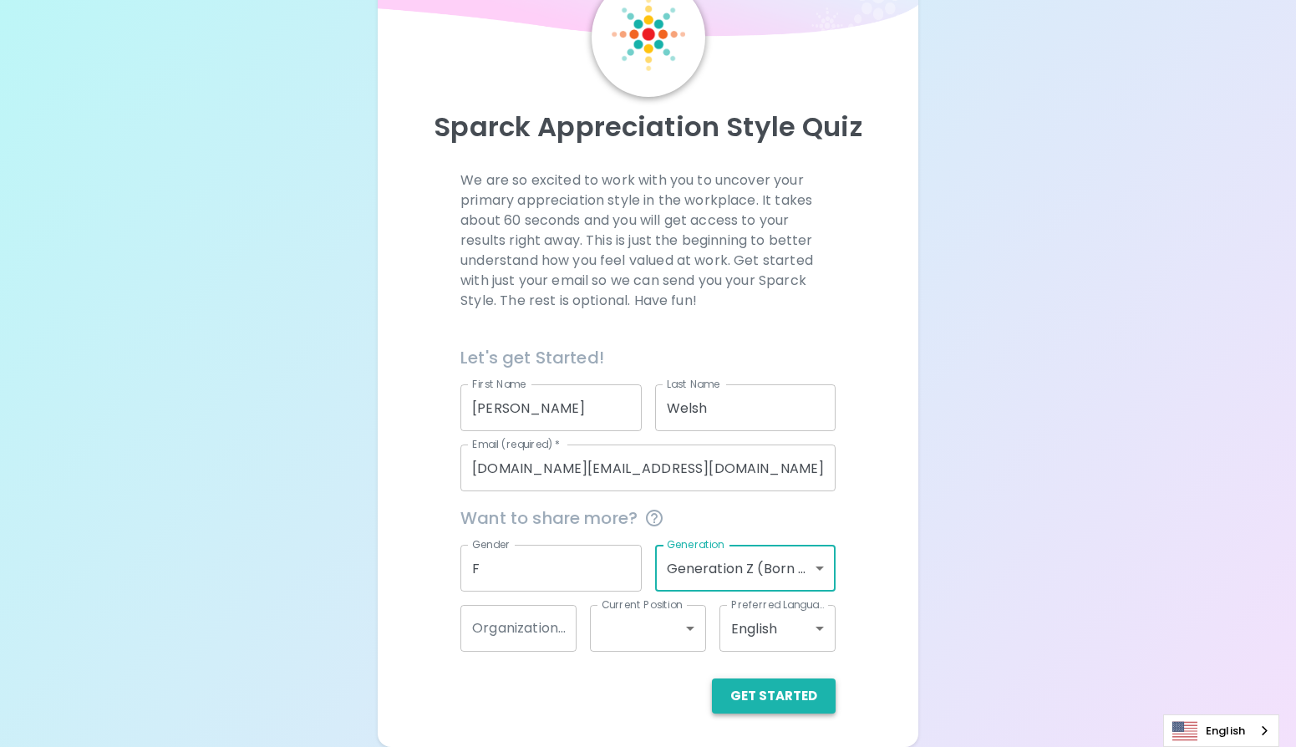
click at [769, 694] on button "Get Started" at bounding box center [774, 695] width 124 height 35
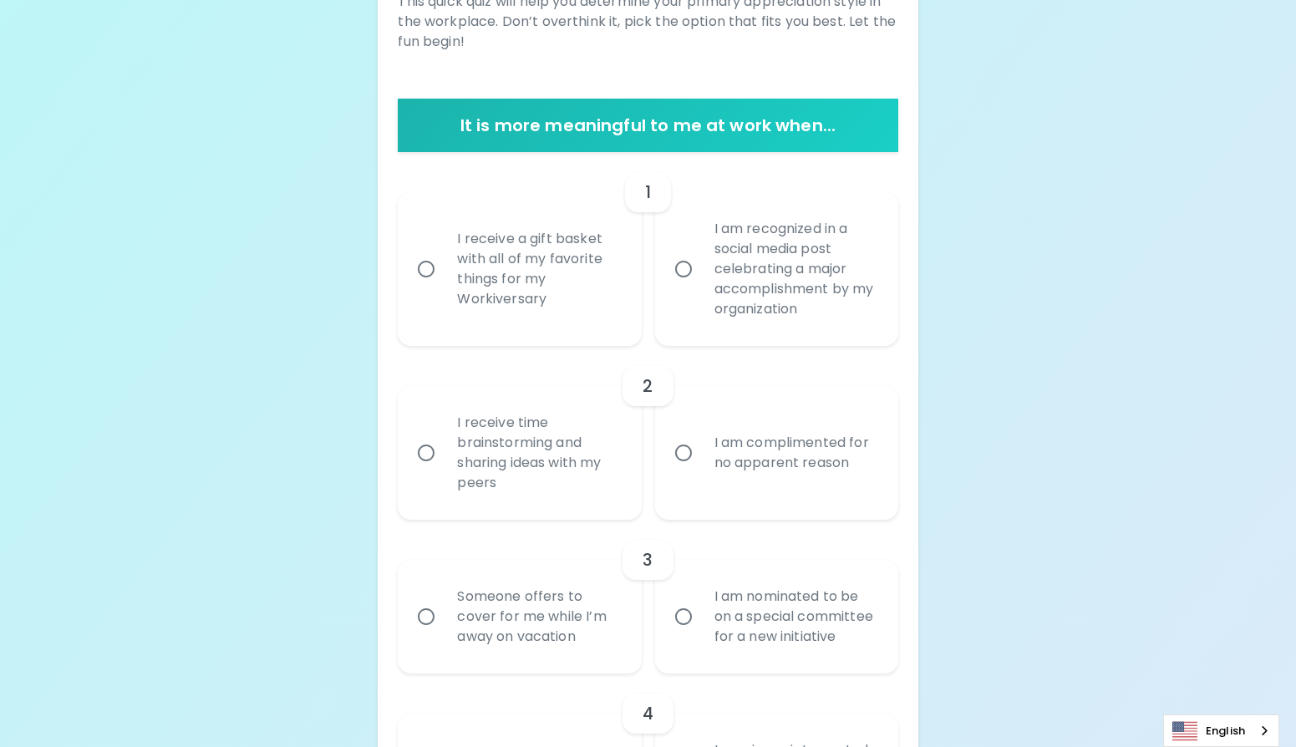
click at [725, 311] on div "I am recognized in a social media post celebrating a major accomplishment by my…" at bounding box center [795, 269] width 188 height 140
click at [701, 287] on input "I am recognized in a social media post celebrating a major accomplishment by my…" at bounding box center [683, 268] width 35 height 35
radio input "true"
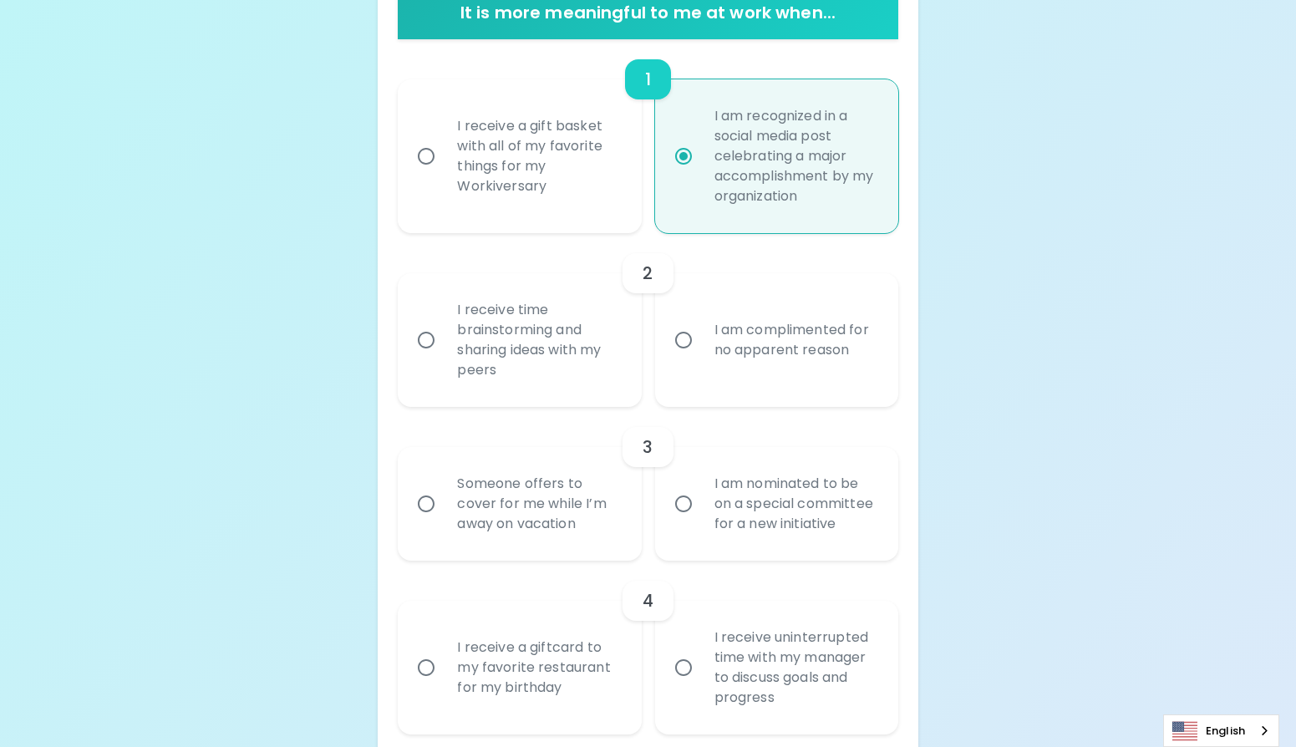
scroll to position [435, 0]
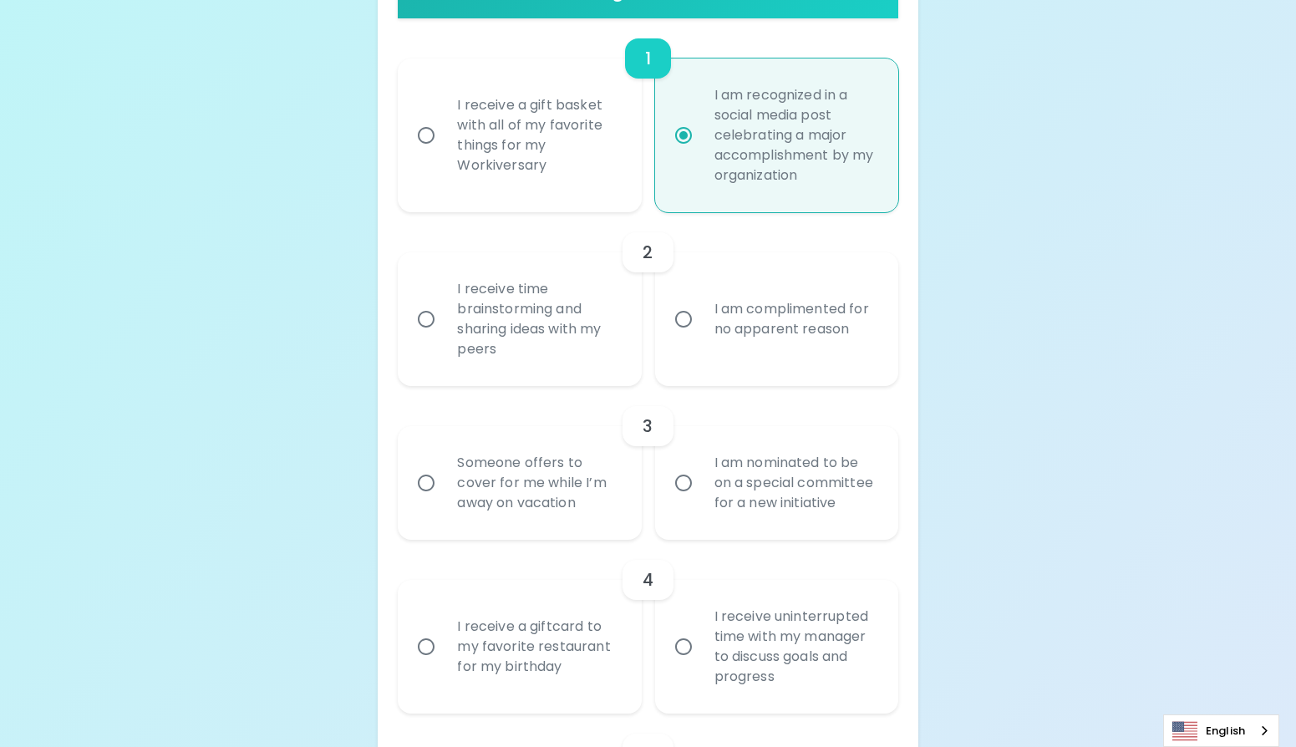
click at [586, 393] on div "3 Someone offers to cover for me while I’m away on vacation I am nominated to b…" at bounding box center [648, 463] width 500 height 154
click at [559, 310] on div "I receive time brainstorming and sharing ideas with my peers" at bounding box center [538, 319] width 188 height 120
click at [444, 310] on input "I receive time brainstorming and sharing ideas with my peers" at bounding box center [425, 319] width 35 height 35
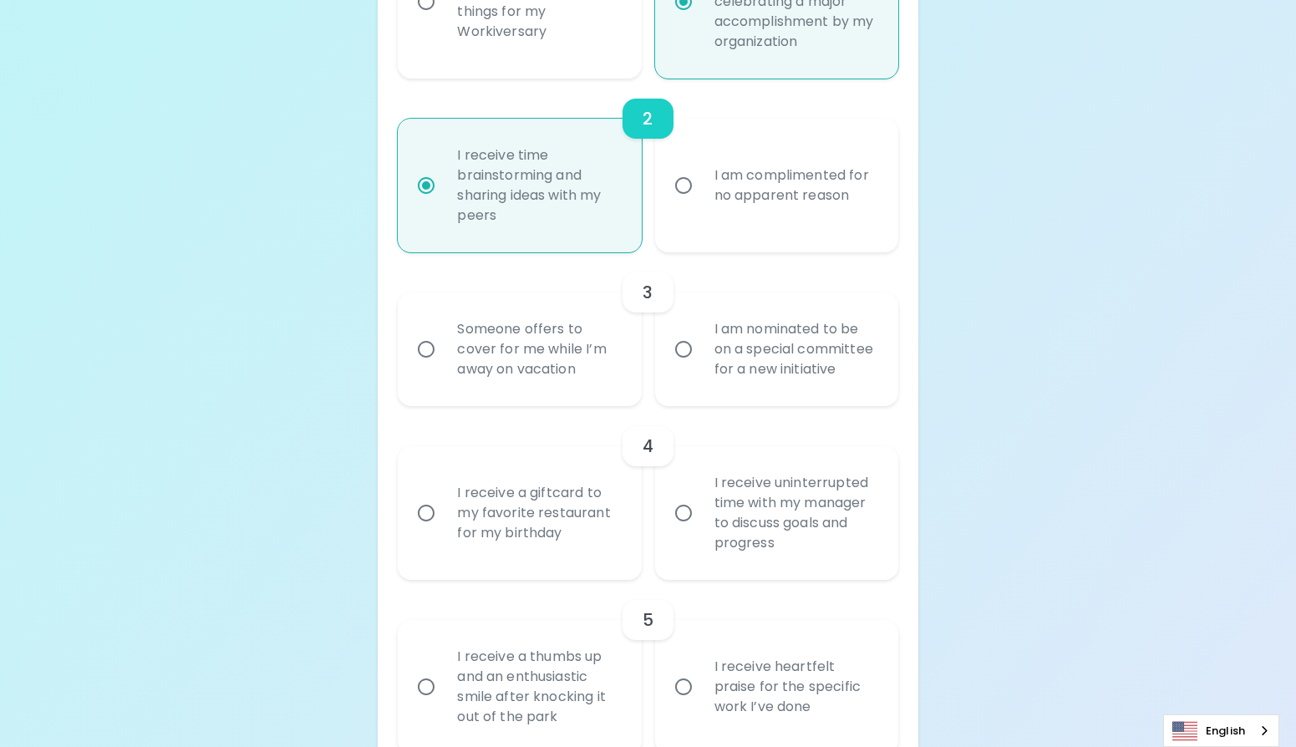
radio input "true"
click at [561, 377] on div "Someone offers to cover for me while I’m away on vacation" at bounding box center [538, 349] width 188 height 100
click at [444, 367] on input "Someone offers to cover for me while I’m away on vacation" at bounding box center [425, 349] width 35 height 35
radio input "false"
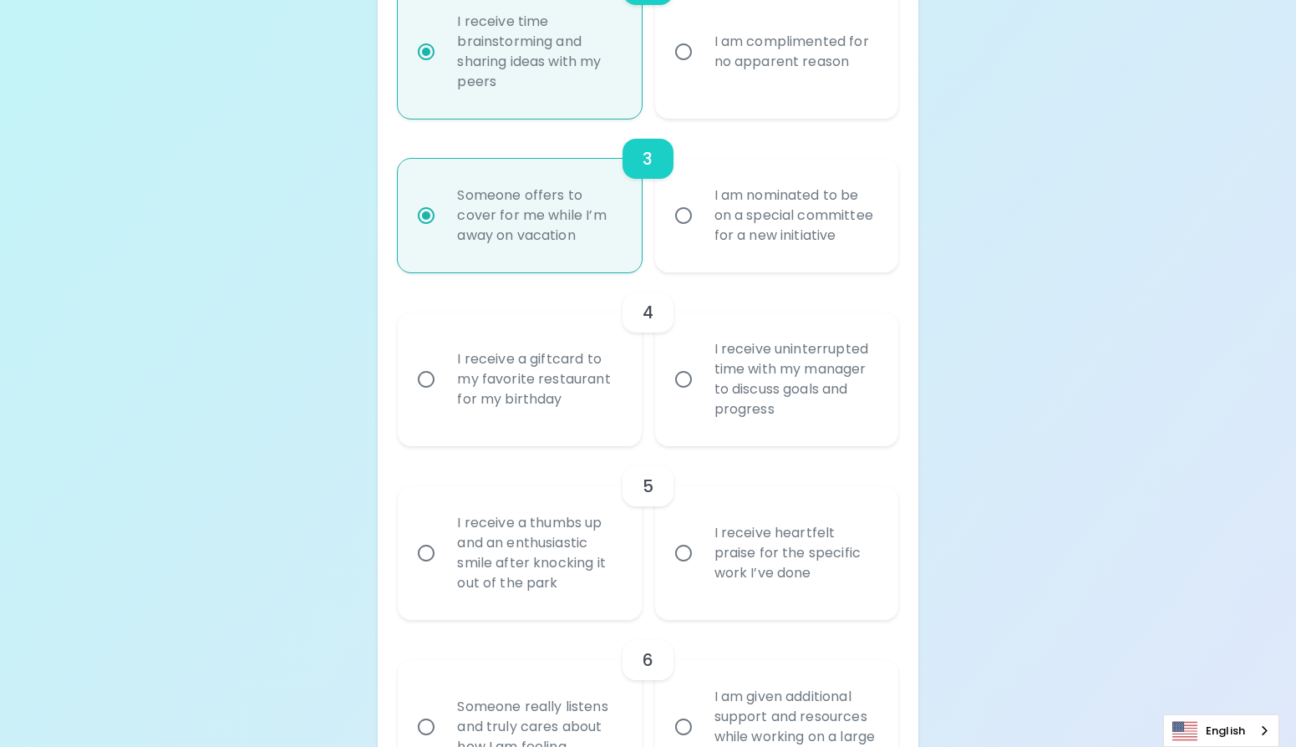
radio input "true"
click at [730, 433] on div "I receive uninterrupted time with my manager to discuss goals and progress" at bounding box center [795, 379] width 188 height 120
click at [701, 397] on input "I receive uninterrupted time with my manager to discuss goals and progress" at bounding box center [683, 379] width 35 height 35
radio input "false"
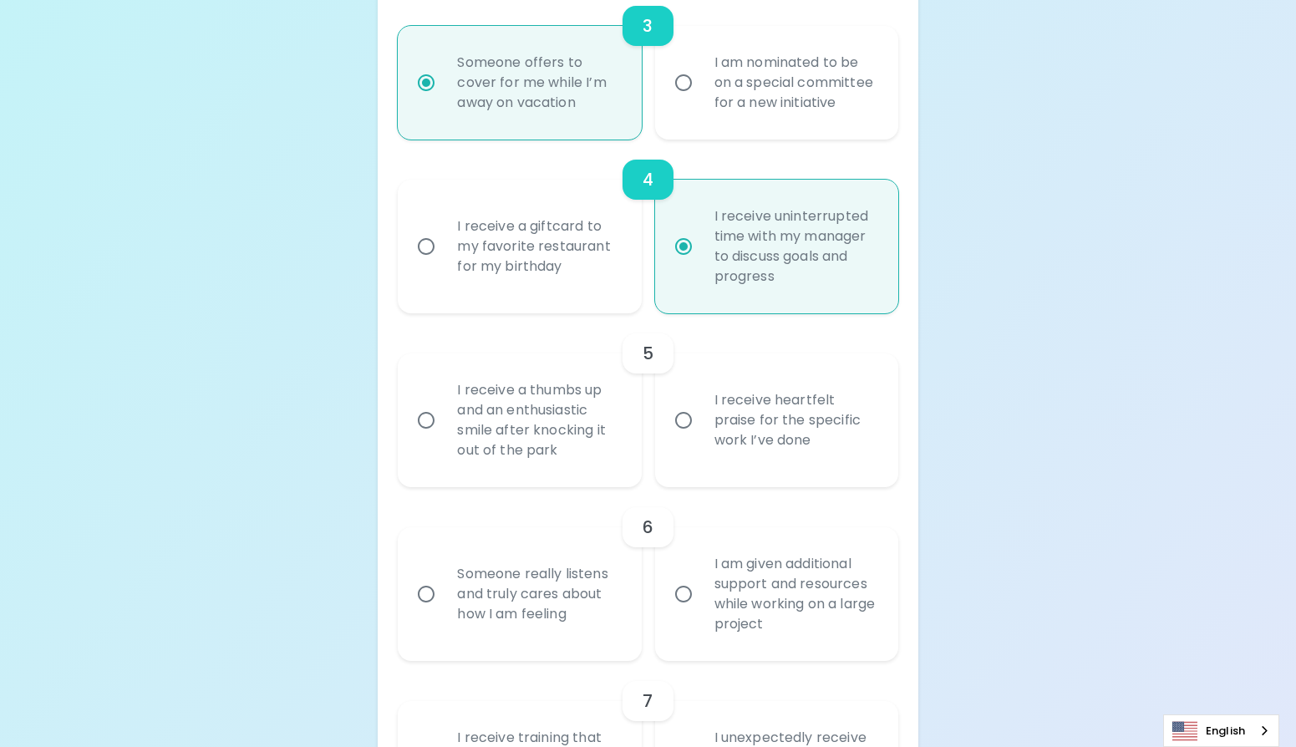
radio input "true"
click at [603, 479] on div "I receive a thumbs up and an enthusiastic smile after knocking it out of the pa…" at bounding box center [538, 419] width 188 height 120
click at [444, 437] on input "I receive a thumbs up and an enthusiastic smile after knocking it out of the pa…" at bounding box center [425, 419] width 35 height 35
radio input "false"
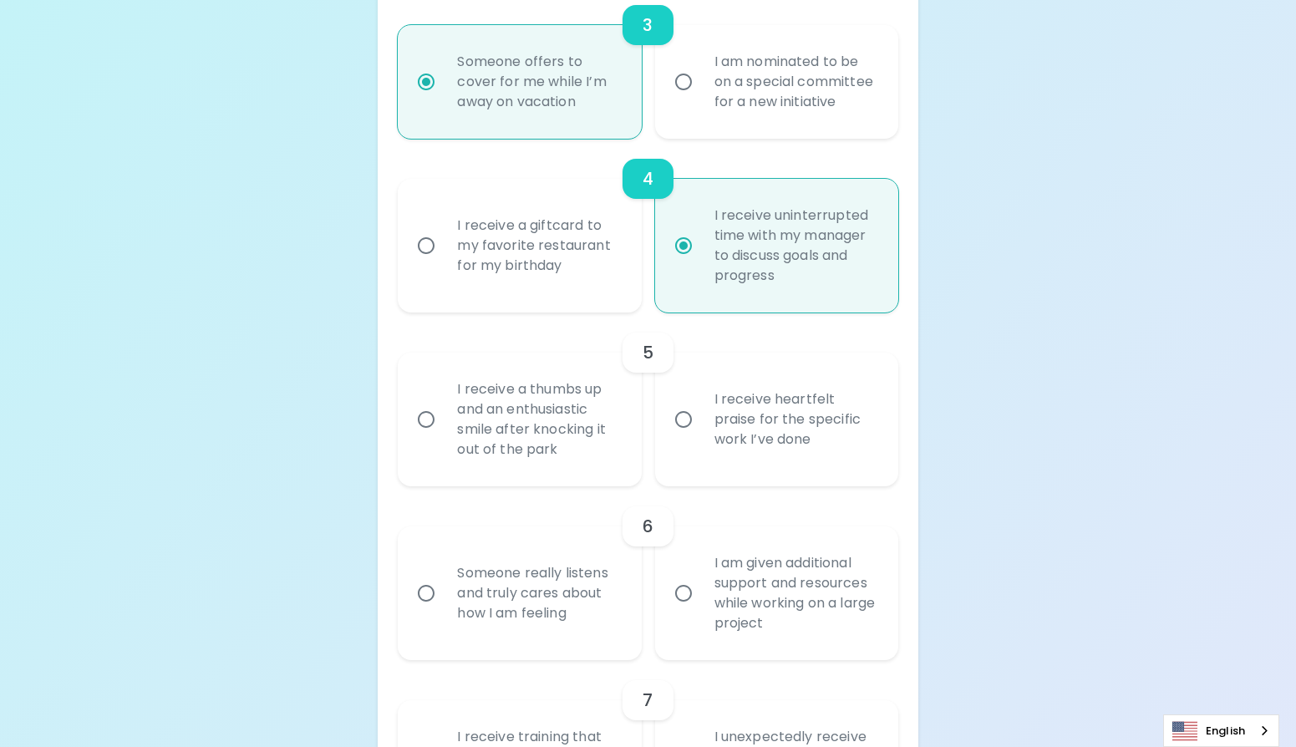
radio input "false"
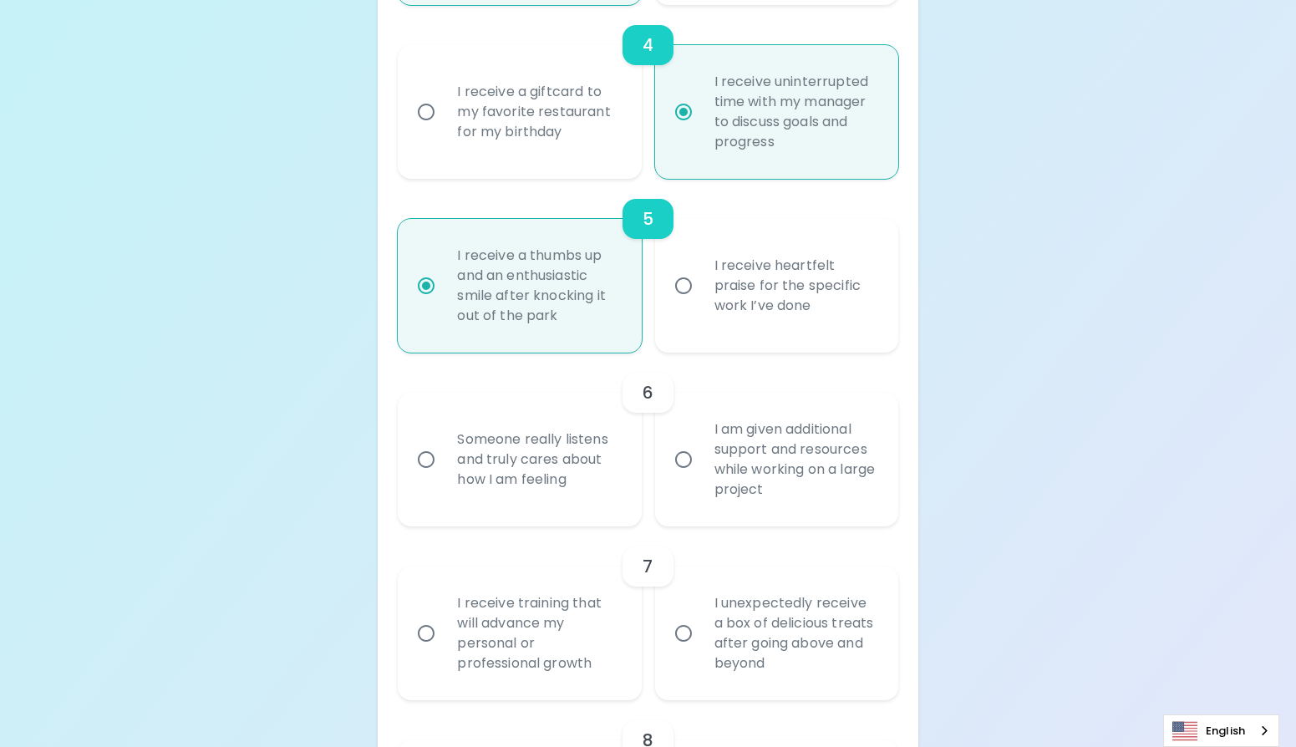
radio input "true"
click at [600, 503] on div "Someone really listens and truly cares about how I am feeling" at bounding box center [538, 459] width 188 height 100
click at [444, 477] on input "Someone really listens and truly cares about how I am feeling" at bounding box center [425, 459] width 35 height 35
radio input "false"
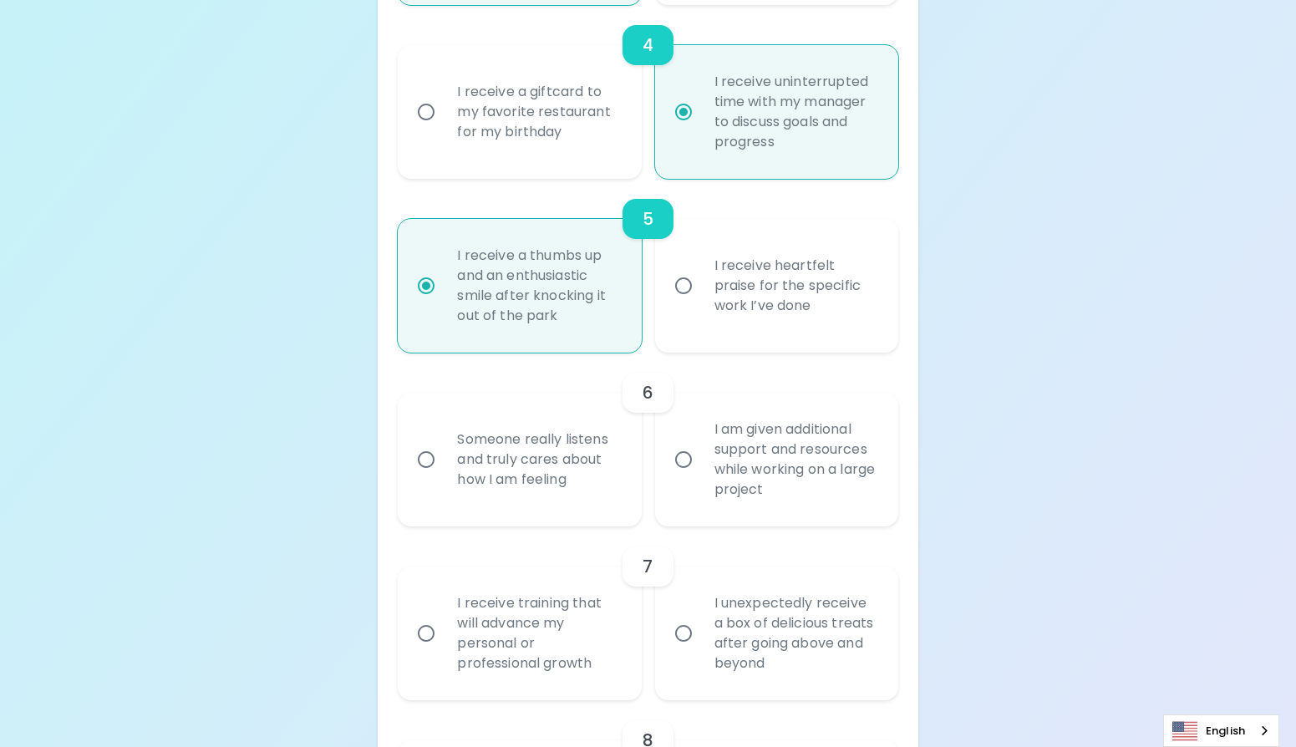
radio input "false"
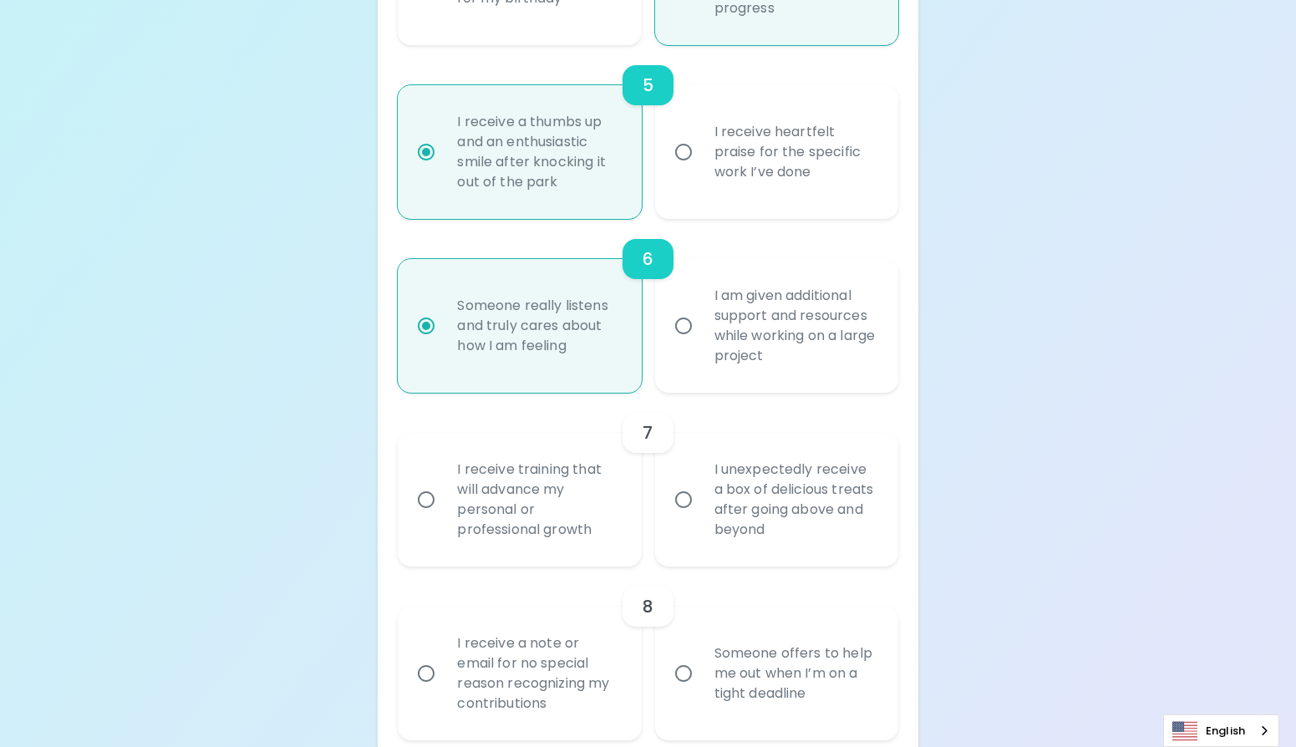
radio input "true"
click at [598, 505] on div "I receive training that will advance my personal or professional growth" at bounding box center [538, 499] width 188 height 120
click at [444, 505] on input "I receive training that will advance my personal or professional growth" at bounding box center [425, 499] width 35 height 35
radio input "false"
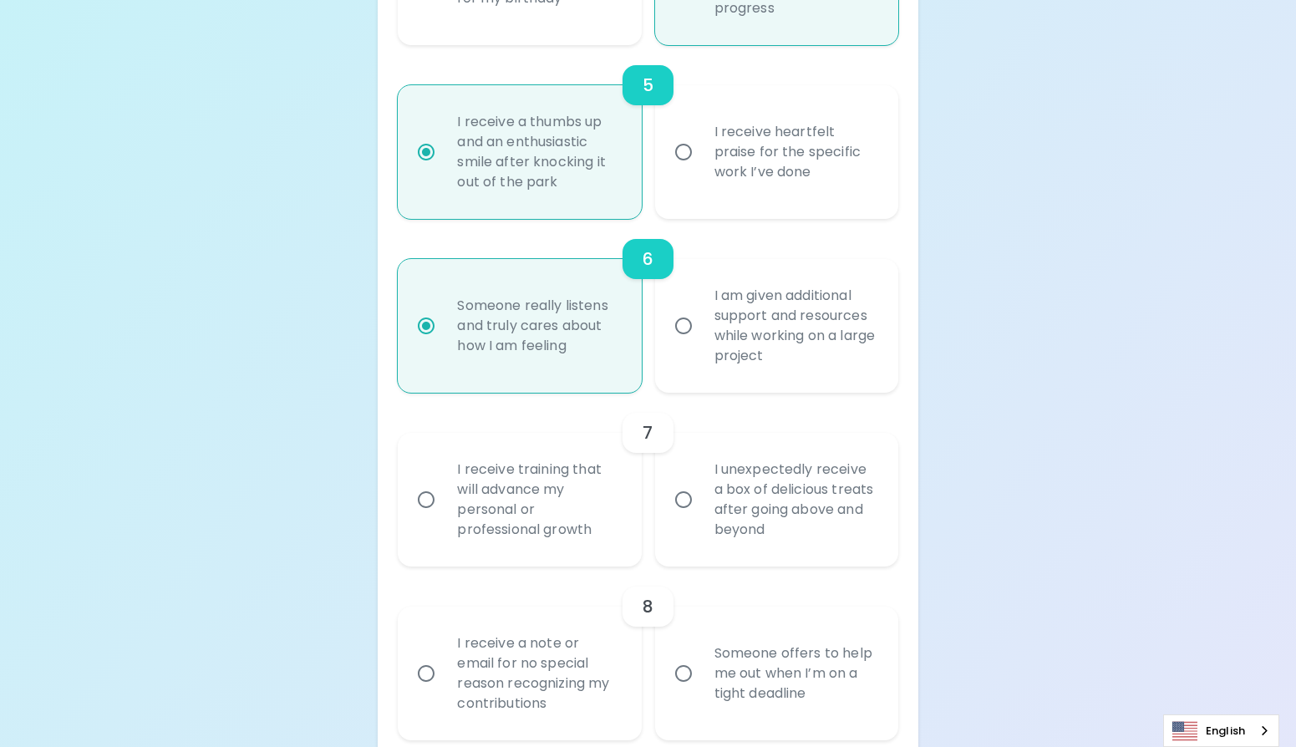
radio input "false"
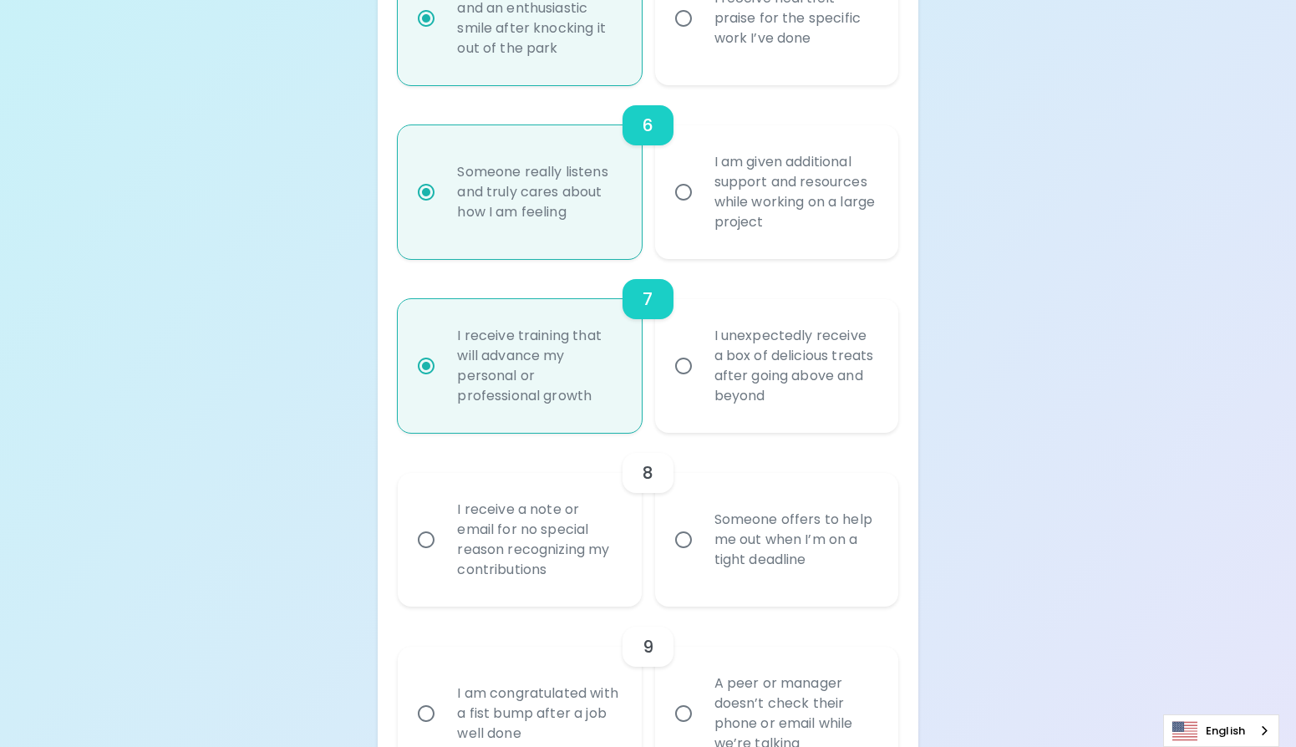
radio input "true"
click at [598, 493] on div "8" at bounding box center [648, 473] width 500 height 40
click at [585, 530] on div "I receive a note or email for no special reason recognizing my contributions" at bounding box center [538, 539] width 188 height 120
click at [444, 530] on input "I receive a note or email for no special reason recognizing my contributions" at bounding box center [425, 539] width 35 height 35
radio input "false"
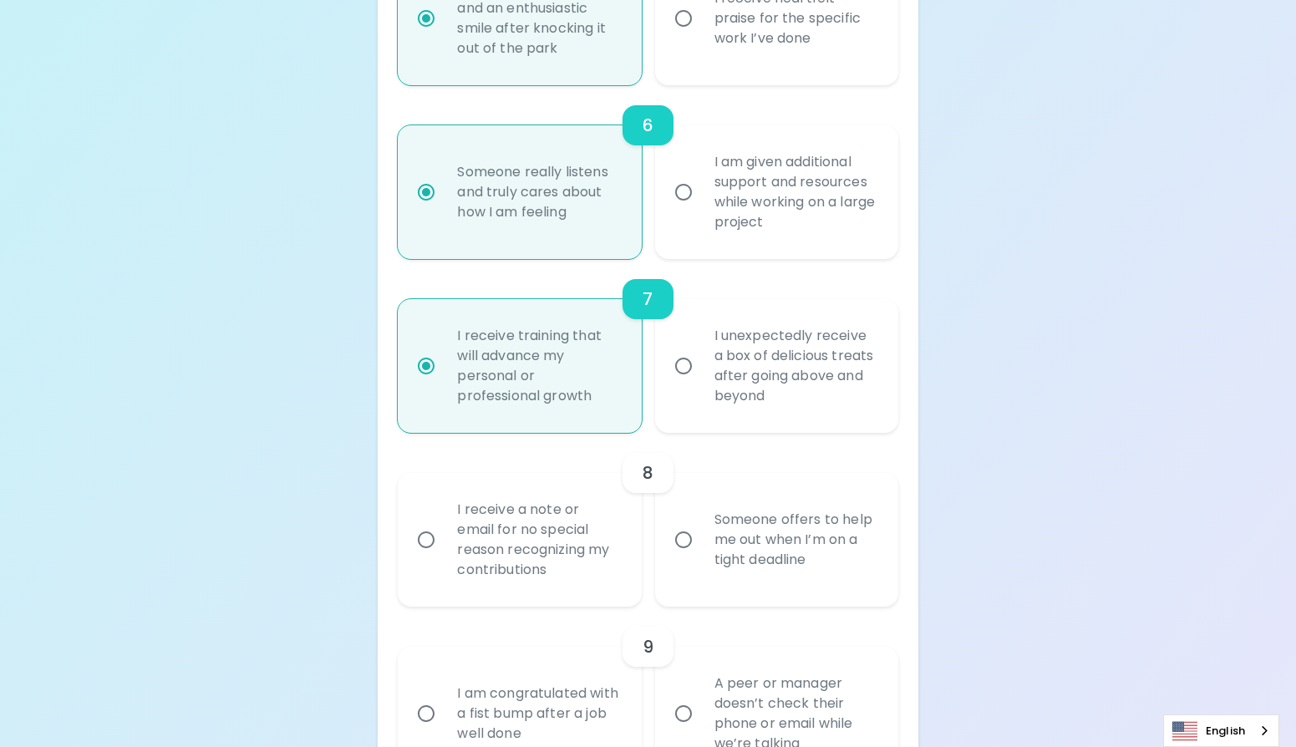
radio input "false"
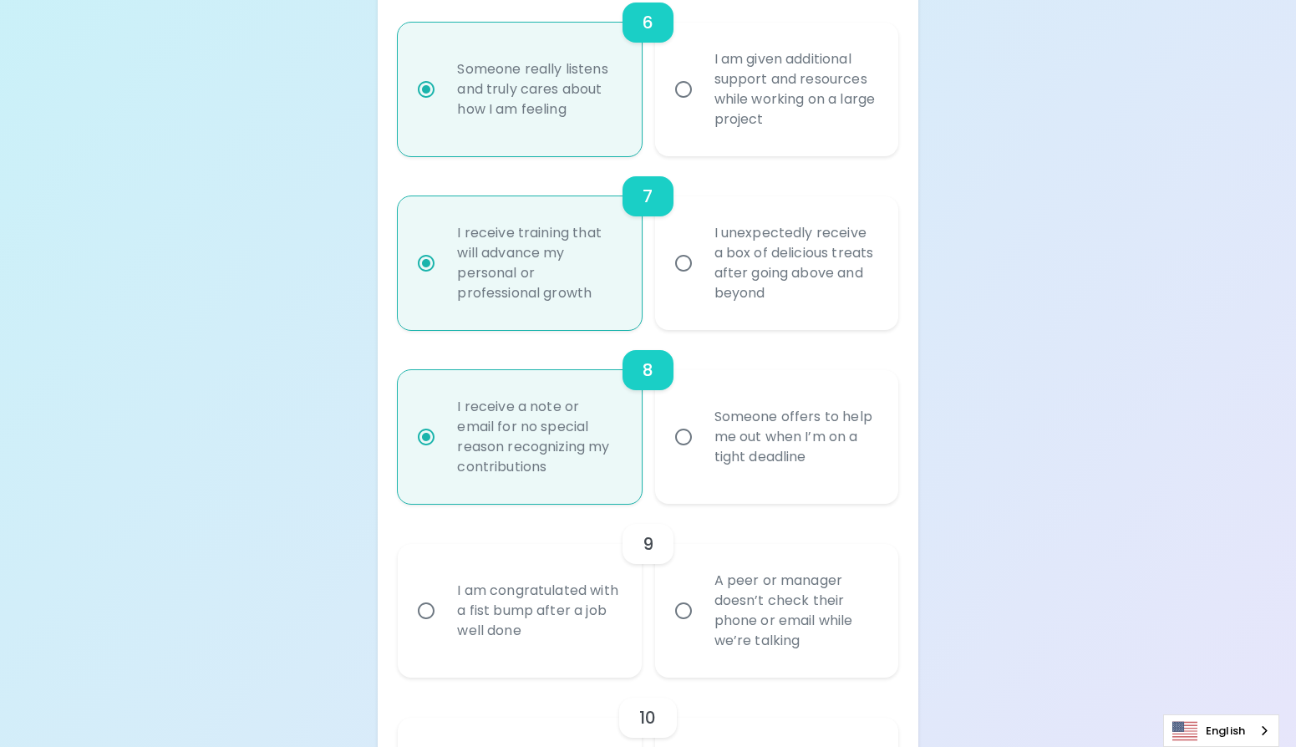
scroll to position [1371, 0]
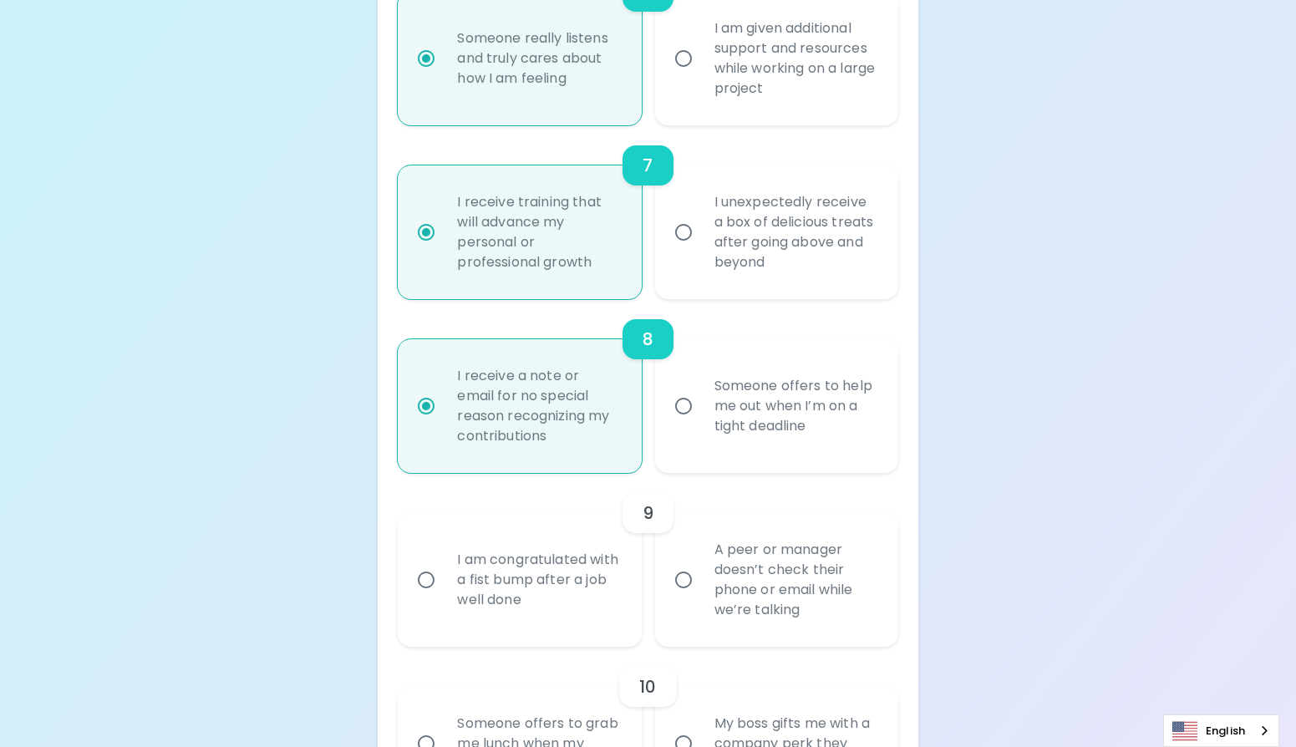
radio input "true"
click at [726, 533] on div "9" at bounding box center [648, 513] width 500 height 40
click at [673, 586] on input "A peer or manager doesn’t check their phone or email while we’re talking" at bounding box center [683, 579] width 35 height 35
radio input "false"
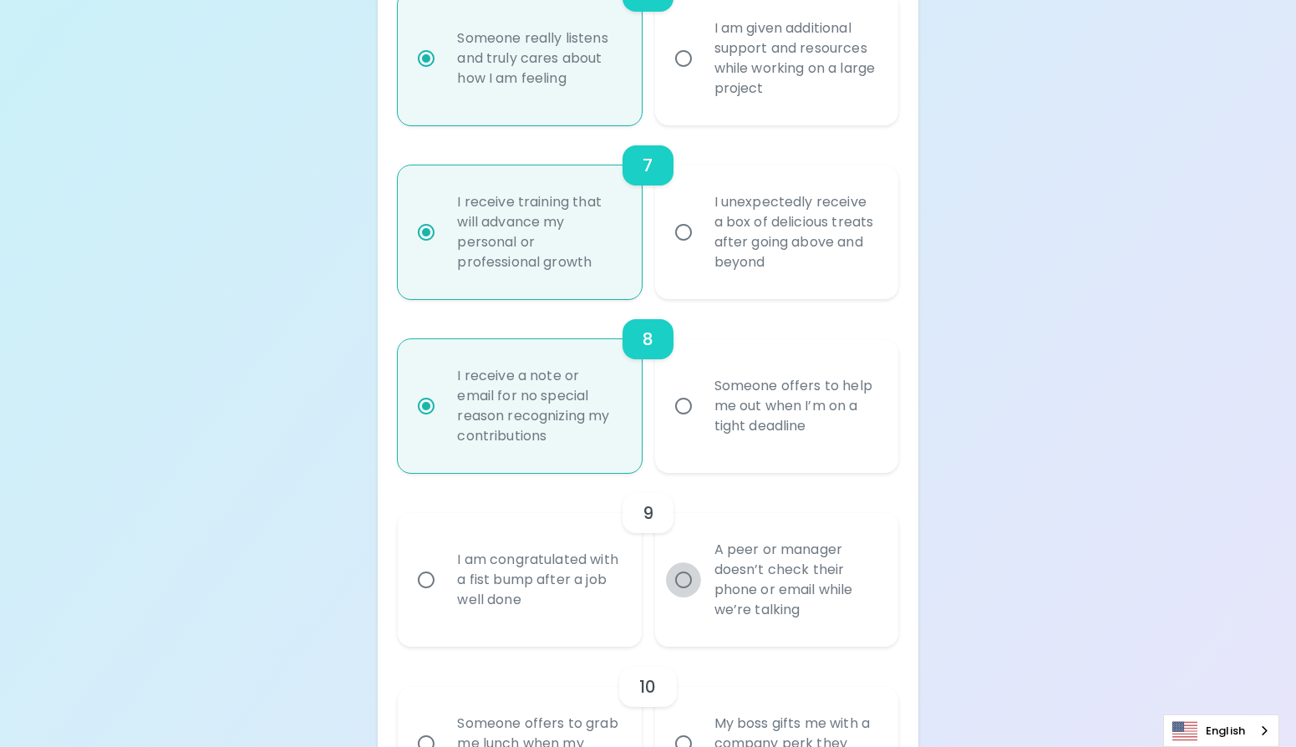
radio input "false"
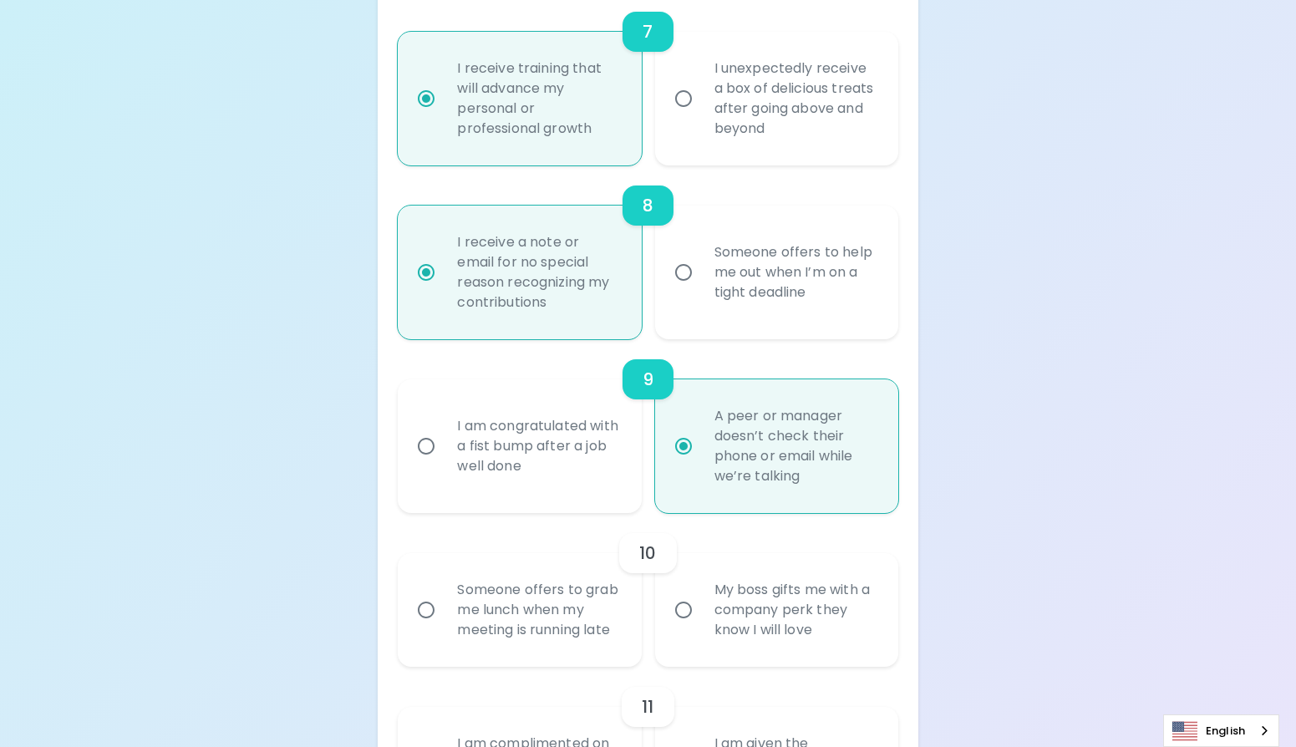
radio input "true"
click at [620, 608] on div "Someone offers to grab me lunch when my meeting is running late" at bounding box center [538, 610] width 188 height 100
click at [444, 608] on input "Someone offers to grab me lunch when my meeting is running late" at bounding box center [425, 609] width 35 height 35
radio input "false"
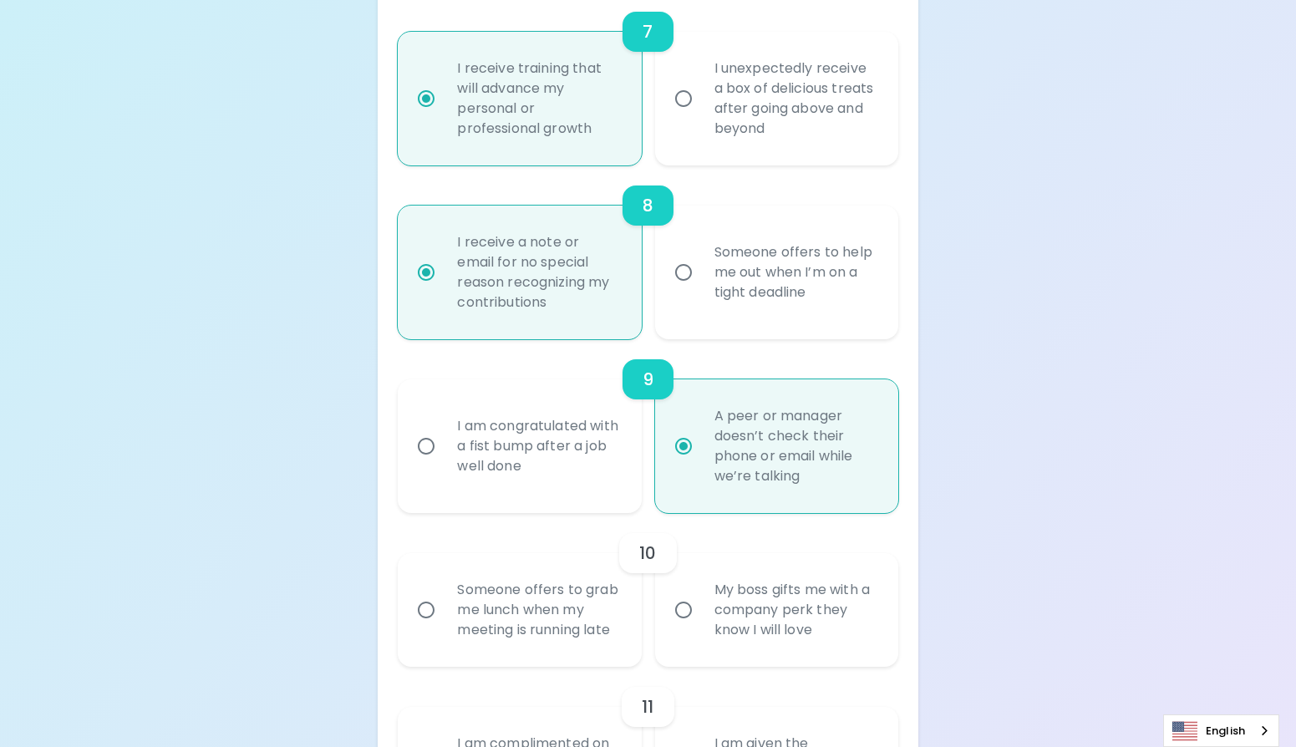
radio input "false"
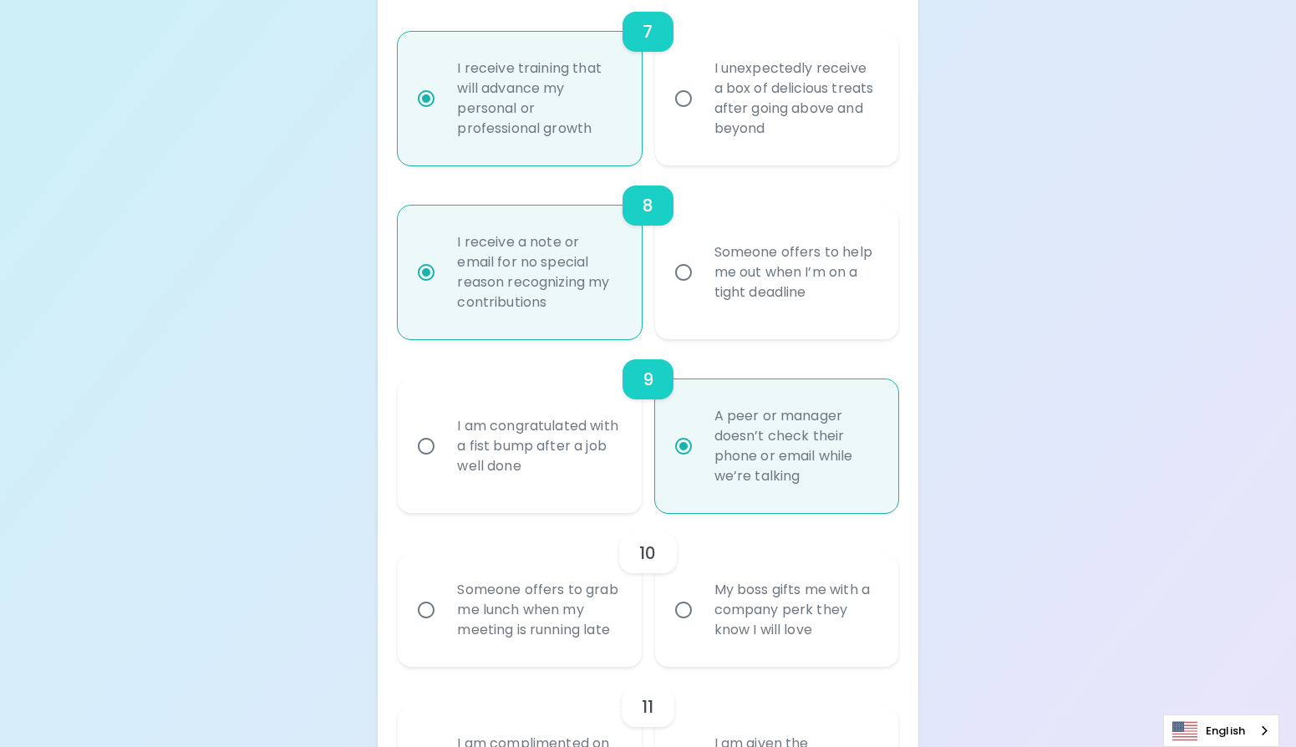
radio input "false"
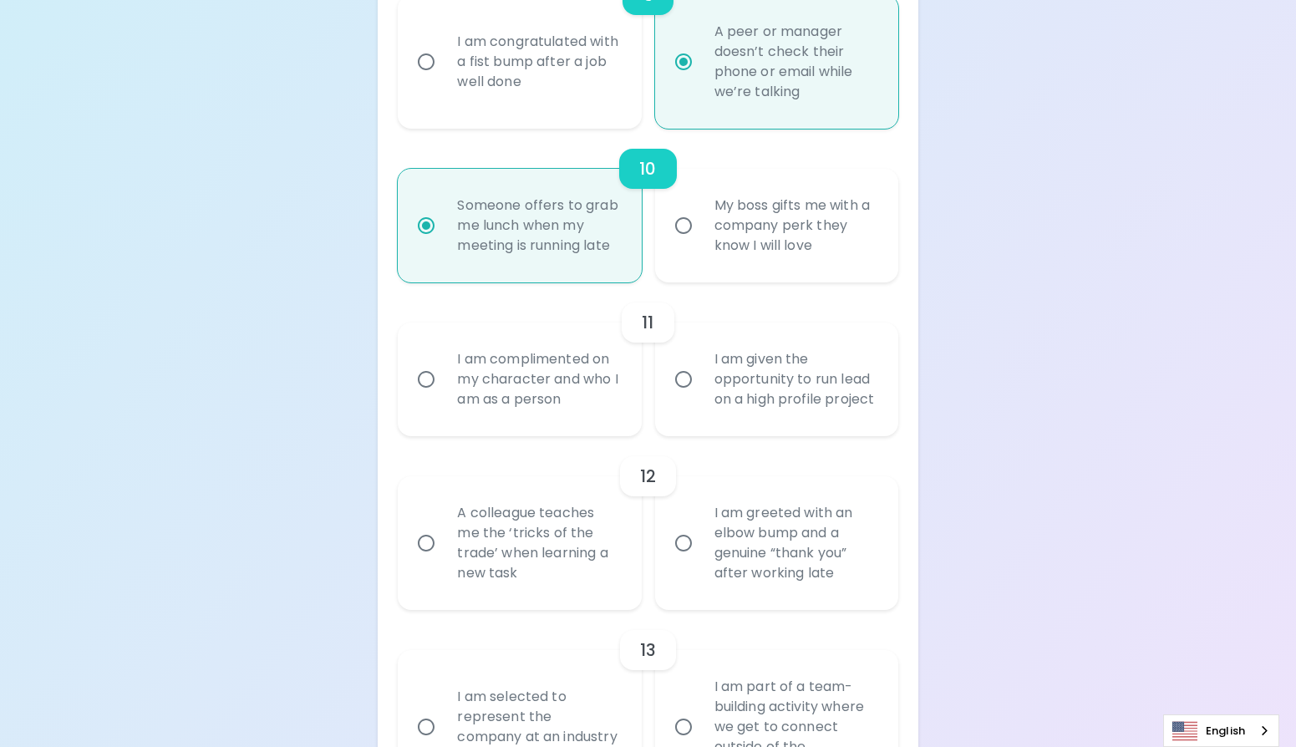
radio input "true"
click at [580, 418] on div "I am complimented on my character and who I am as a person" at bounding box center [538, 379] width 188 height 100
click at [444, 397] on input "I am complimented on my character and who I am as a person" at bounding box center [425, 379] width 35 height 35
radio input "false"
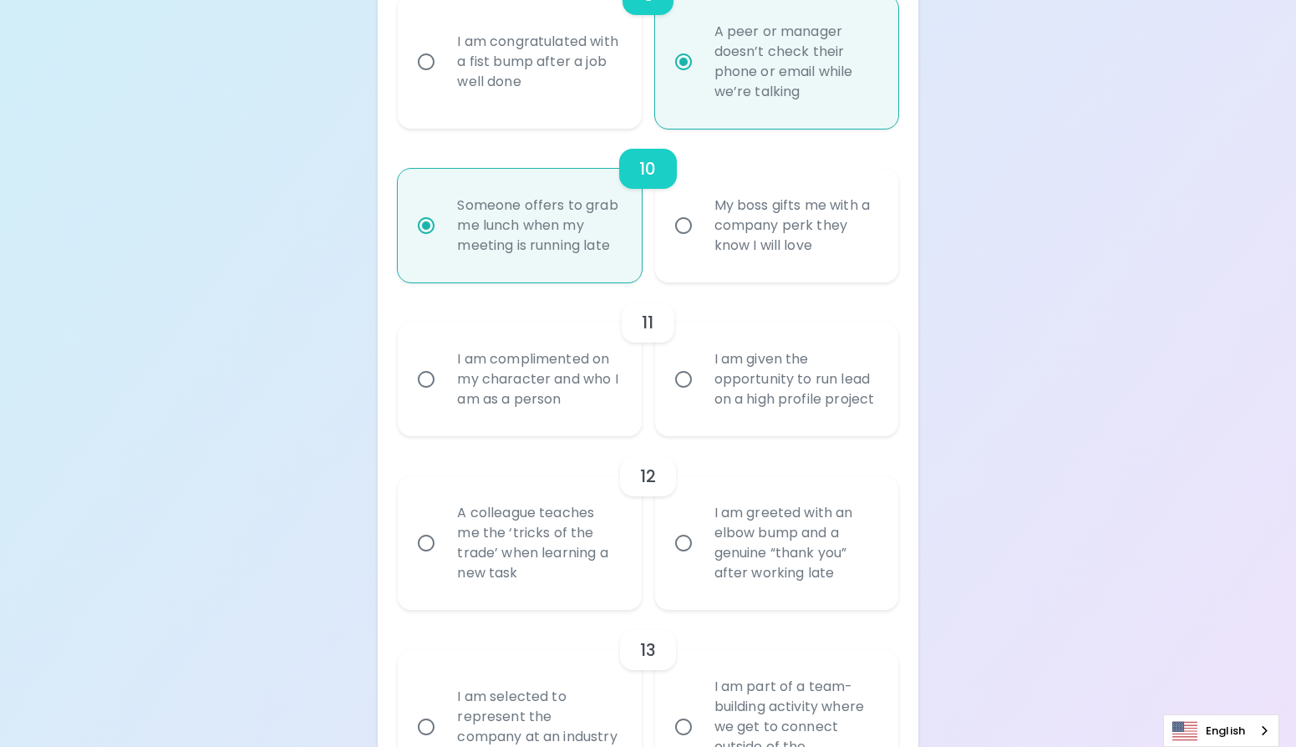
radio input "false"
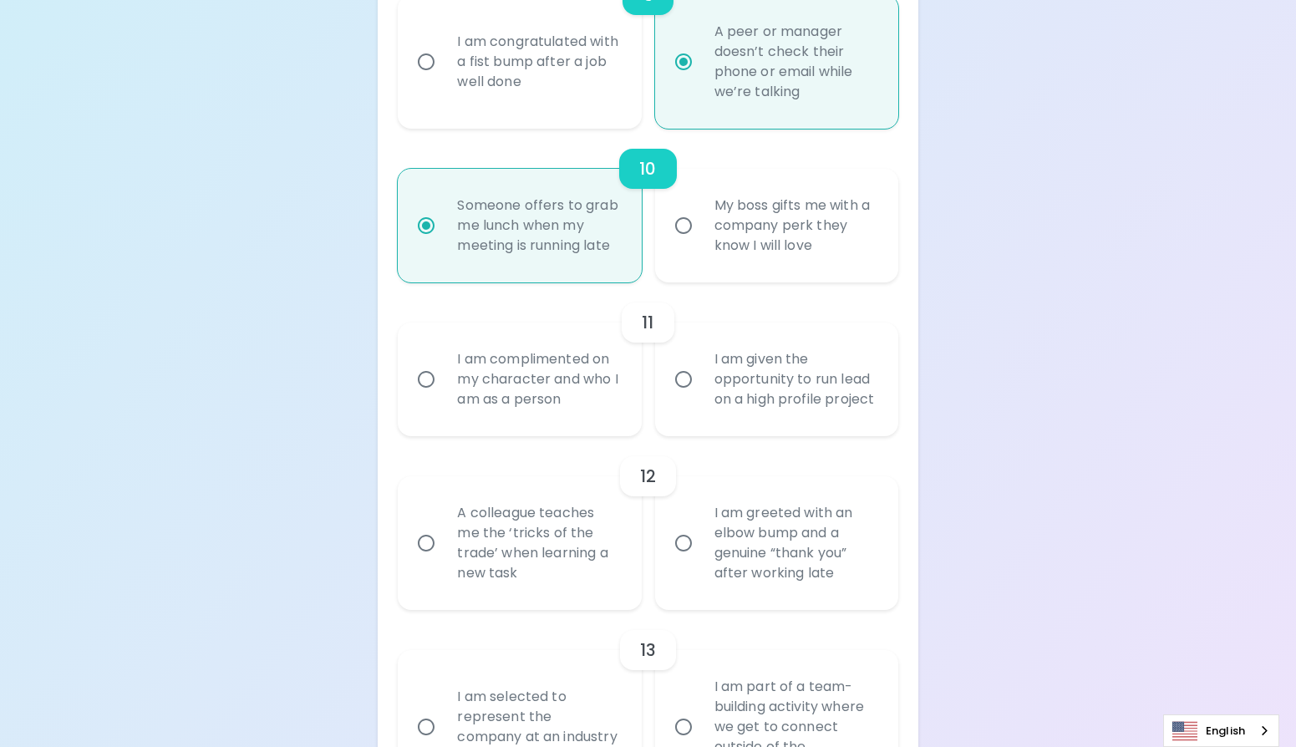
radio input "false"
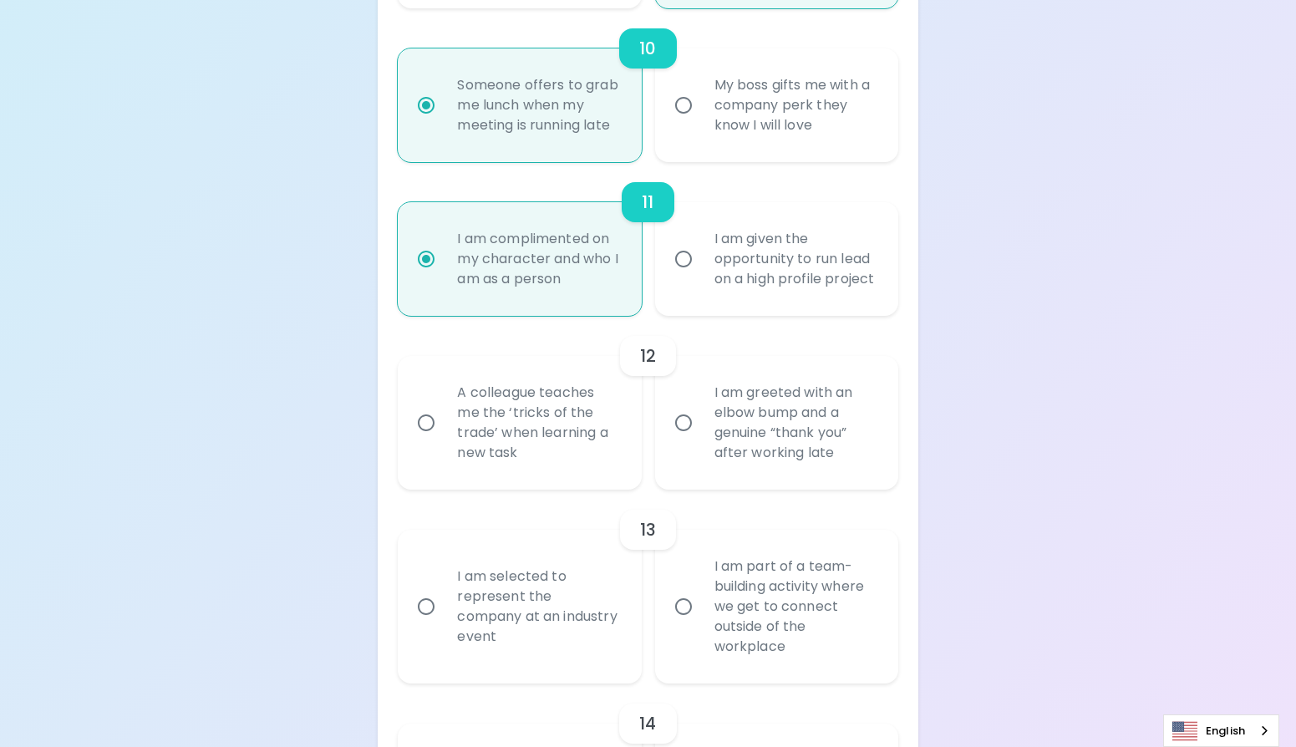
radio input "true"
click at [576, 550] on div "13" at bounding box center [648, 530] width 500 height 40
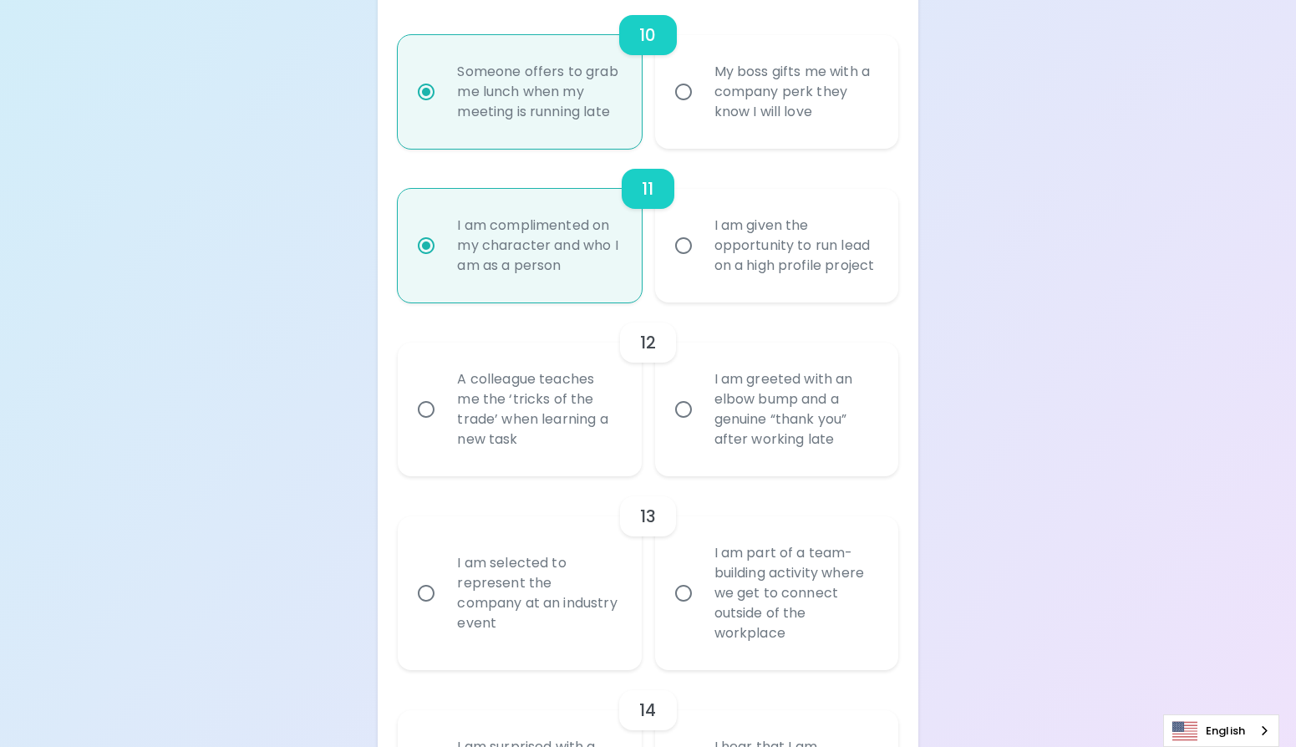
click at [586, 469] on div "A colleague teaches me the ‘tricks of the trade’ when learning a new task" at bounding box center [538, 409] width 188 height 120
click at [444, 427] on input "A colleague teaches me the ‘tricks of the trade’ when learning a new task" at bounding box center [425, 409] width 35 height 35
radio input "false"
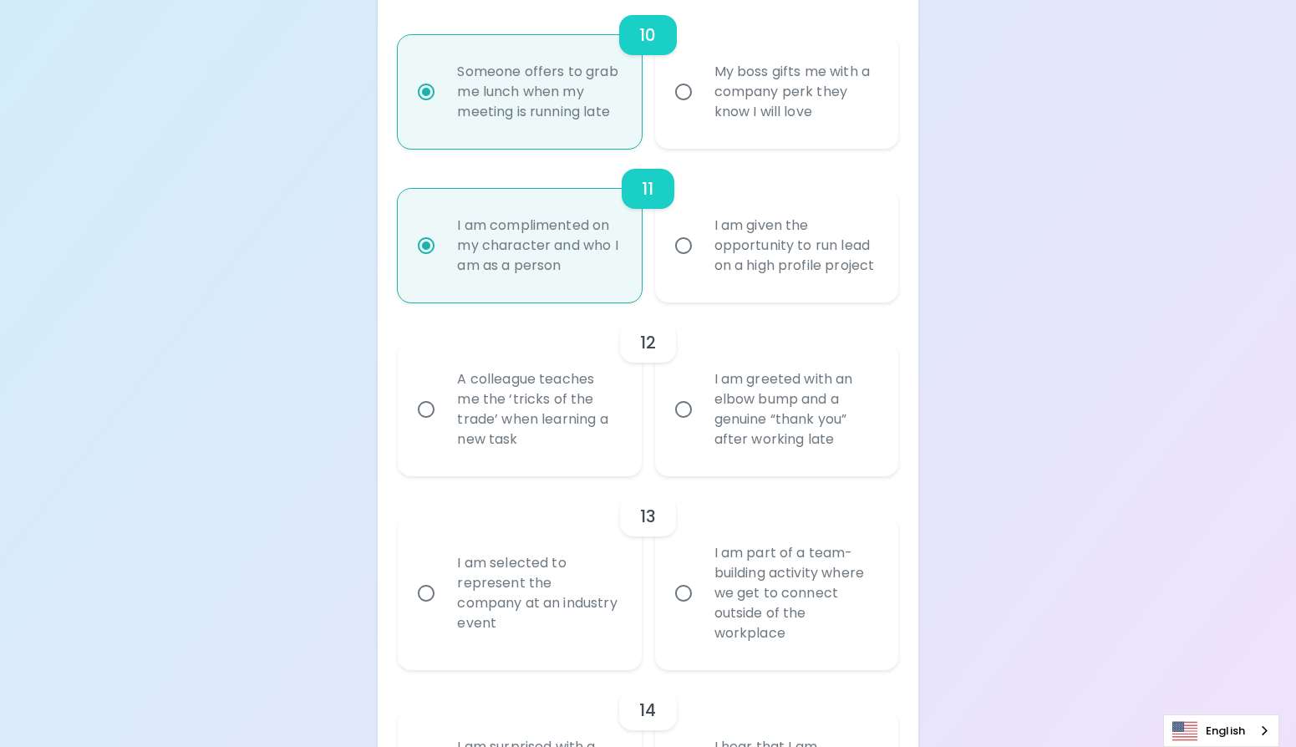
radio input "false"
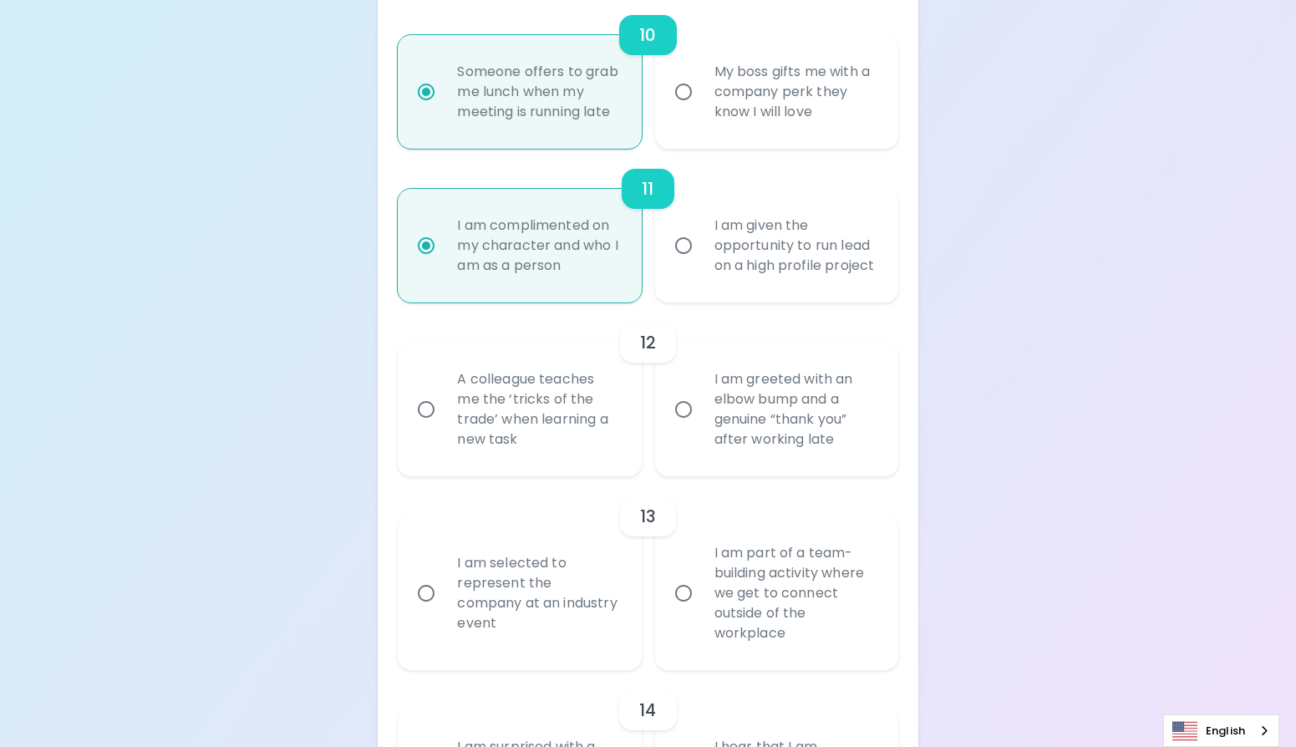
radio input "false"
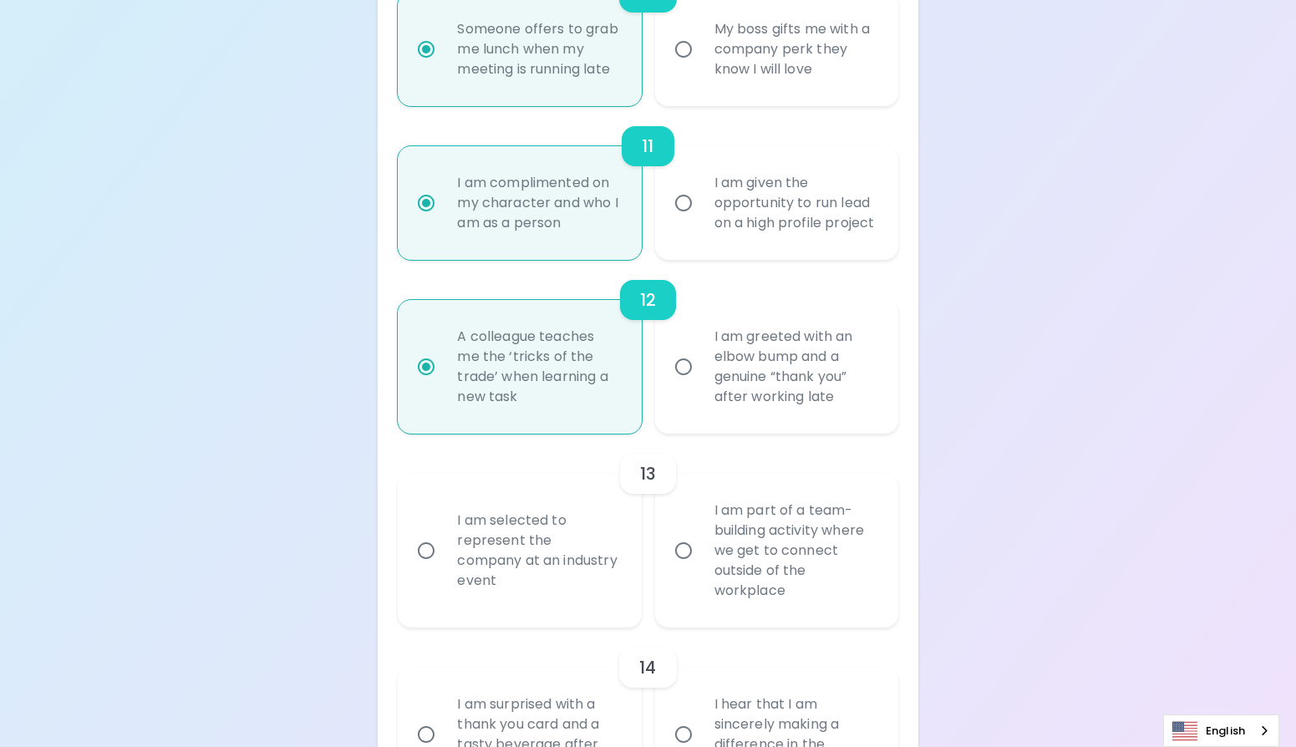
radio input "true"
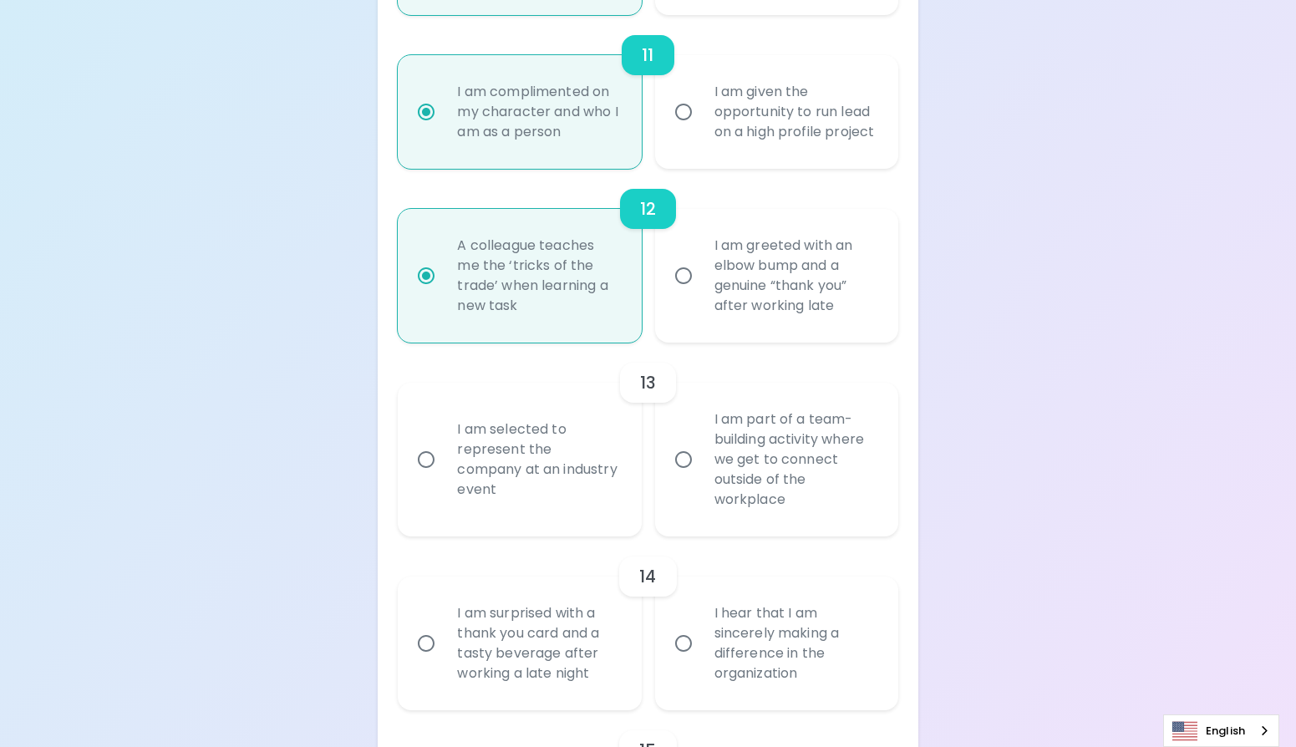
click at [561, 536] on label "I am selected to represent the company at an industry event" at bounding box center [509, 460] width 243 height 154
click at [444, 477] on input "I am selected to represent the company at an industry event" at bounding box center [425, 459] width 35 height 35
radio input "false"
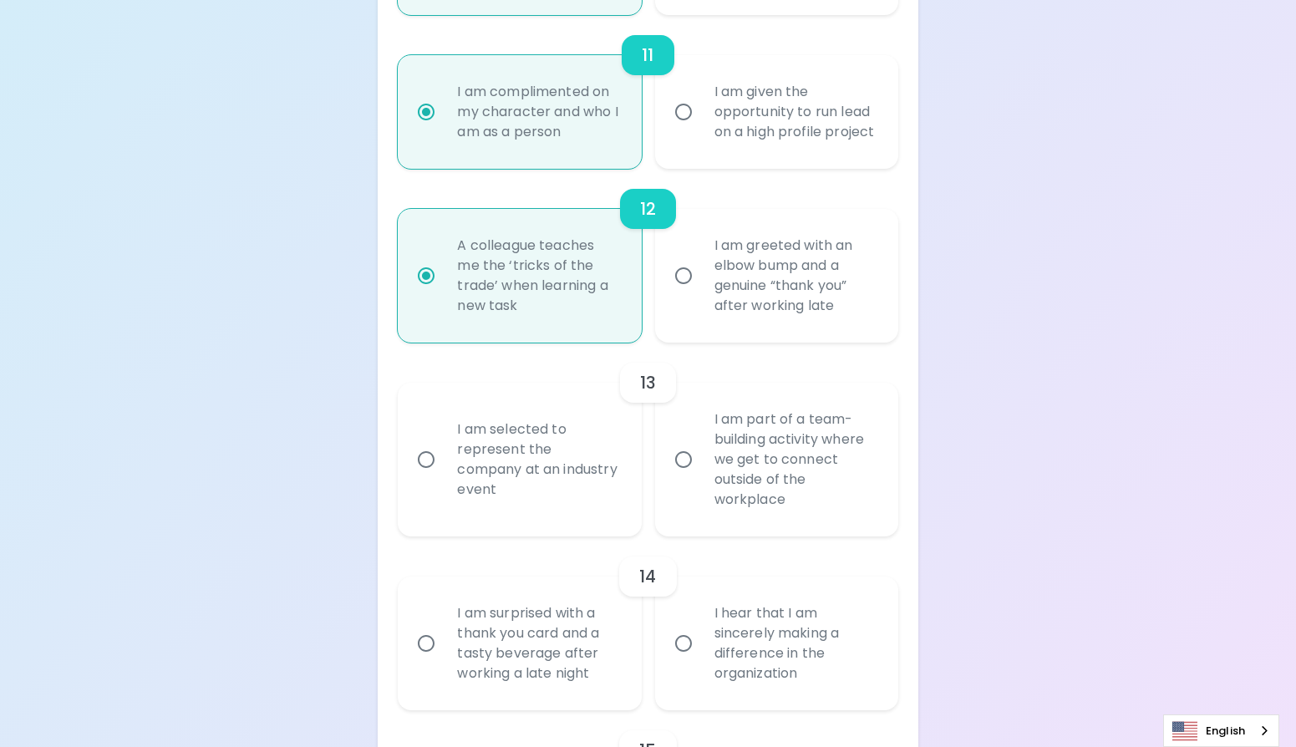
radio input "false"
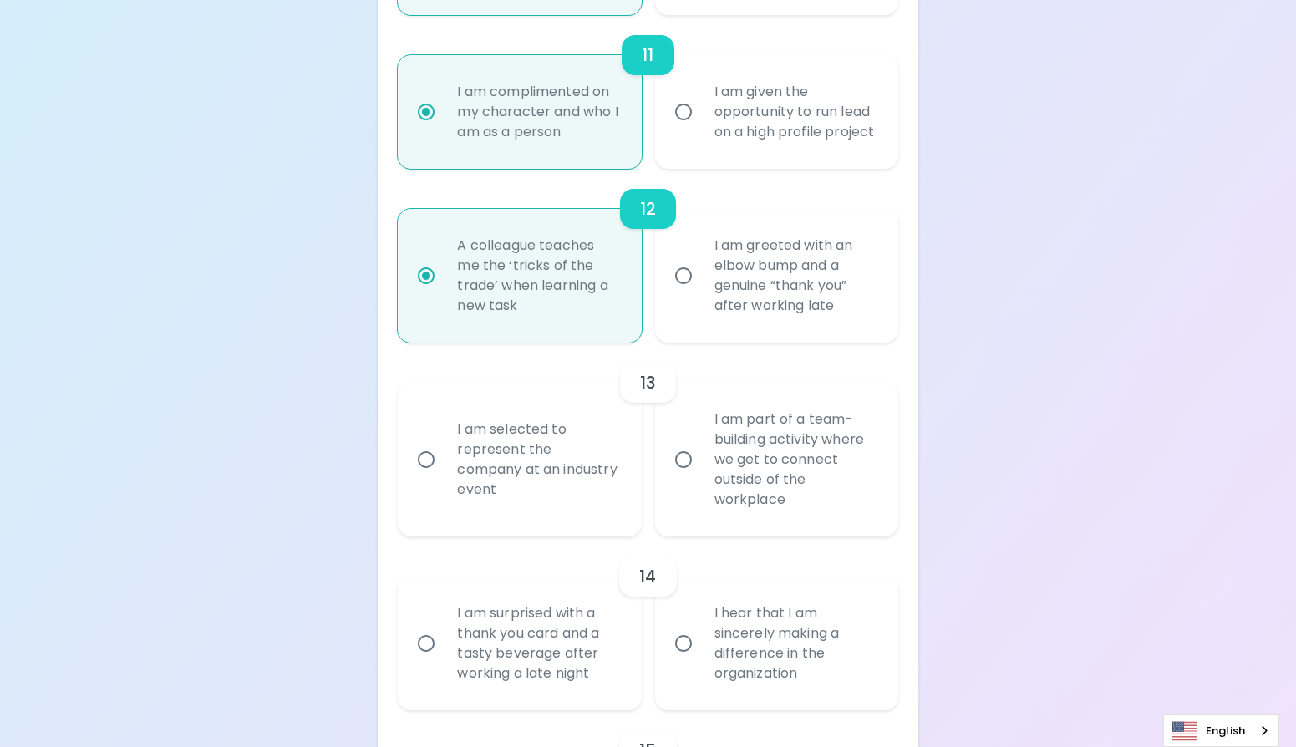
radio input "false"
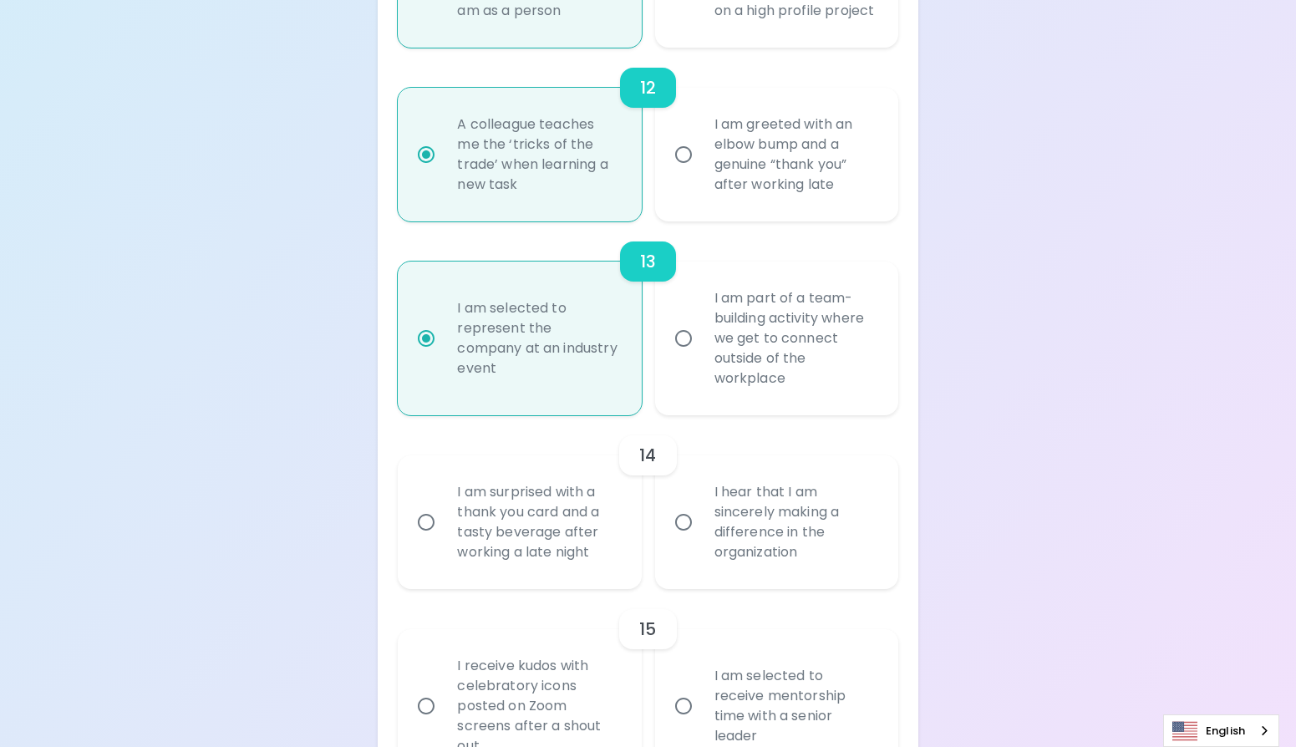
radio input "true"
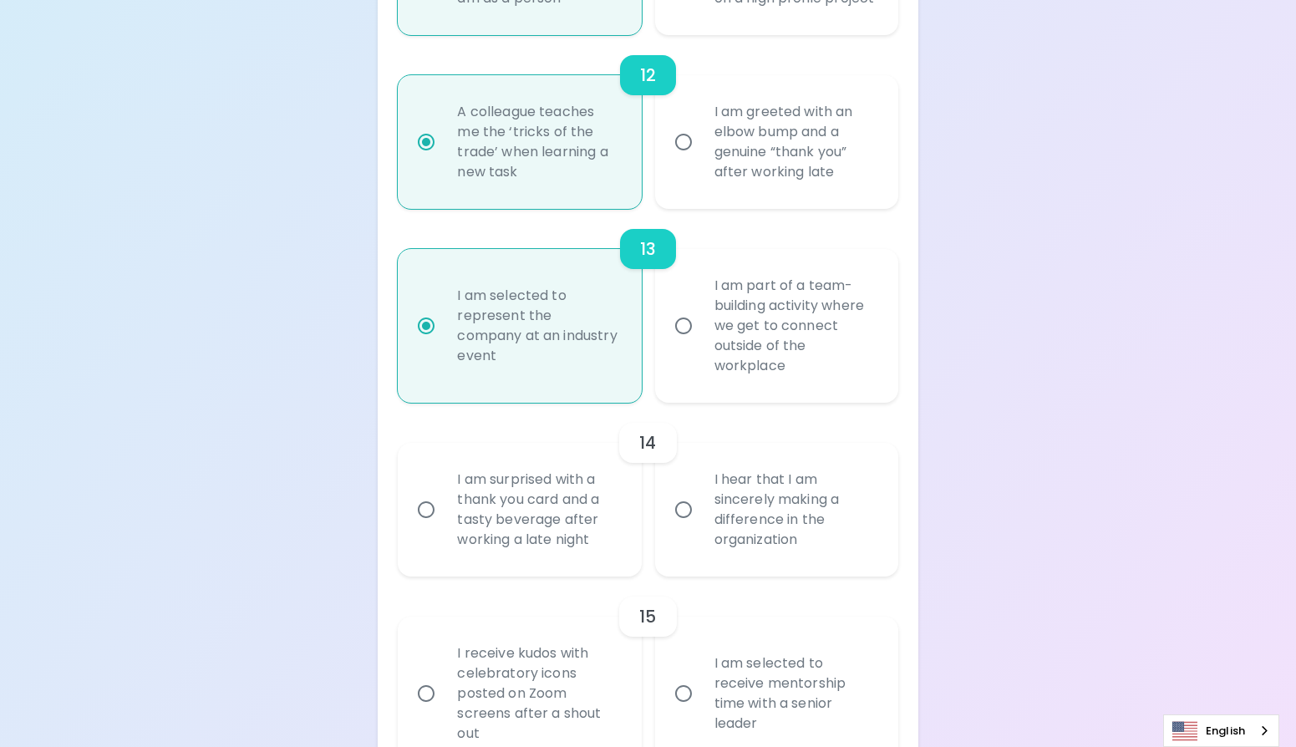
click at [560, 576] on label "I am surprised with a thank you card and a tasty beverage after working a late …" at bounding box center [509, 510] width 243 height 134
click at [444, 527] on input "I am surprised with a thank you card and a tasty beverage after working a late …" at bounding box center [425, 509] width 35 height 35
radio input "false"
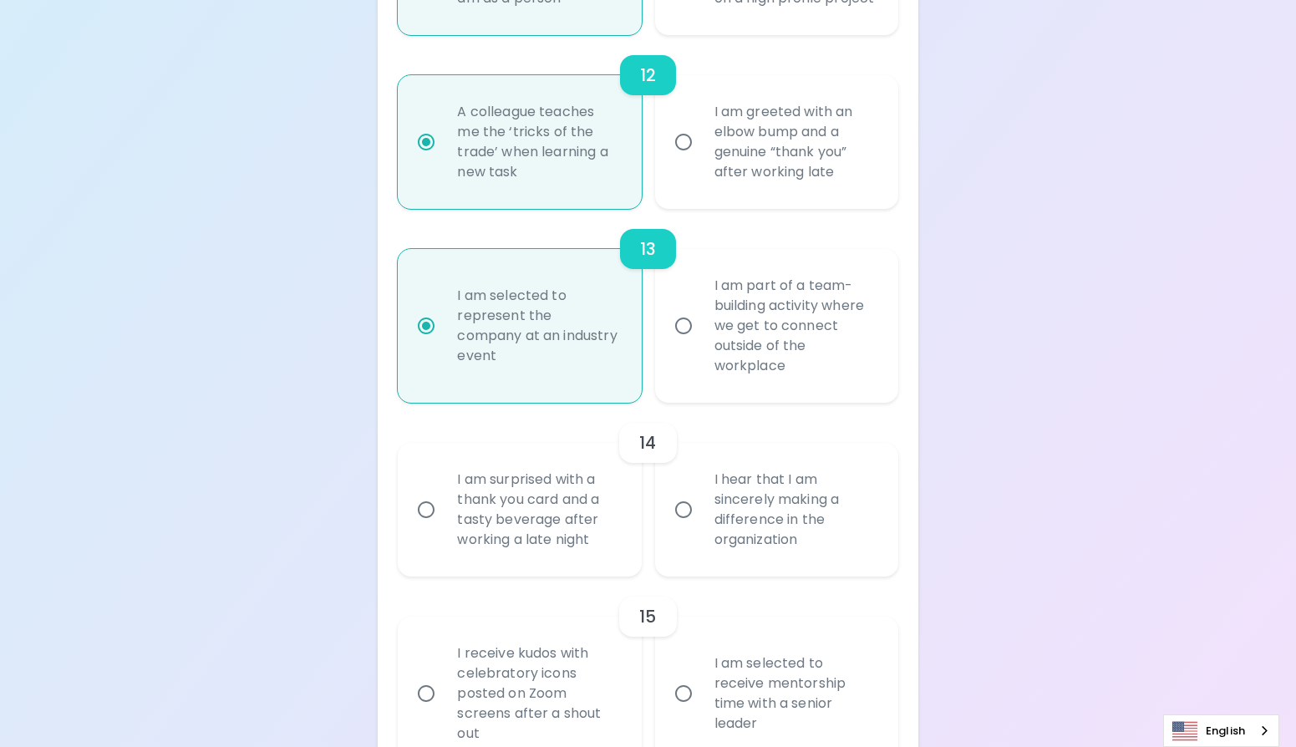
radio input "false"
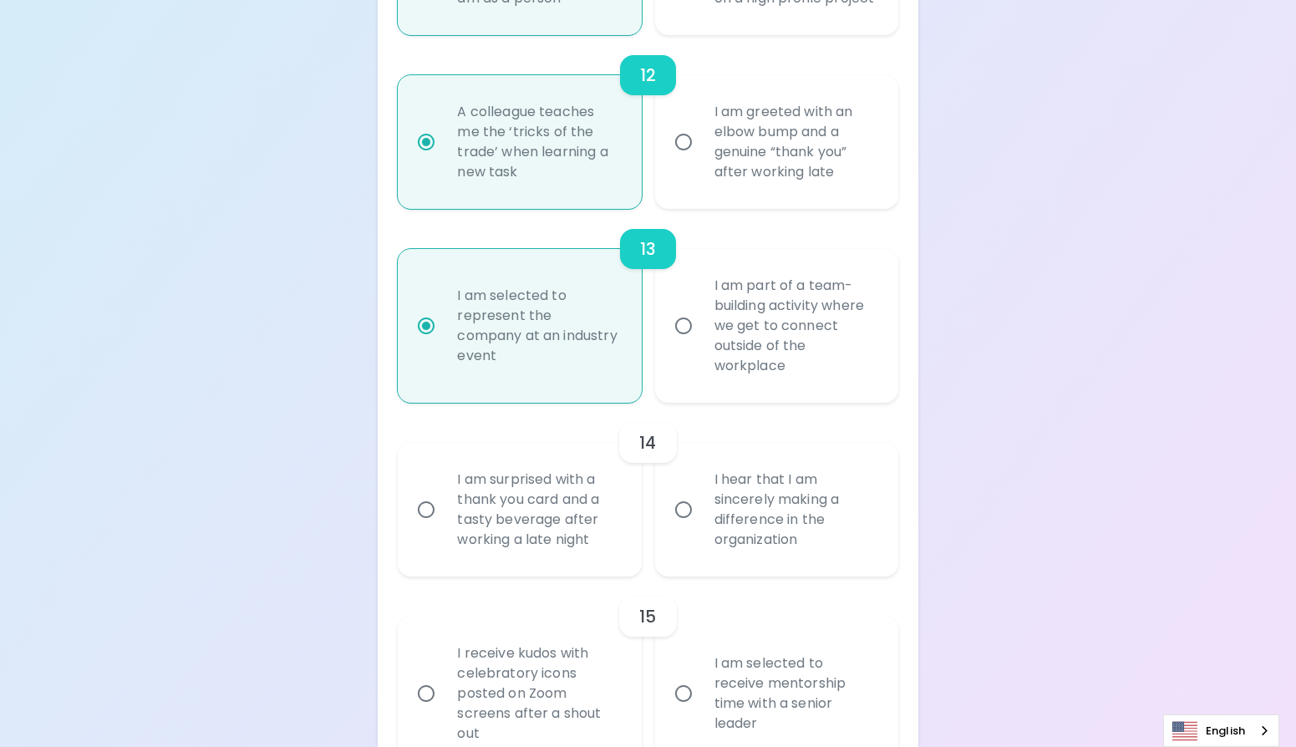
radio input "false"
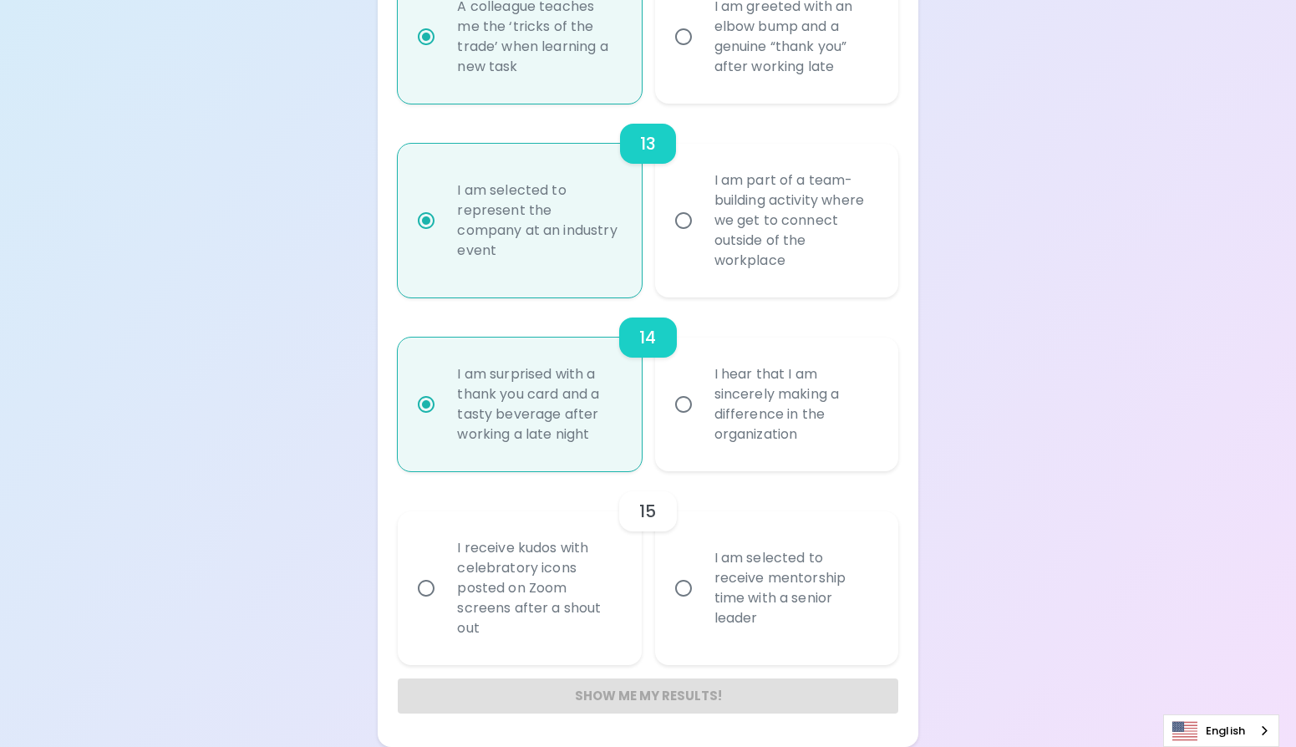
radio input "true"
click at [708, 625] on div "I am selected to receive mentorship time with a senior leader" at bounding box center [795, 588] width 188 height 120
click at [701, 606] on input "I am selected to receive mentorship time with a senior leader" at bounding box center [683, 588] width 35 height 35
radio input "false"
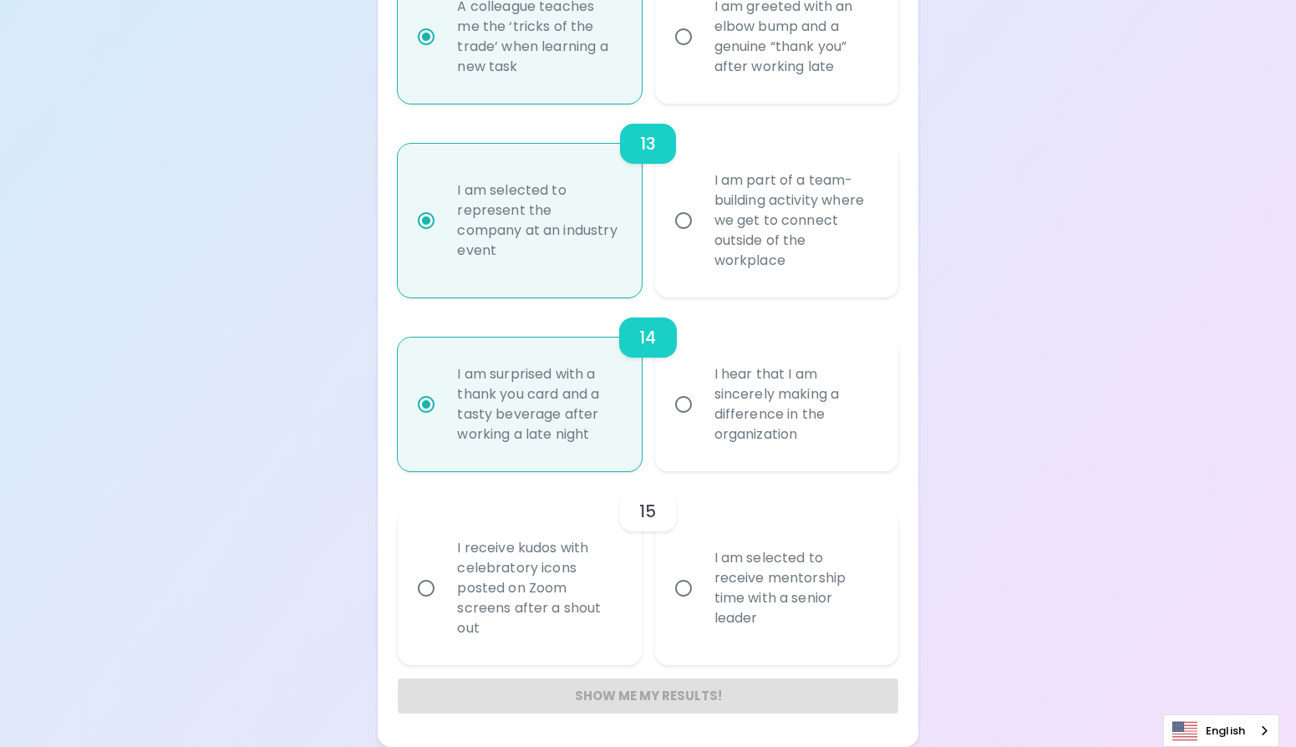
radio input "false"
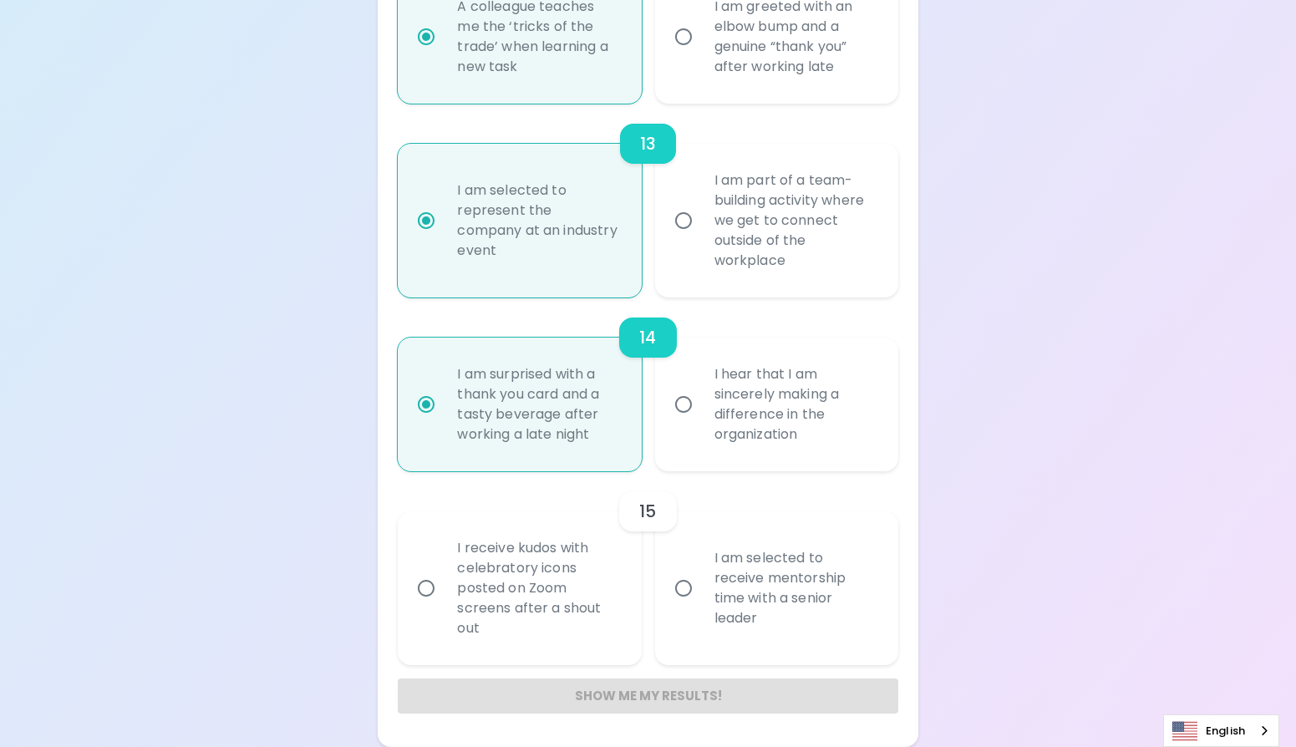
radio input "false"
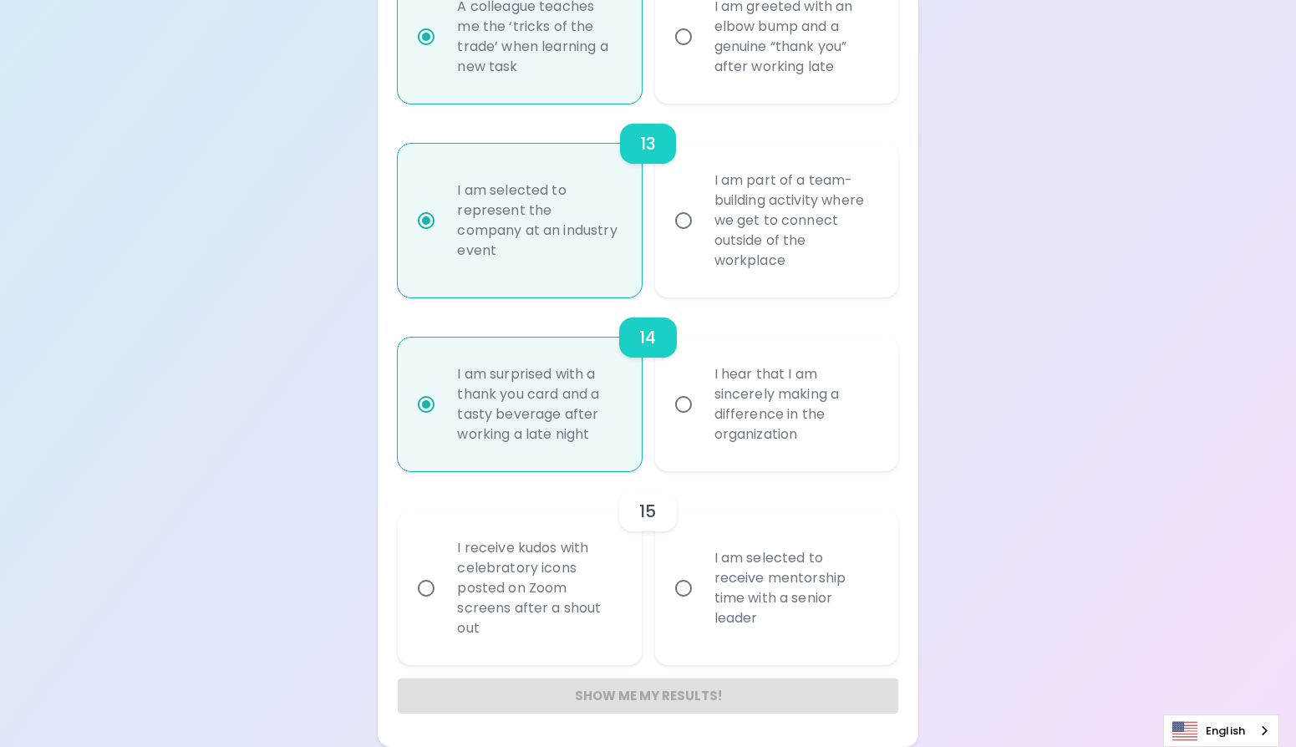
radio input "false"
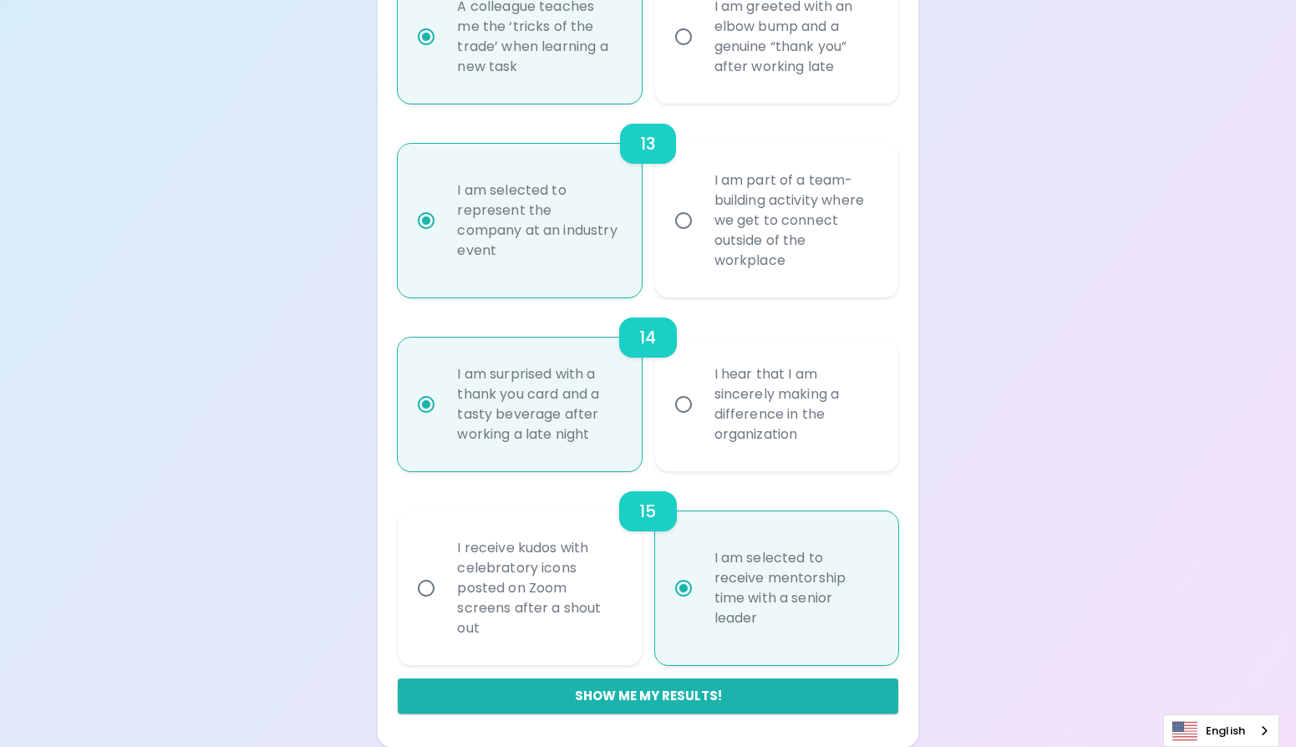
scroll to position [2435, 0]
radio input "true"
click at [642, 686] on button "Show me my results!" at bounding box center [648, 695] width 500 height 35
radio input "false"
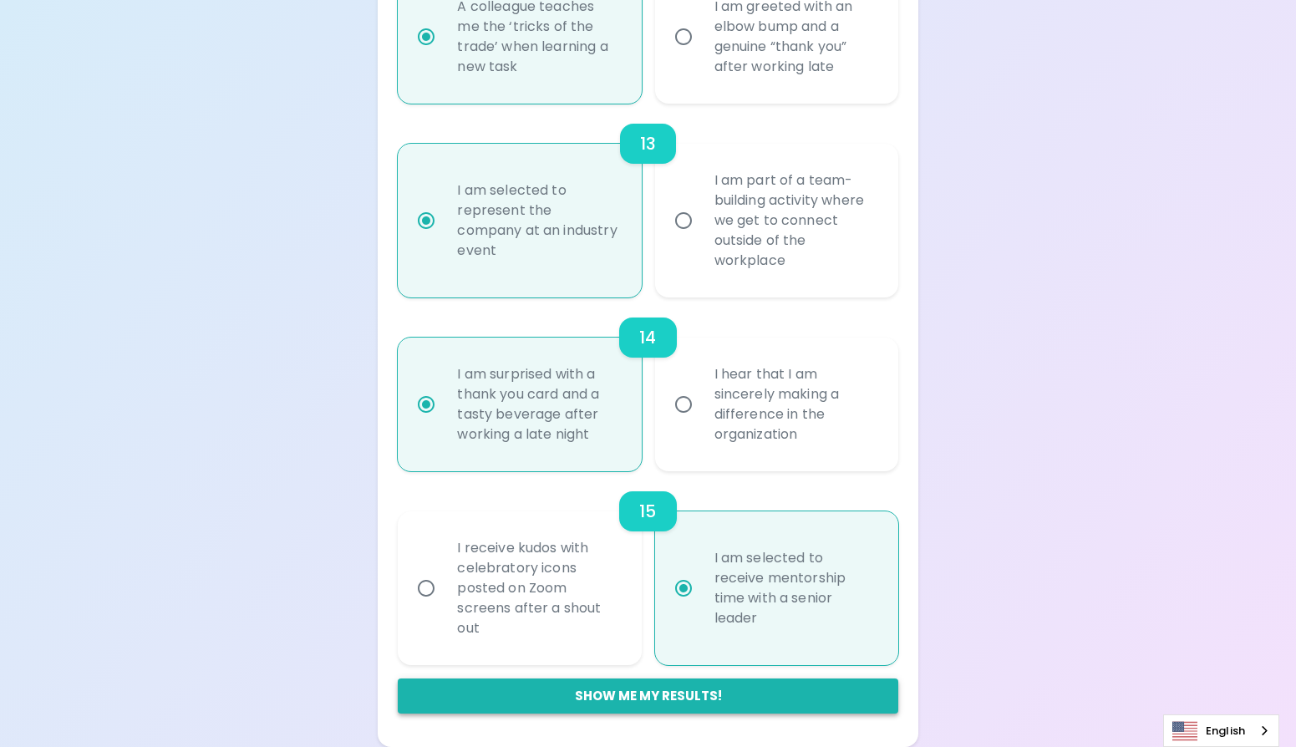
radio input "false"
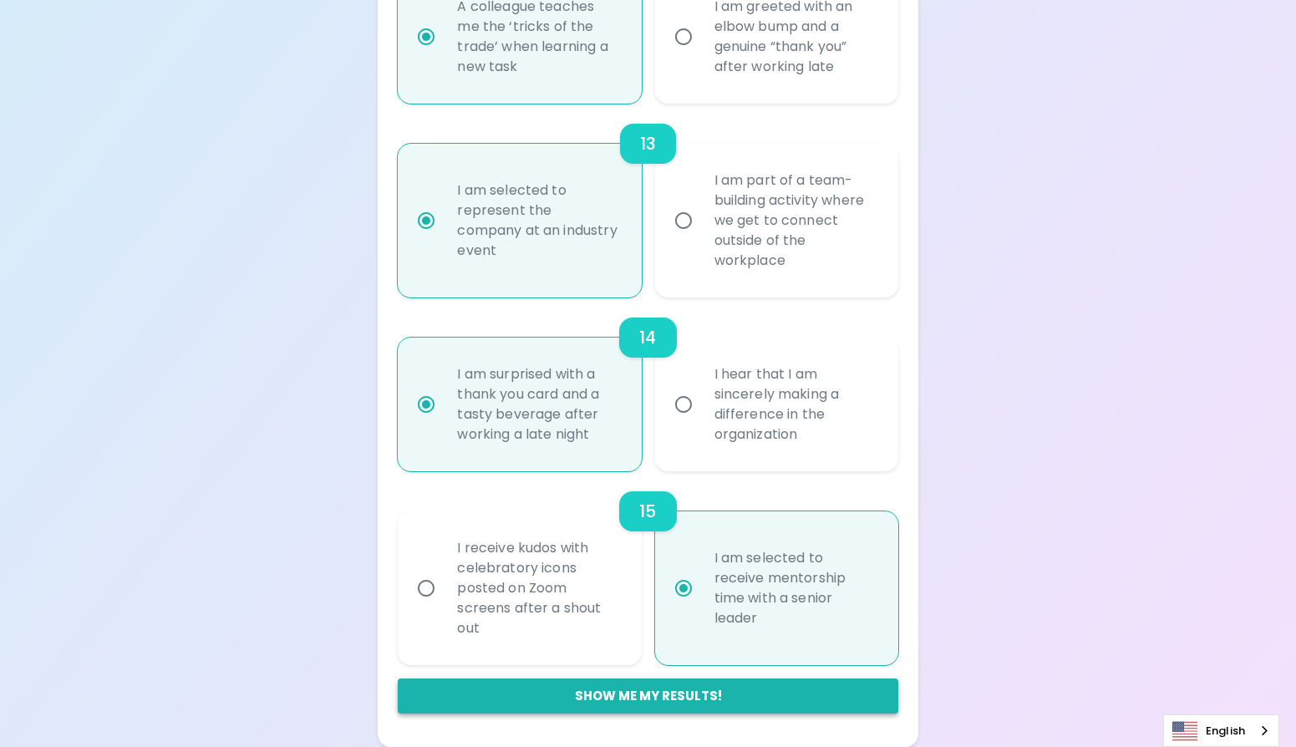
radio input "false"
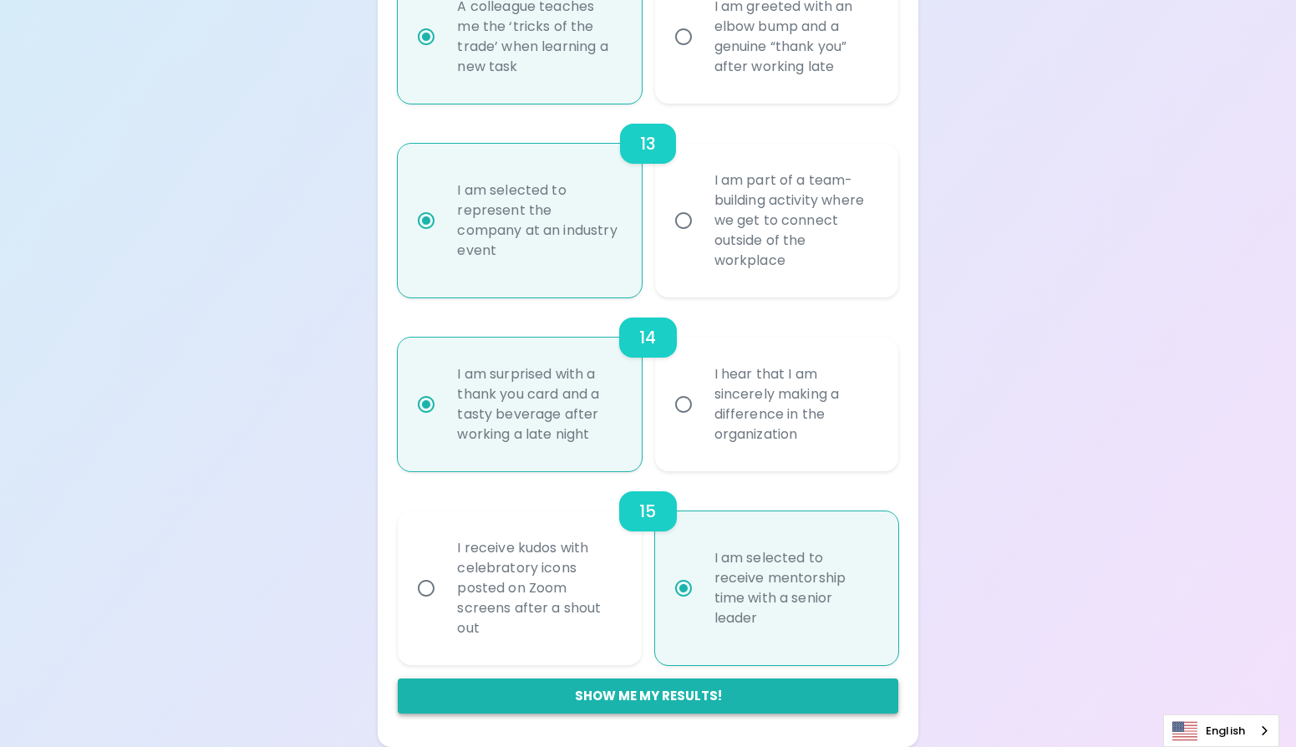
radio input "false"
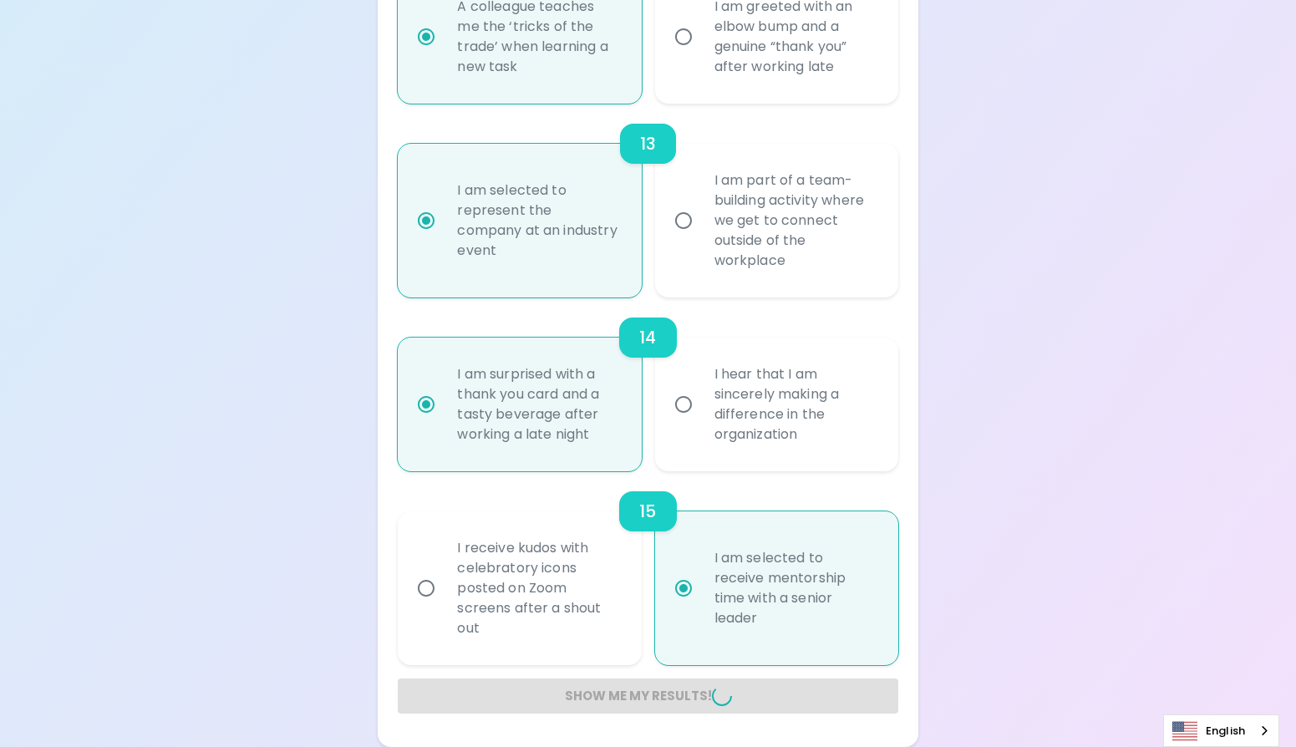
radio input "false"
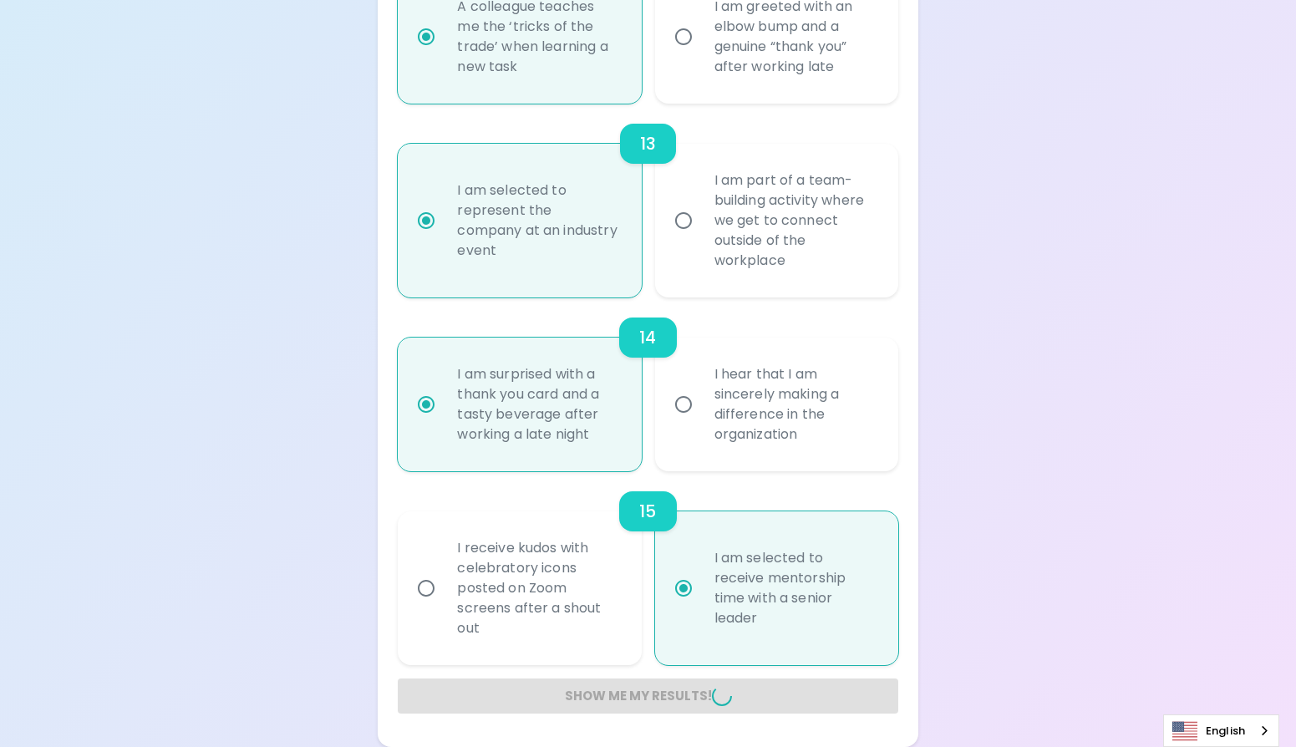
radio input "false"
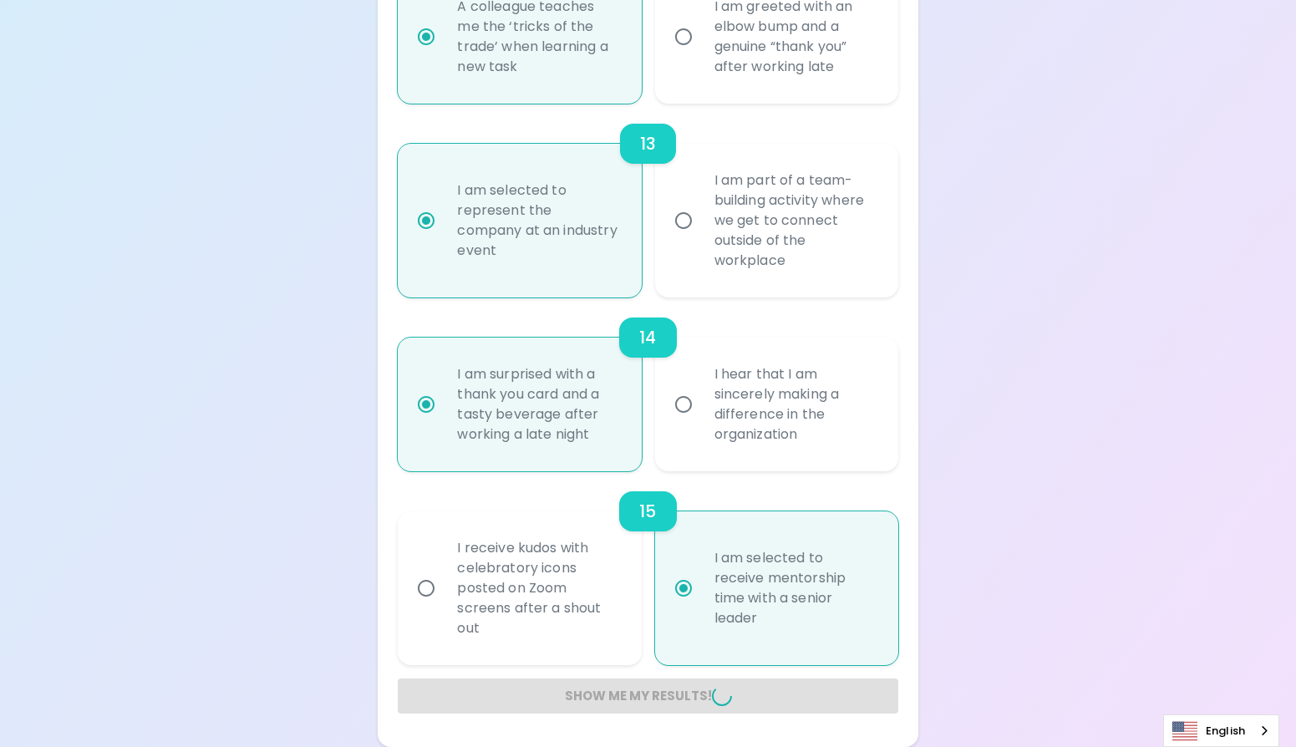
radio input "false"
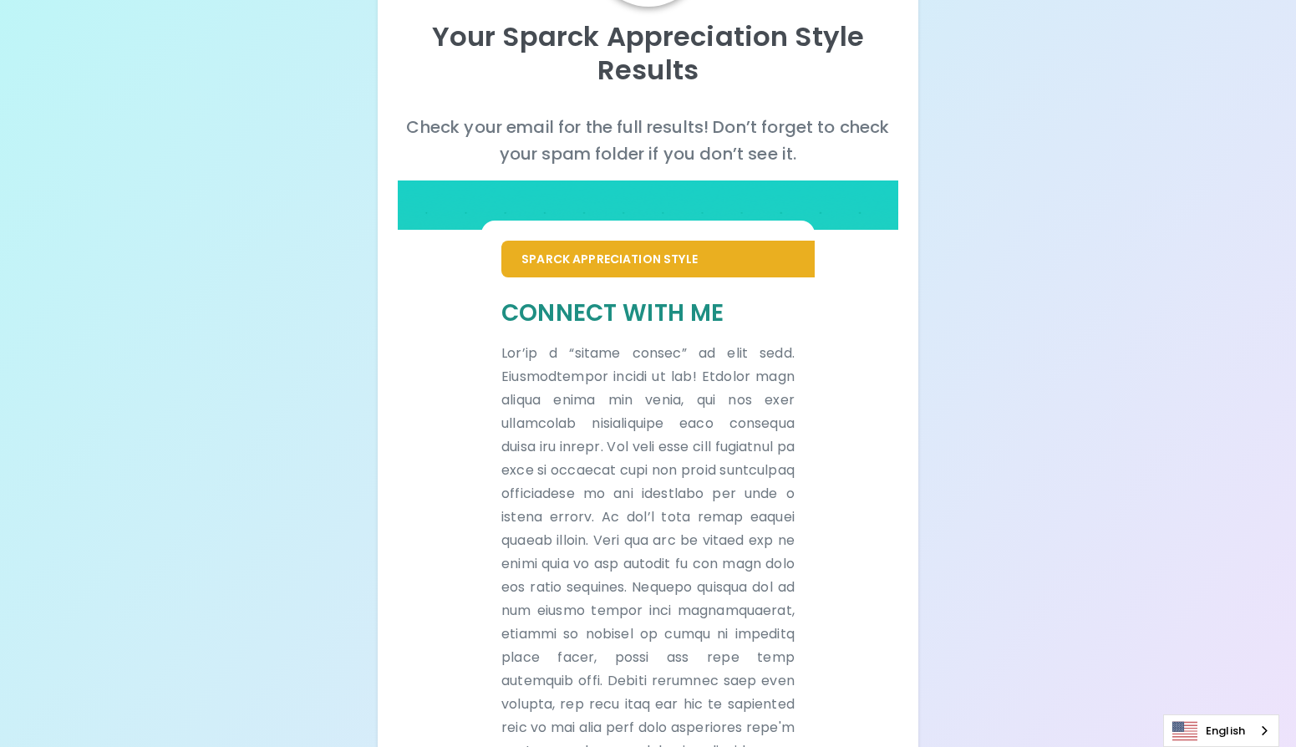
scroll to position [0, 0]
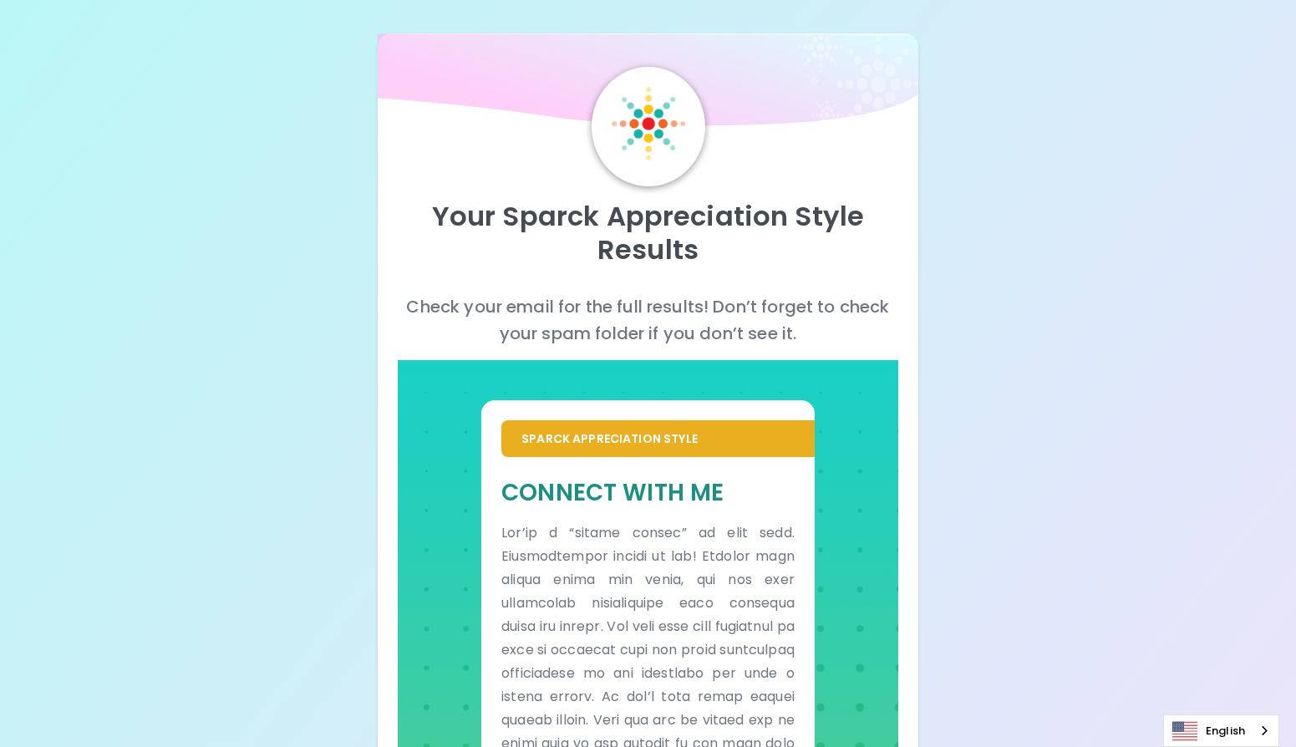
click at [594, 441] on p "Sparck Appreciation Style" at bounding box center [657, 438] width 273 height 17
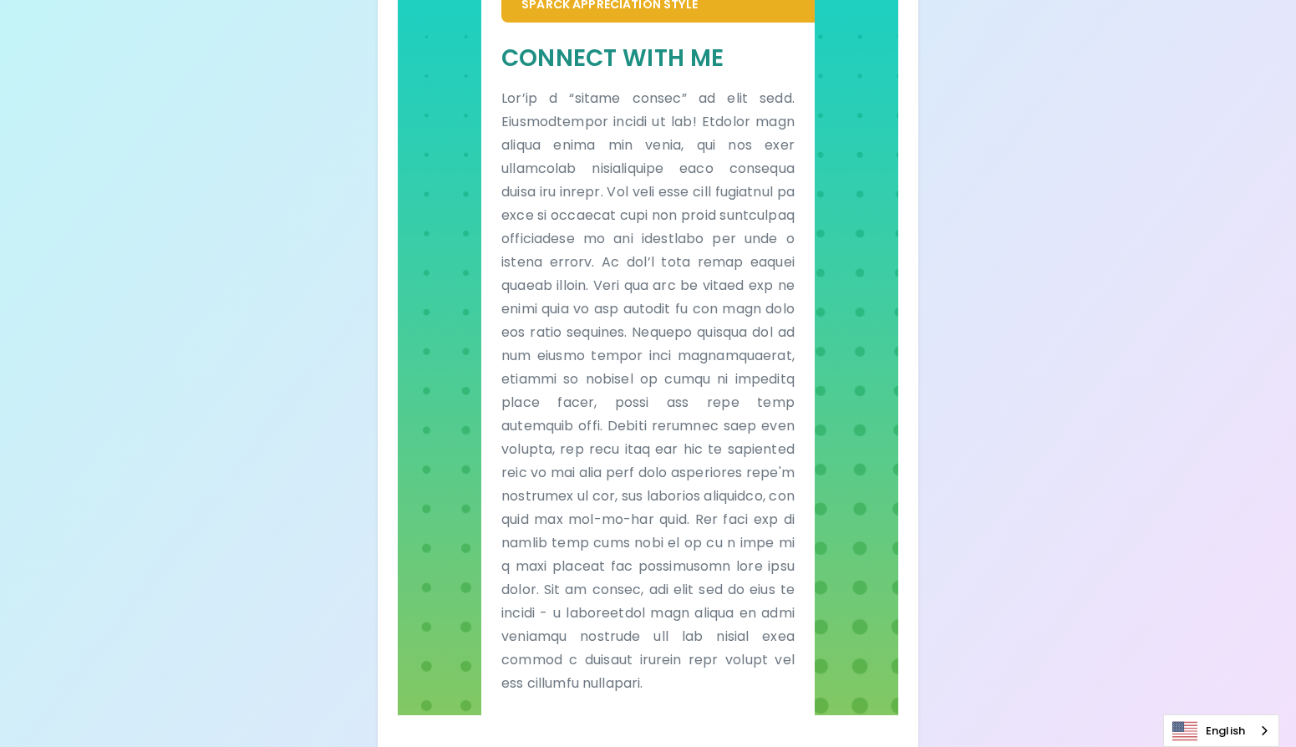
scroll to position [433, 0]
